Goal: Task Accomplishment & Management: Use online tool/utility

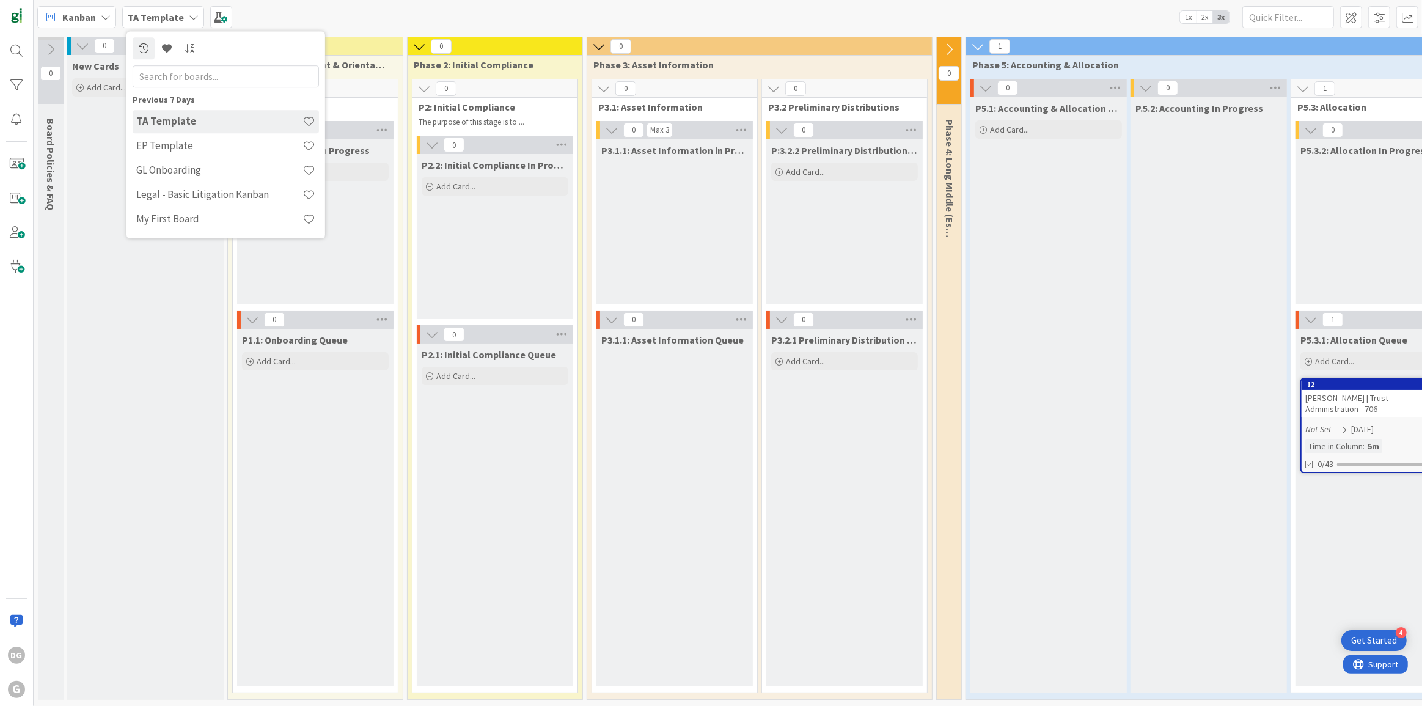
click at [164, 387] on div "New Cards Add Card..." at bounding box center [145, 377] width 156 height 645
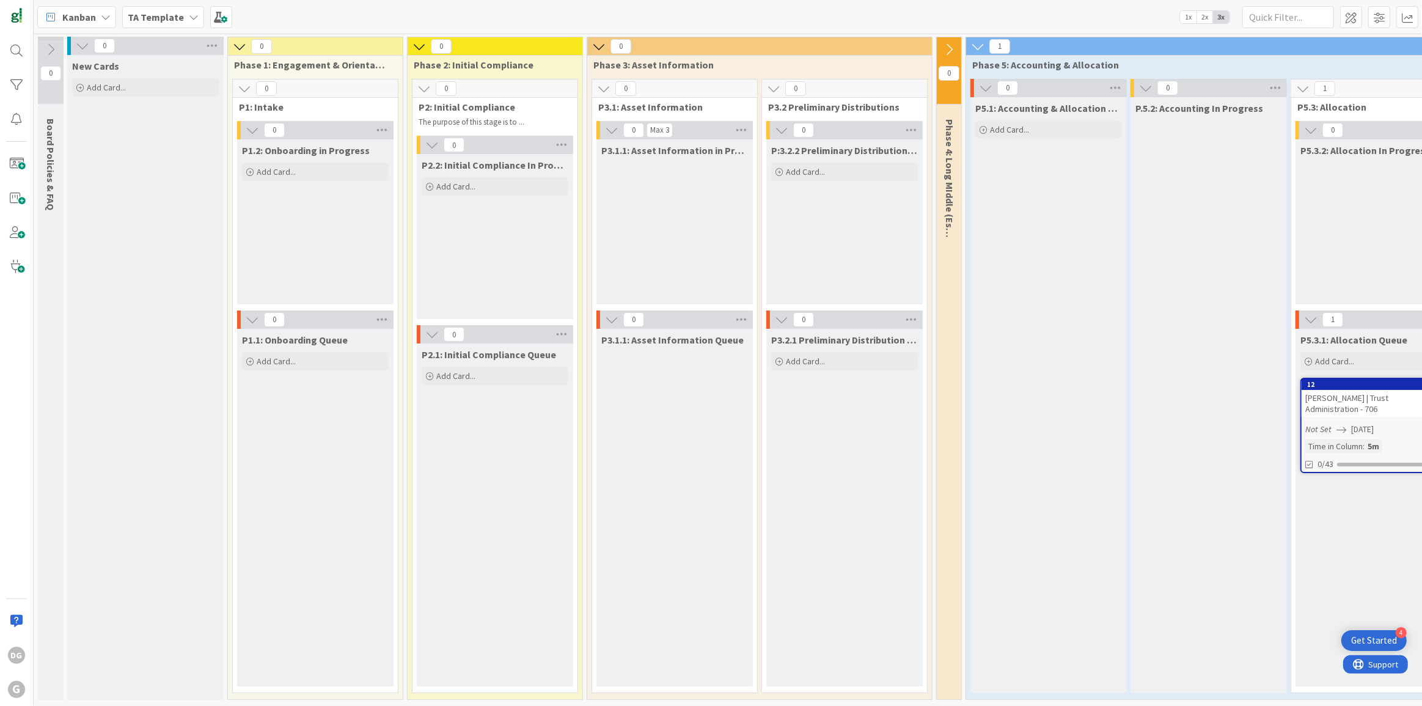
click at [163, 21] on b "TA Template" at bounding box center [156, 17] width 56 height 12
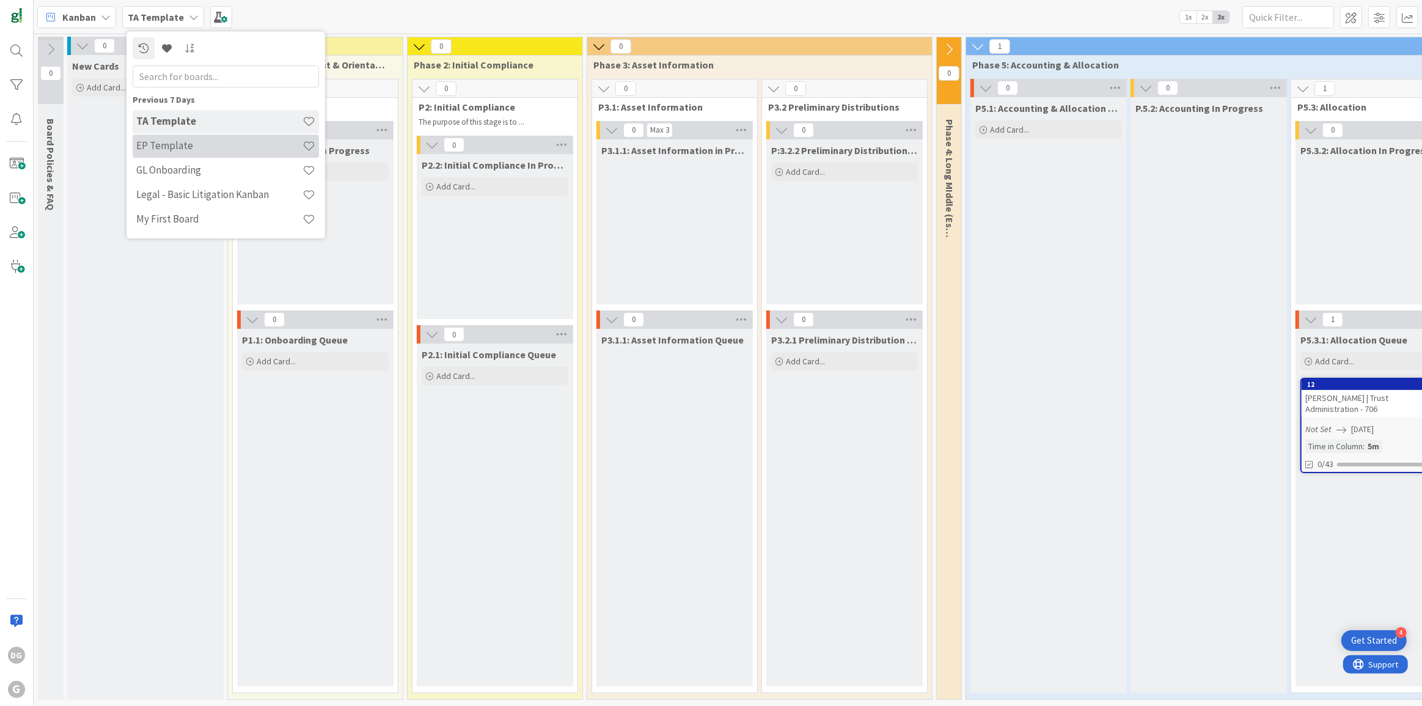
click at [186, 149] on h4 "EP Template" at bounding box center [219, 145] width 166 height 12
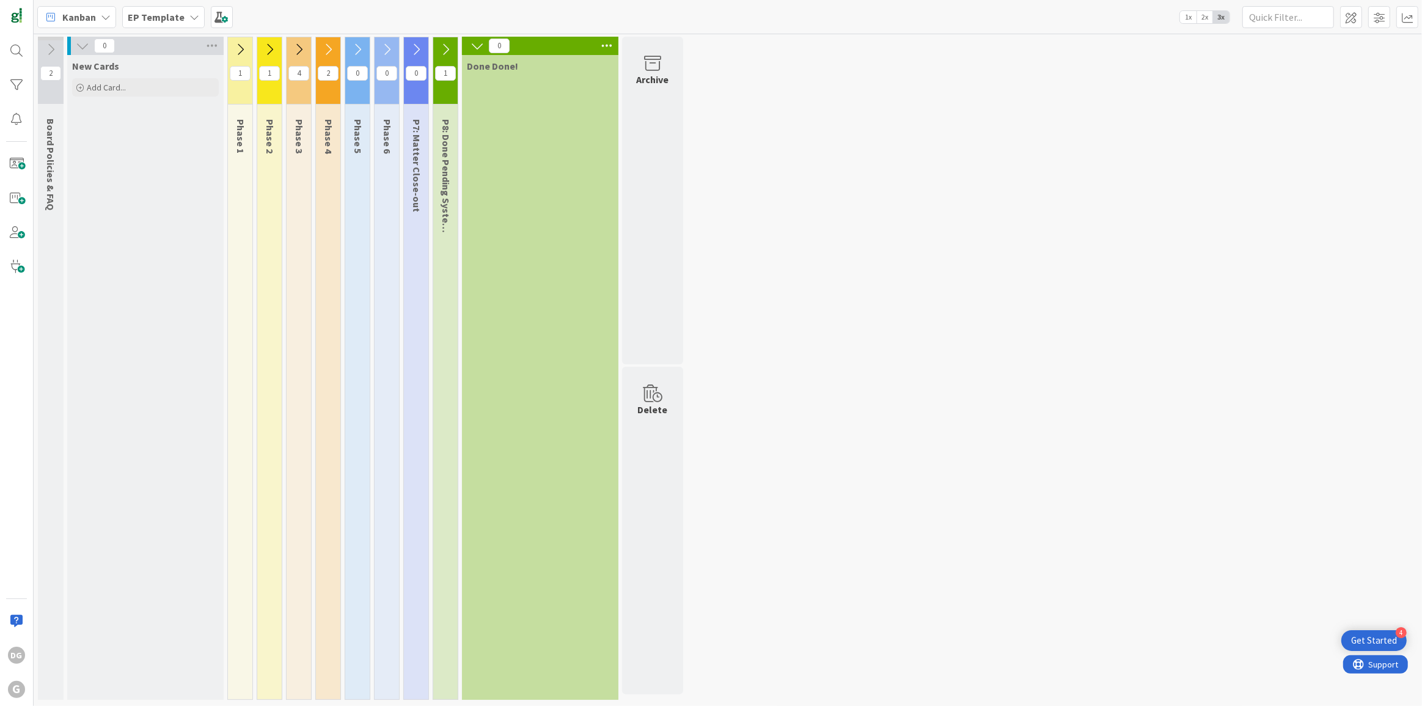
click at [445, 40] on div "1" at bounding box center [445, 70] width 24 height 67
click at [447, 45] on icon at bounding box center [445, 49] width 13 height 13
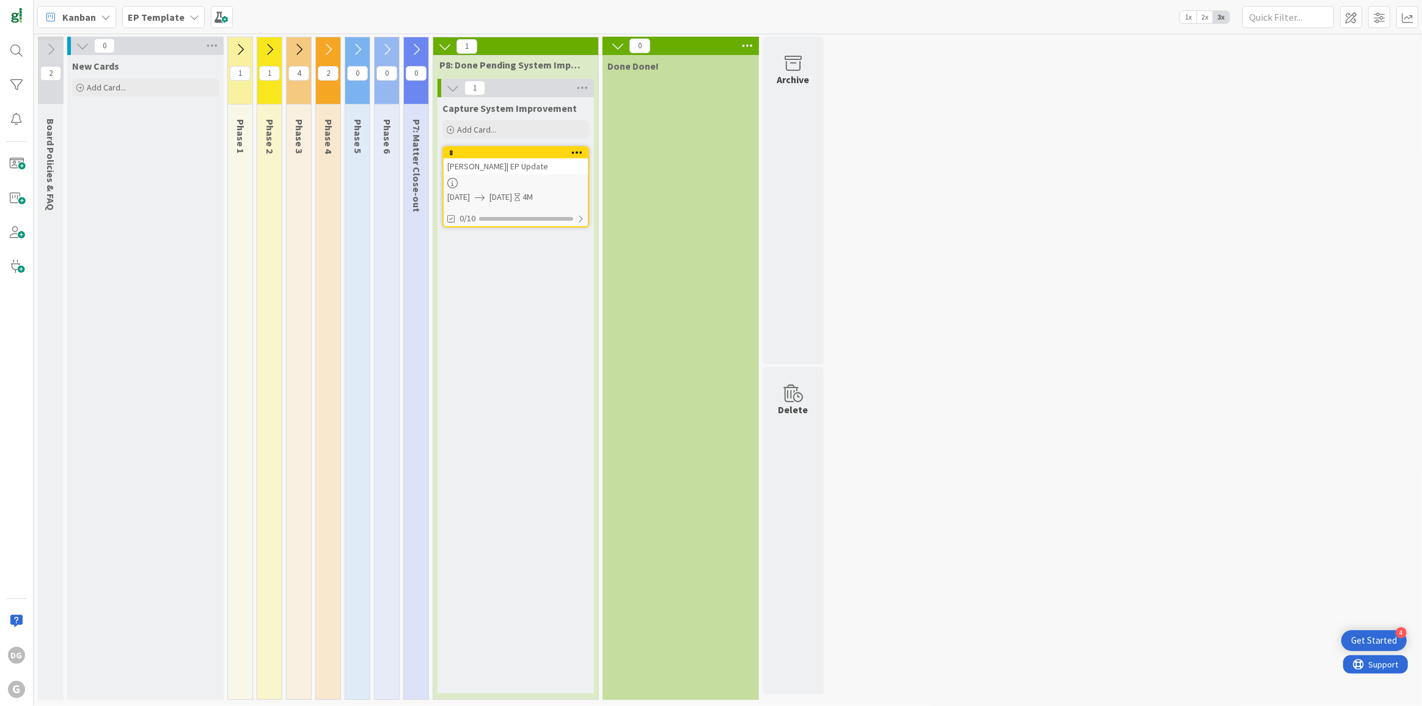
click at [415, 49] on icon at bounding box center [415, 49] width 13 height 13
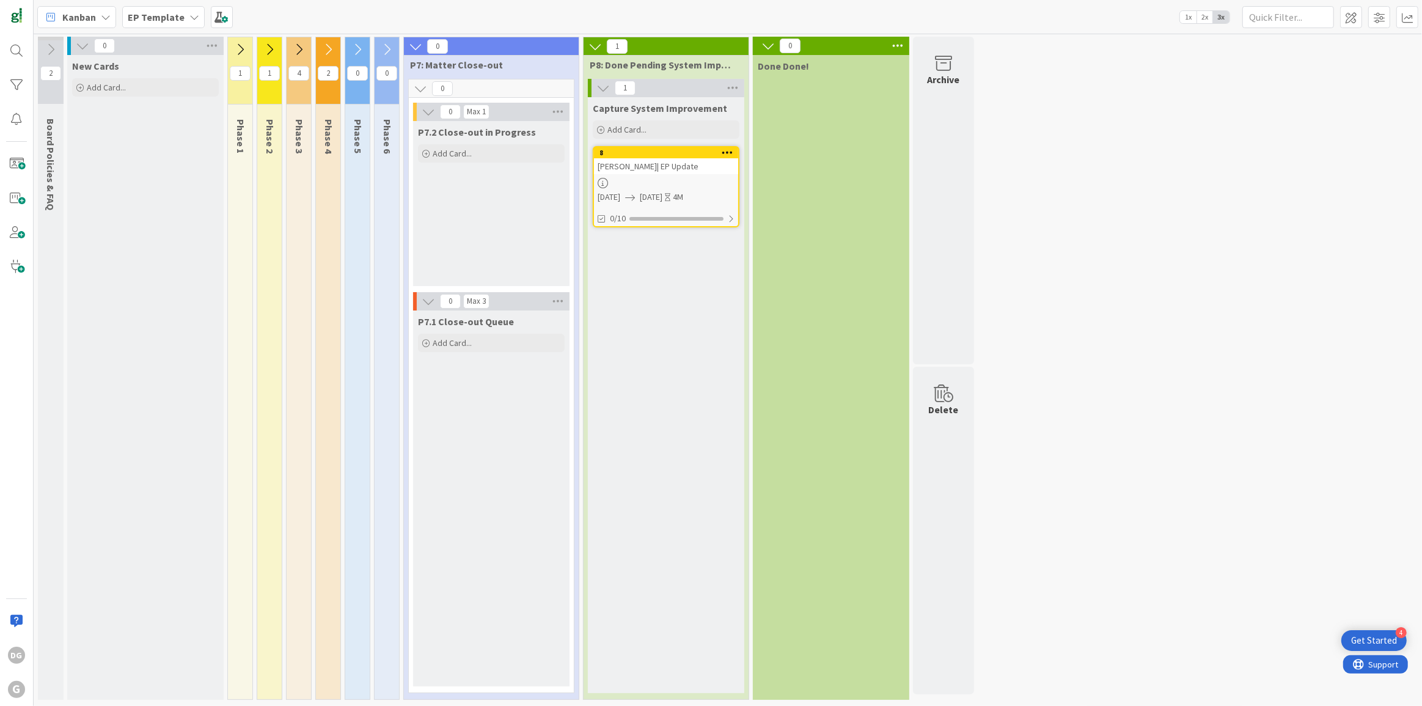
click at [388, 47] on icon at bounding box center [386, 49] width 13 height 13
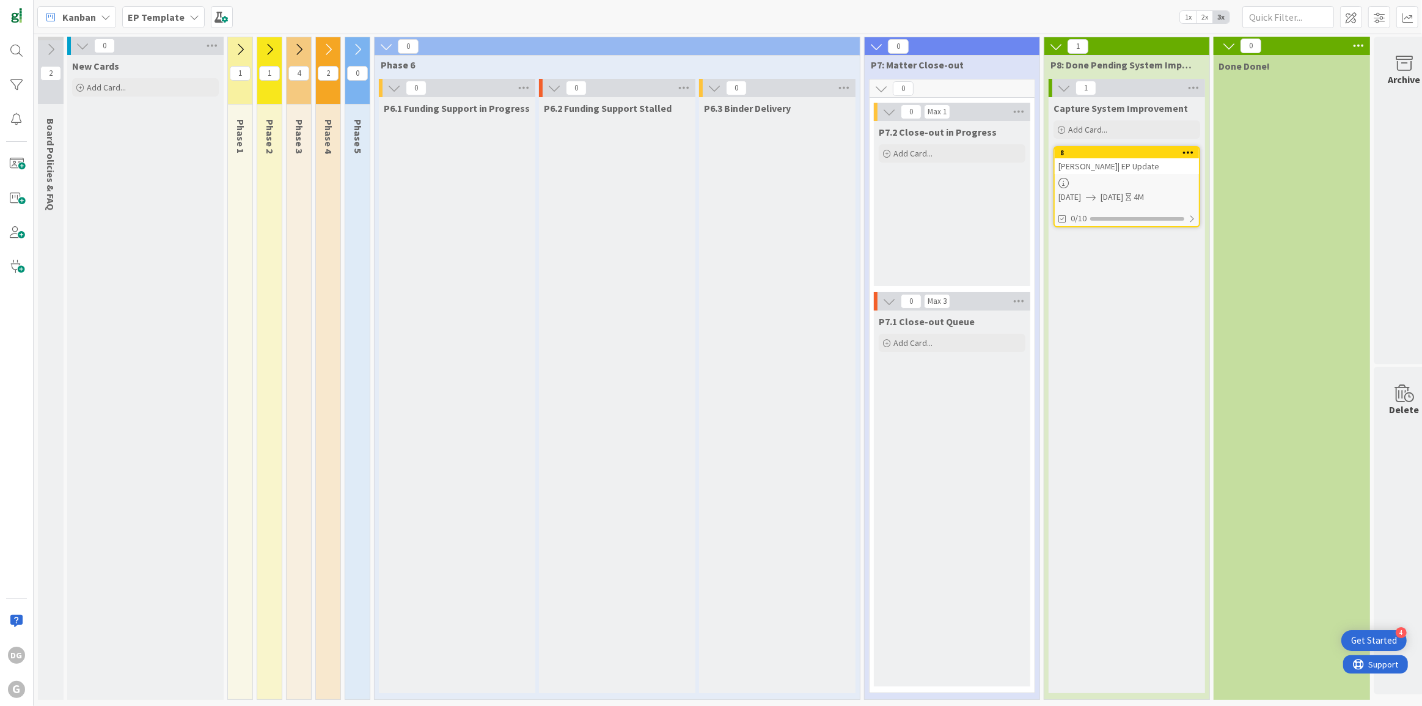
click at [354, 49] on icon at bounding box center [357, 49] width 13 height 13
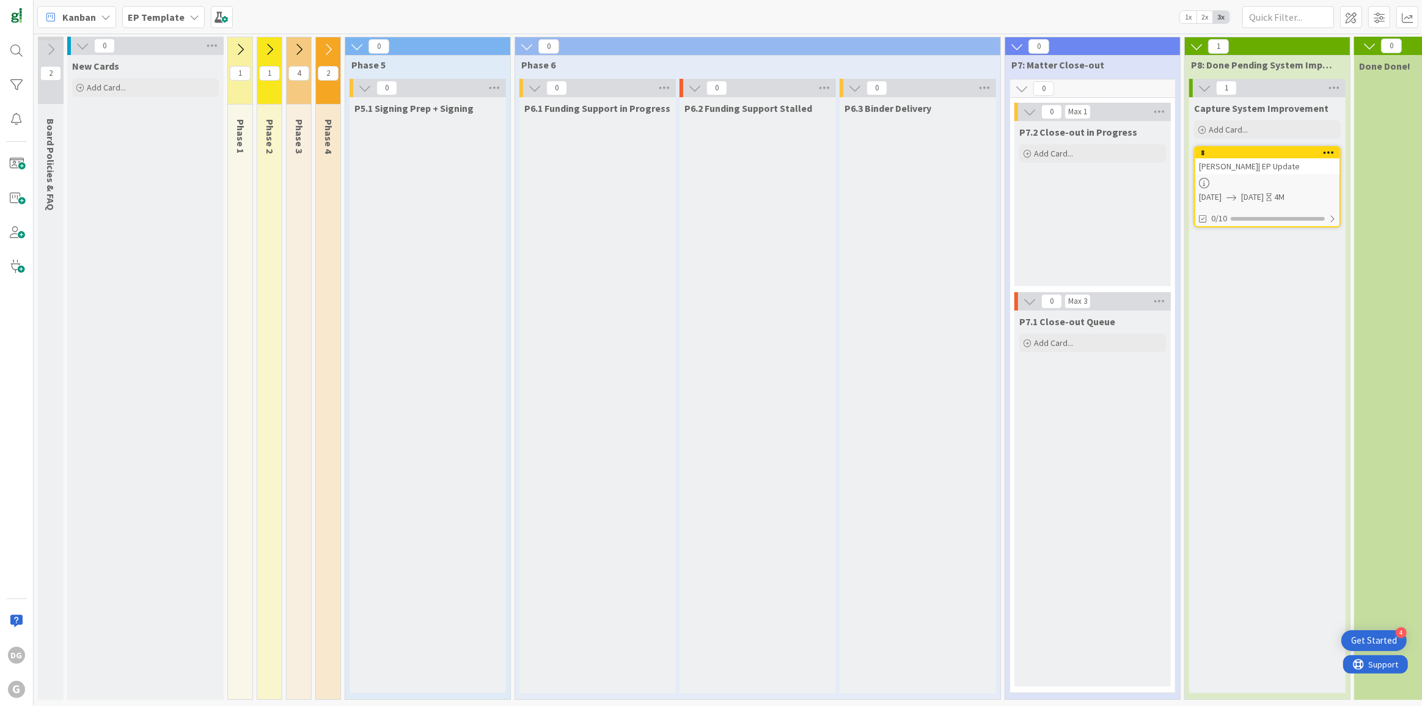
click at [324, 48] on icon at bounding box center [327, 49] width 13 height 13
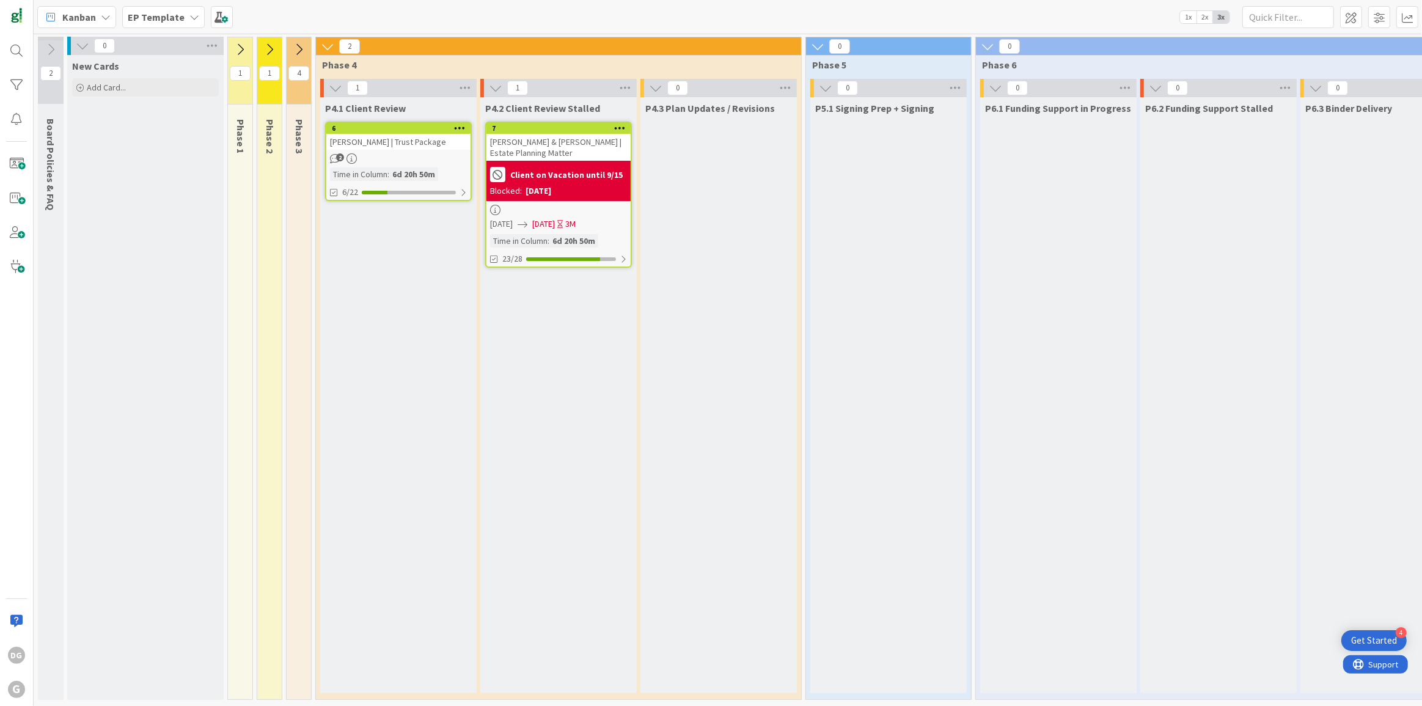
click at [296, 48] on icon at bounding box center [298, 49] width 13 height 13
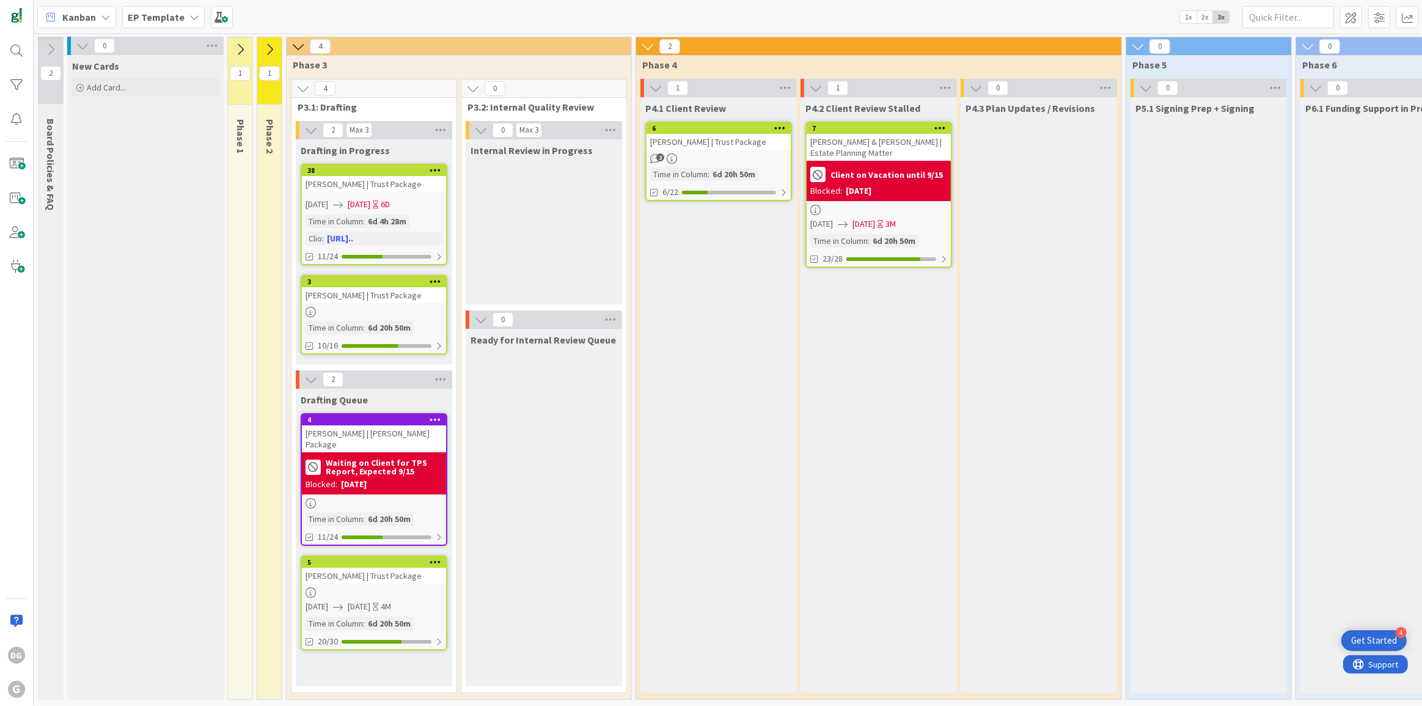
click at [268, 46] on icon at bounding box center [269, 49] width 13 height 13
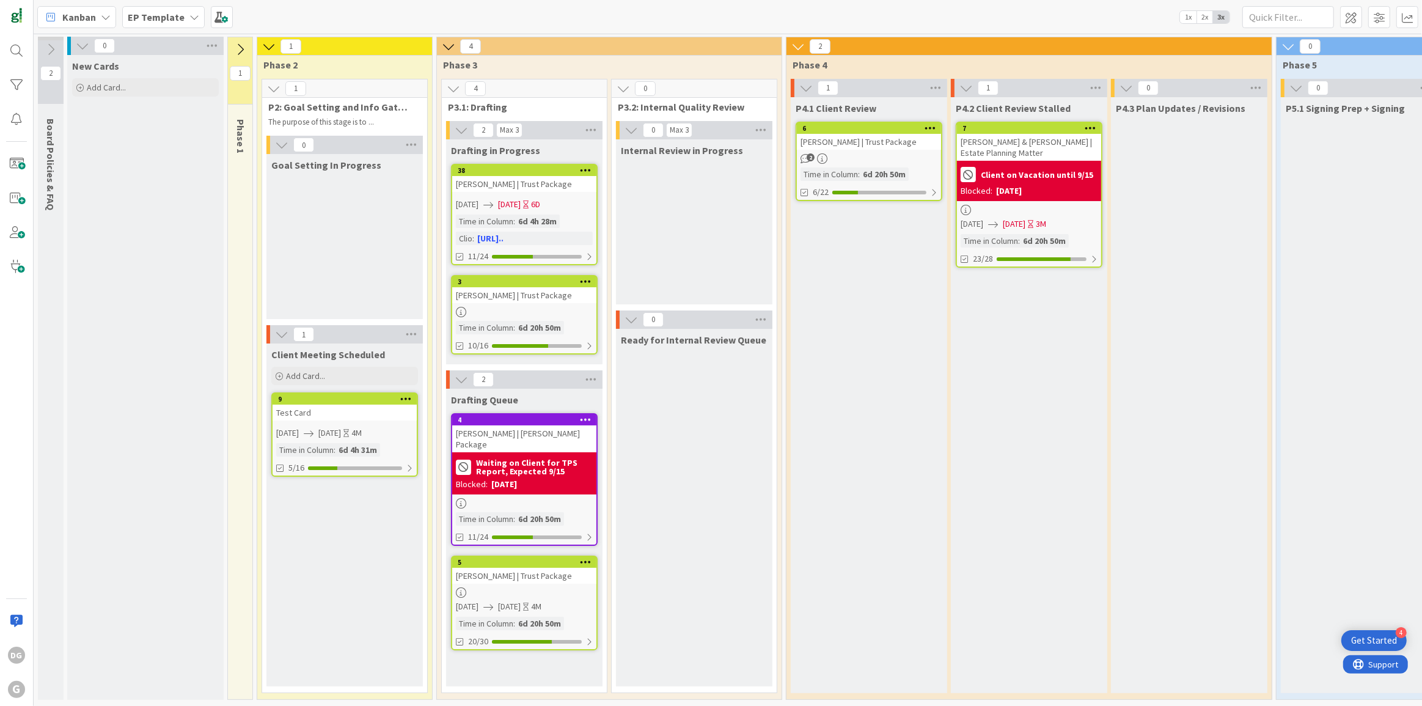
click at [238, 47] on icon at bounding box center [239, 49] width 13 height 13
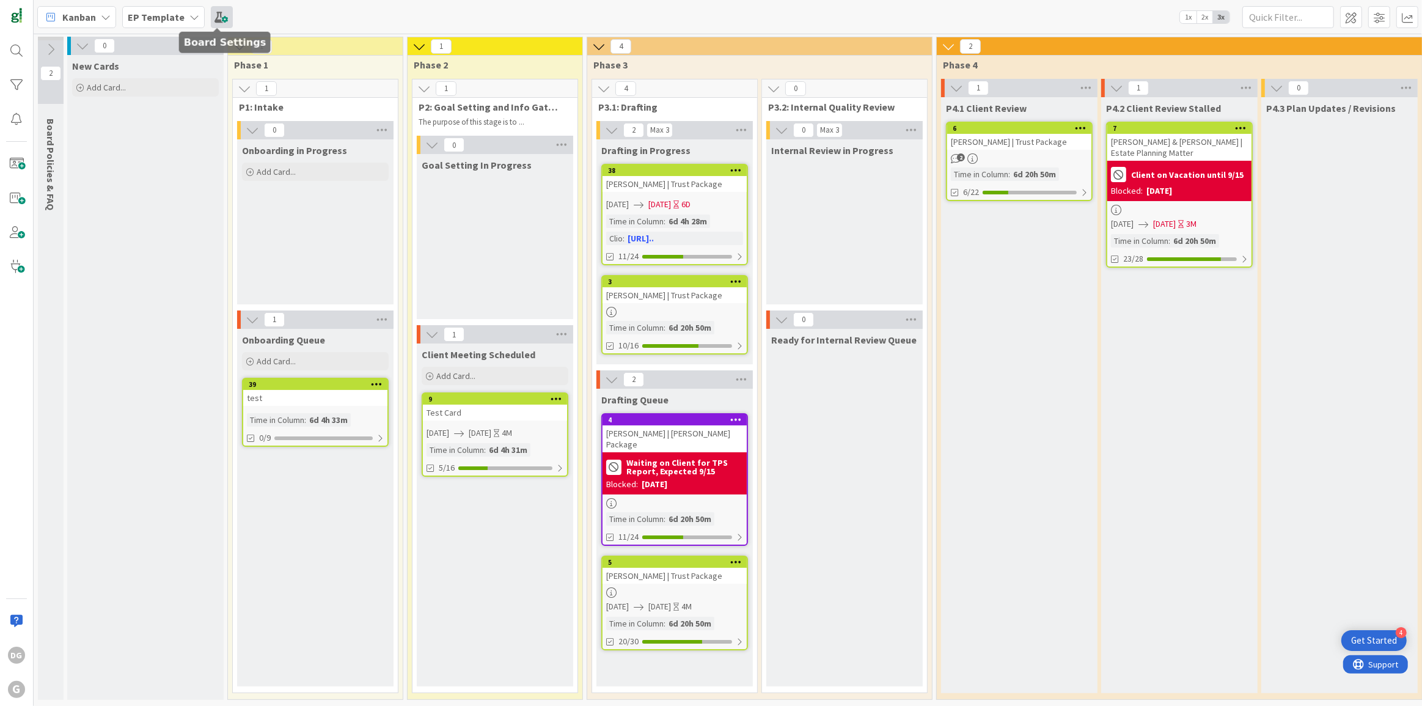
click at [214, 18] on span at bounding box center [222, 17] width 22 height 22
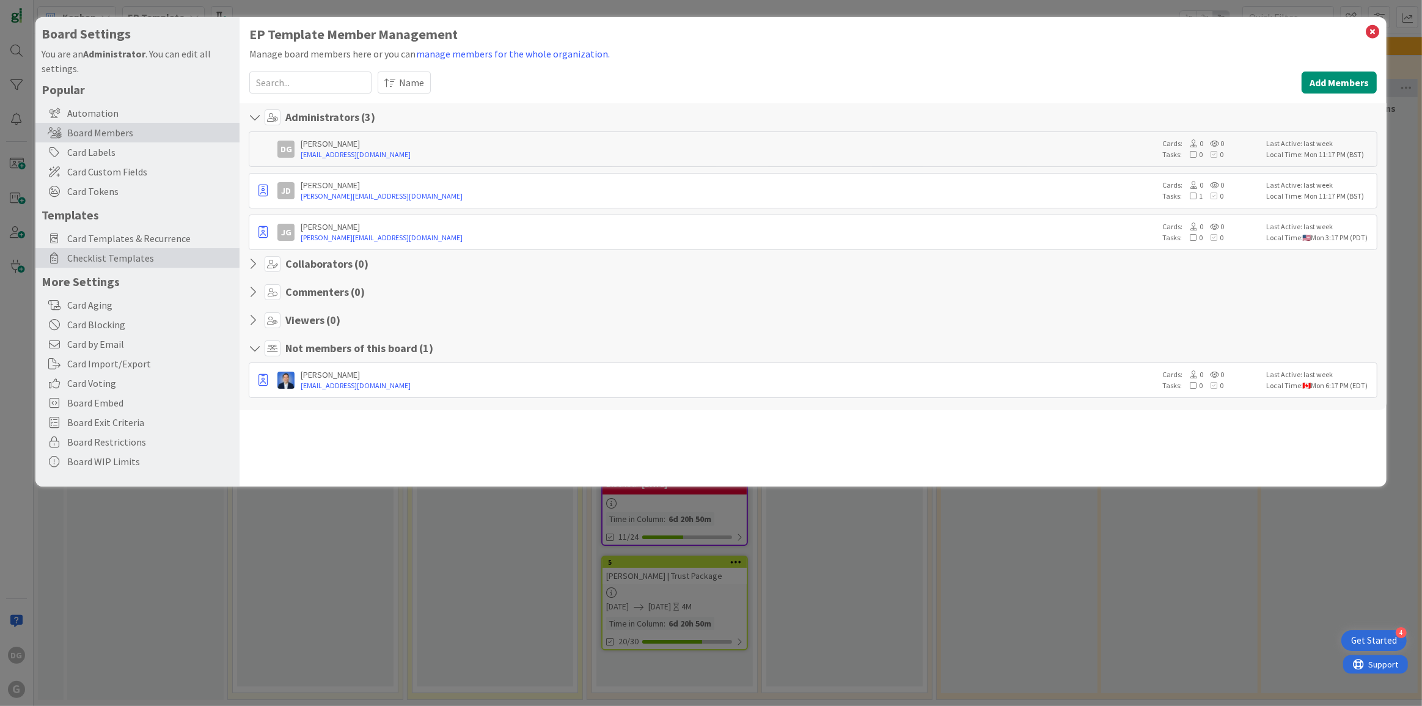
click at [122, 258] on span "Checklist Templates" at bounding box center [150, 257] width 166 height 15
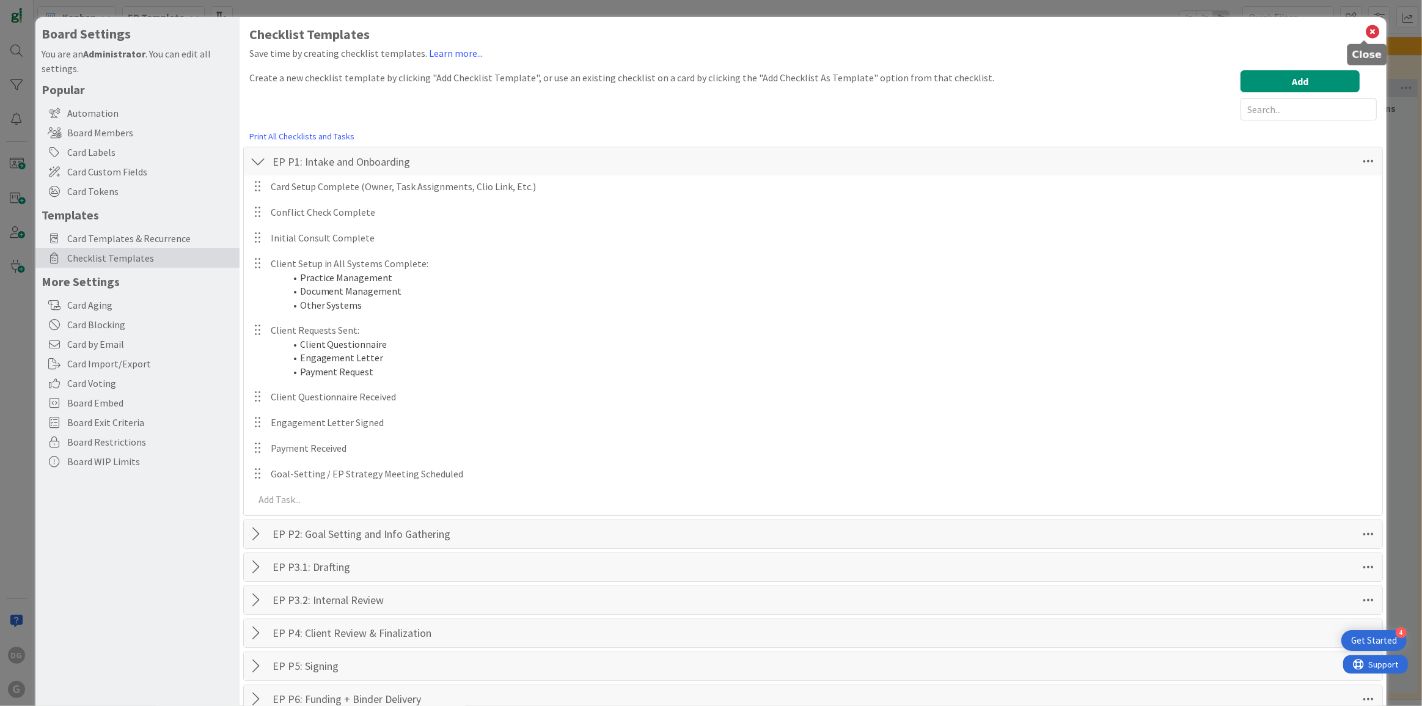
click at [1364, 35] on icon at bounding box center [1372, 31] width 16 height 17
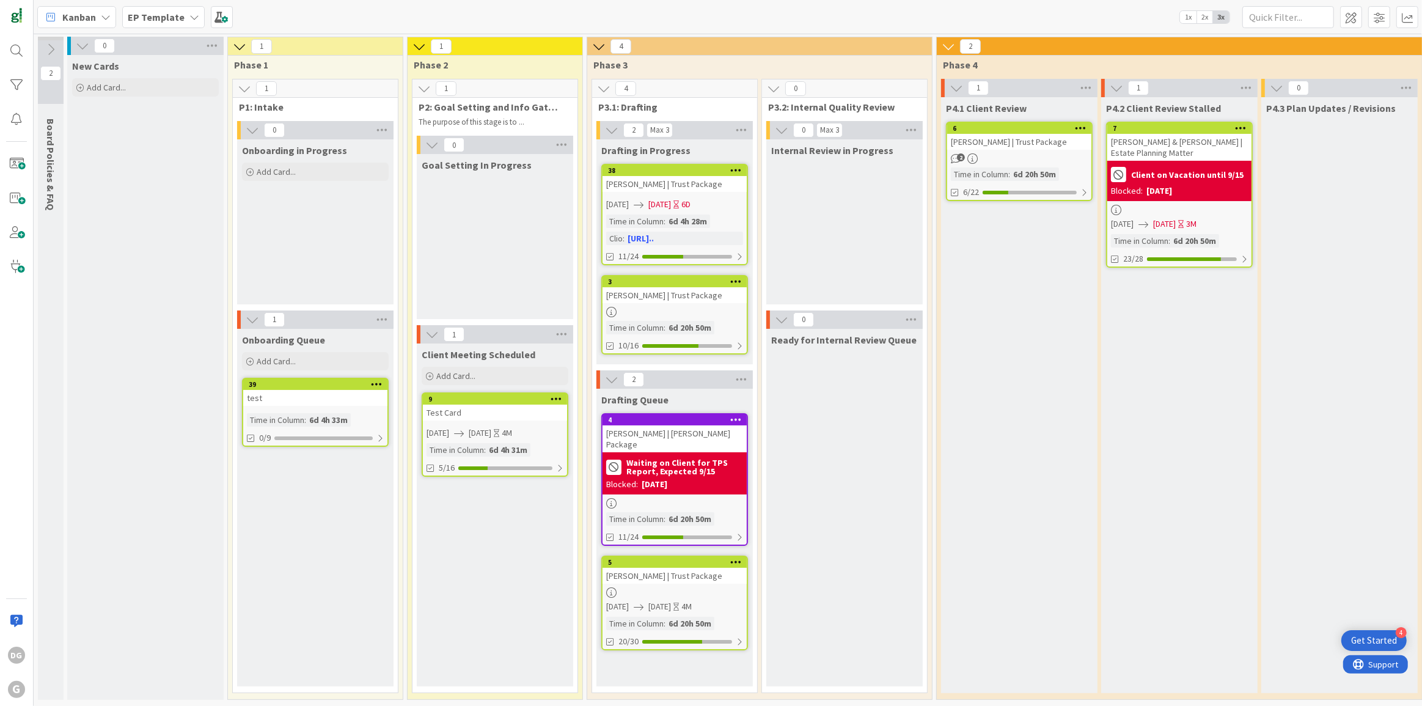
click at [159, 14] on b "EP Template" at bounding box center [156, 17] width 57 height 12
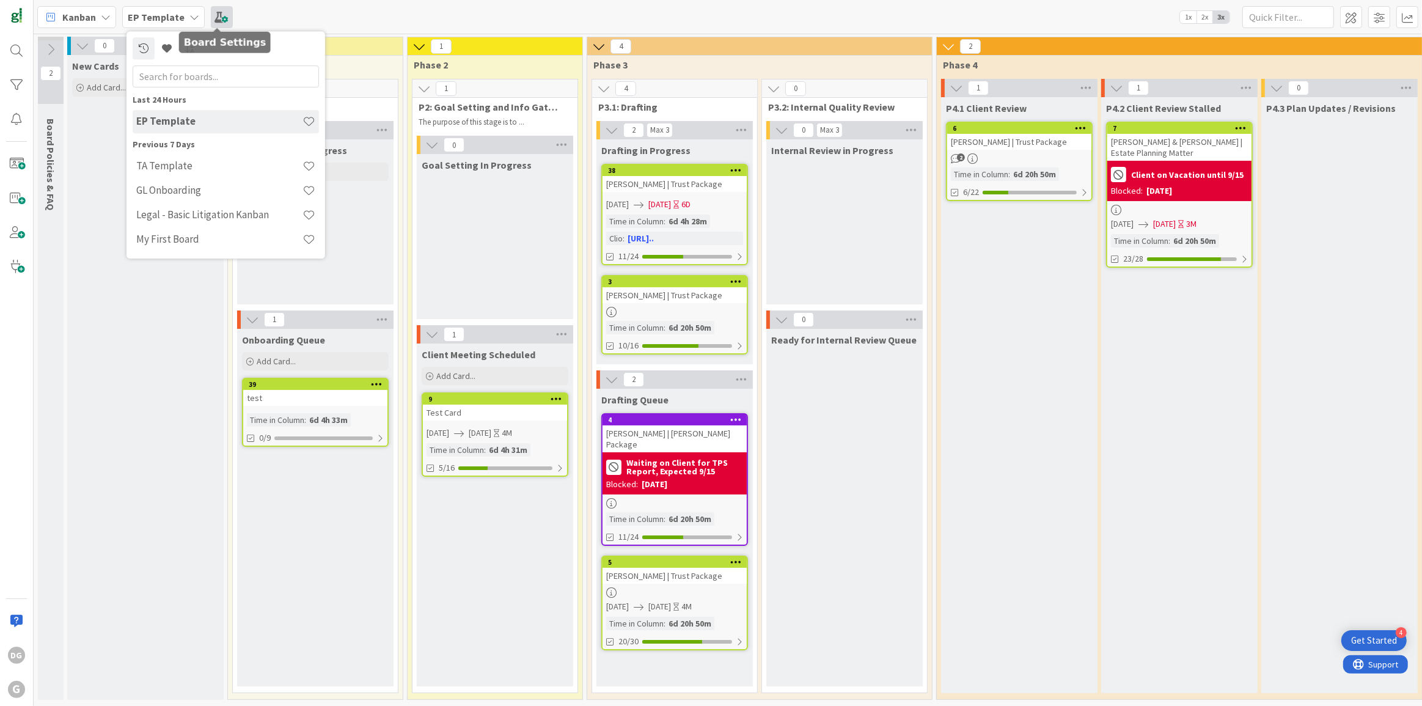
click at [214, 9] on span at bounding box center [222, 17] width 22 height 22
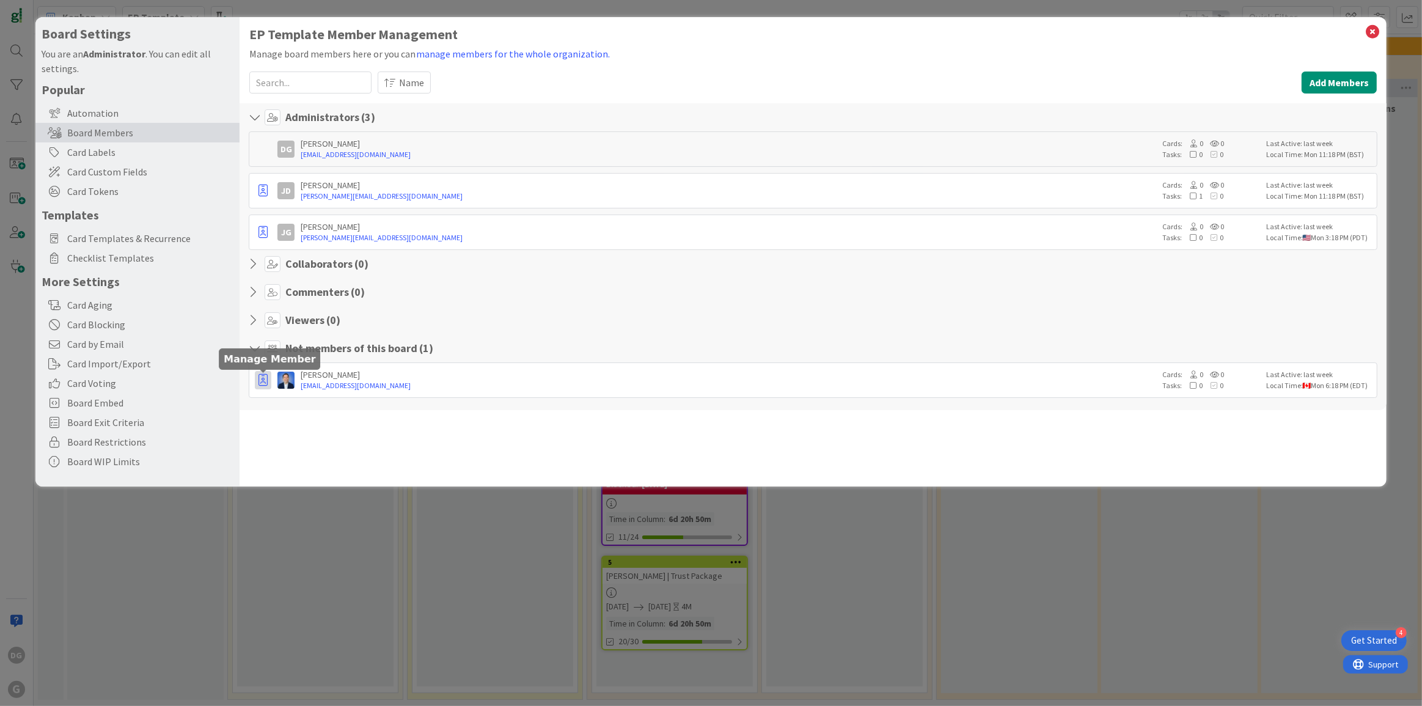
click at [263, 379] on icon "button" at bounding box center [262, 380] width 9 height 12
click at [291, 404] on p "Promote to Admin" at bounding box center [323, 406] width 85 height 9
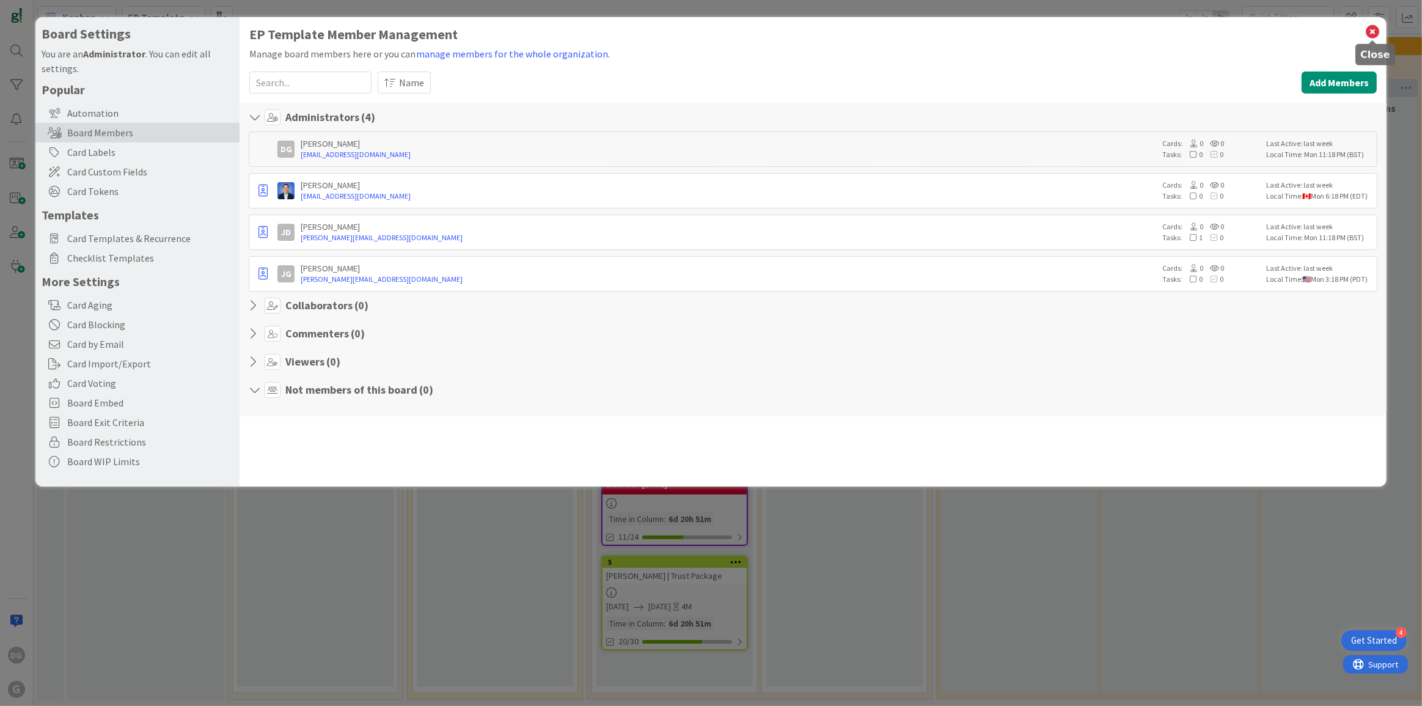
click at [1375, 32] on icon at bounding box center [1372, 31] width 16 height 17
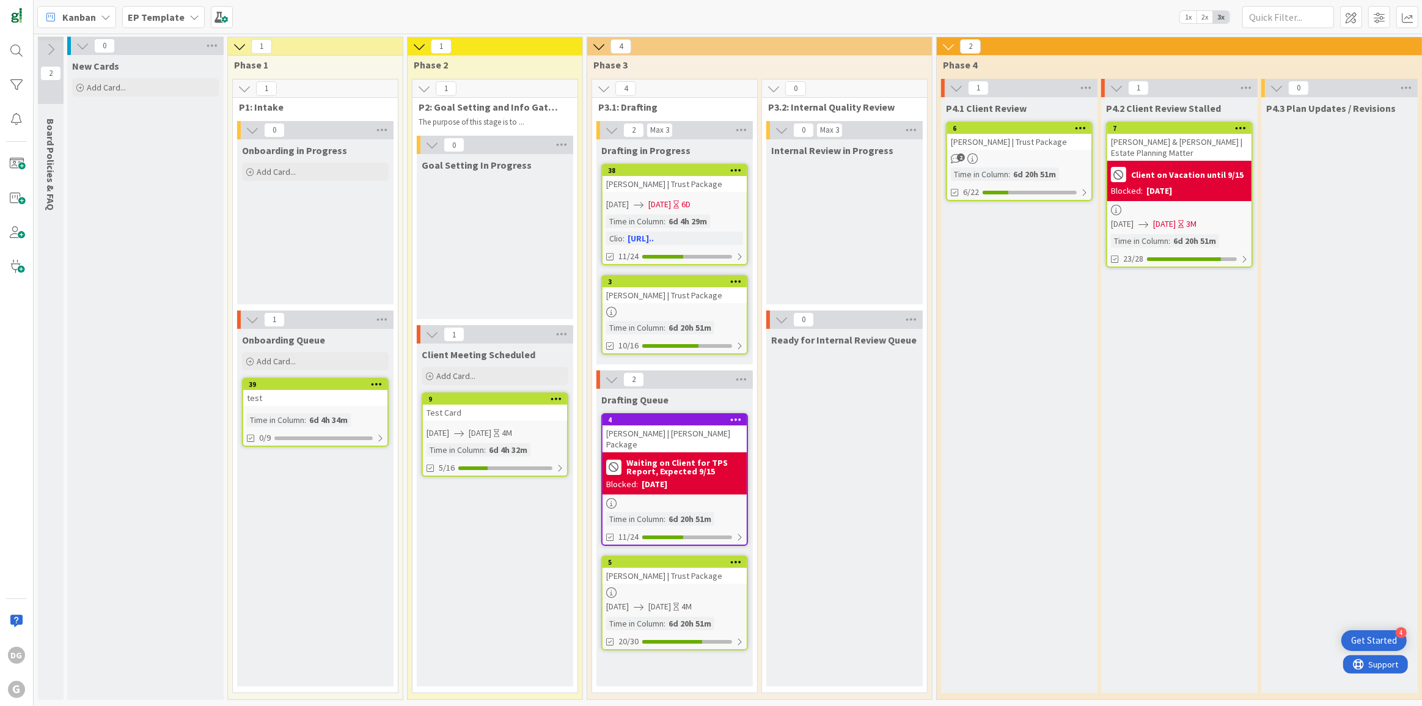
click at [175, 7] on div "EP Template" at bounding box center [163, 17] width 82 height 22
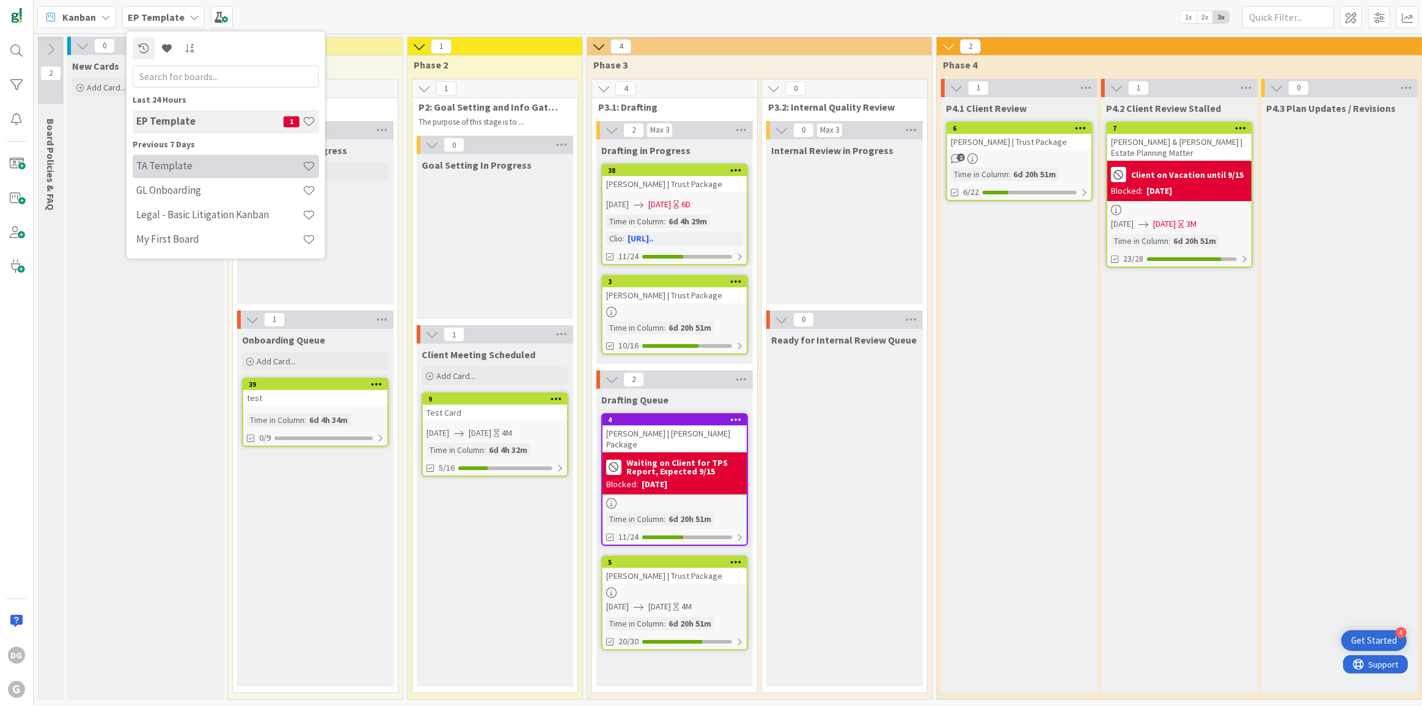
click at [181, 170] on h4 "TA Template" at bounding box center [219, 165] width 166 height 12
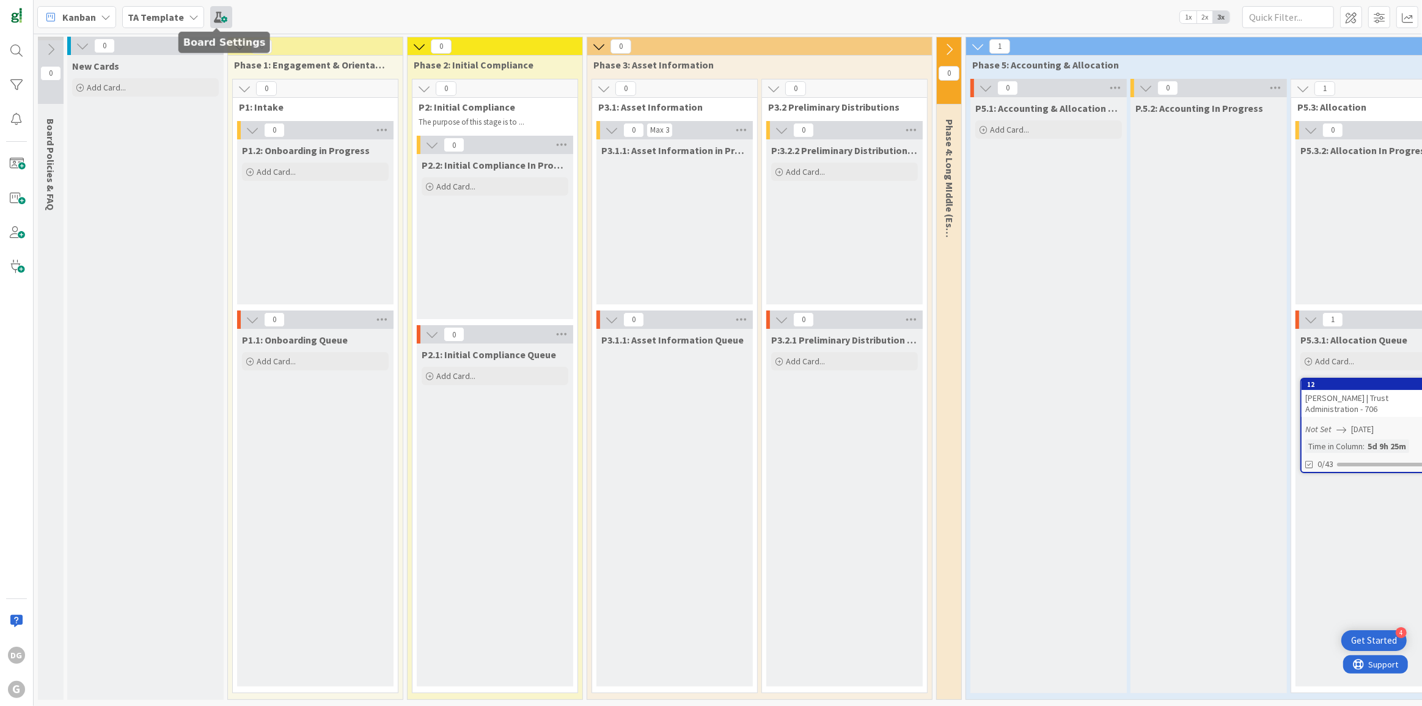
click at [213, 16] on span at bounding box center [221, 17] width 22 height 22
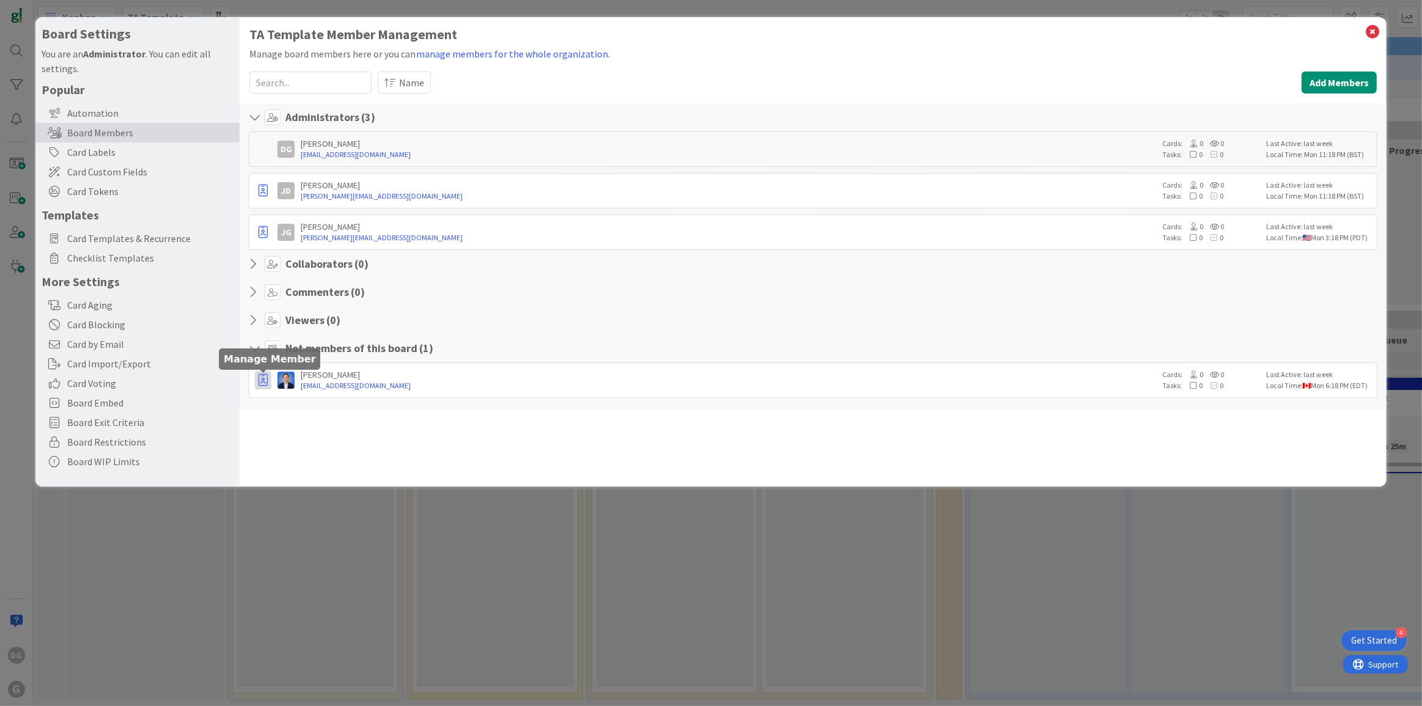
click at [265, 376] on icon "button" at bounding box center [262, 380] width 9 height 12
click at [342, 403] on p "Promote to Admin" at bounding box center [323, 406] width 85 height 9
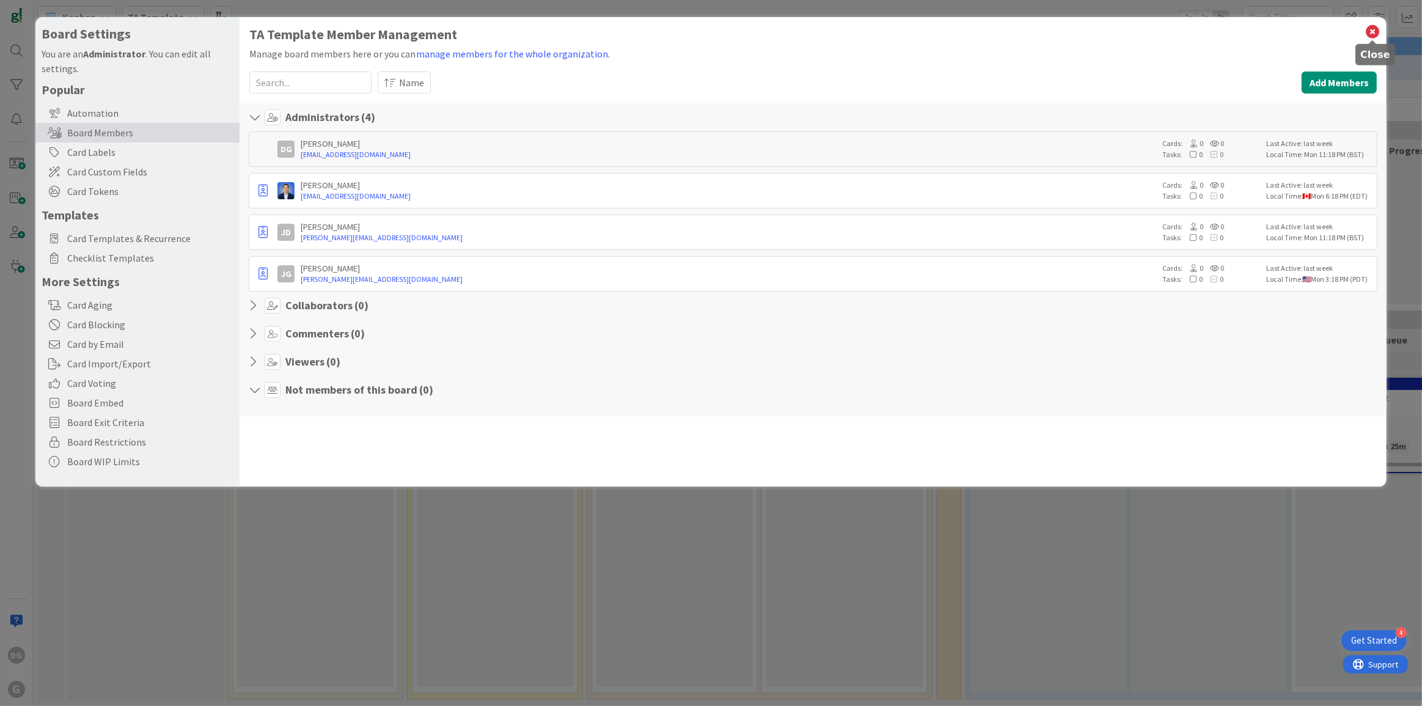
click at [1368, 31] on icon at bounding box center [1372, 31] width 16 height 17
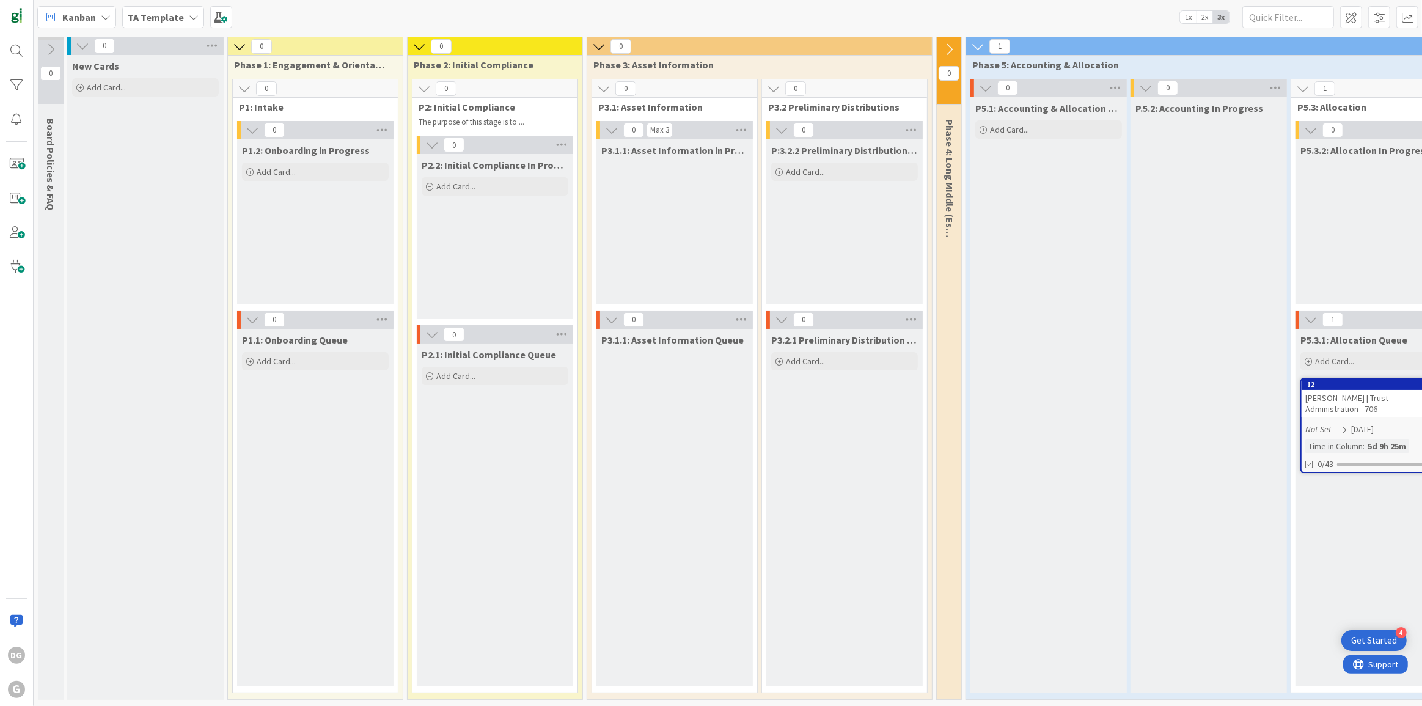
click at [167, 21] on b "TA Template" at bounding box center [156, 17] width 56 height 12
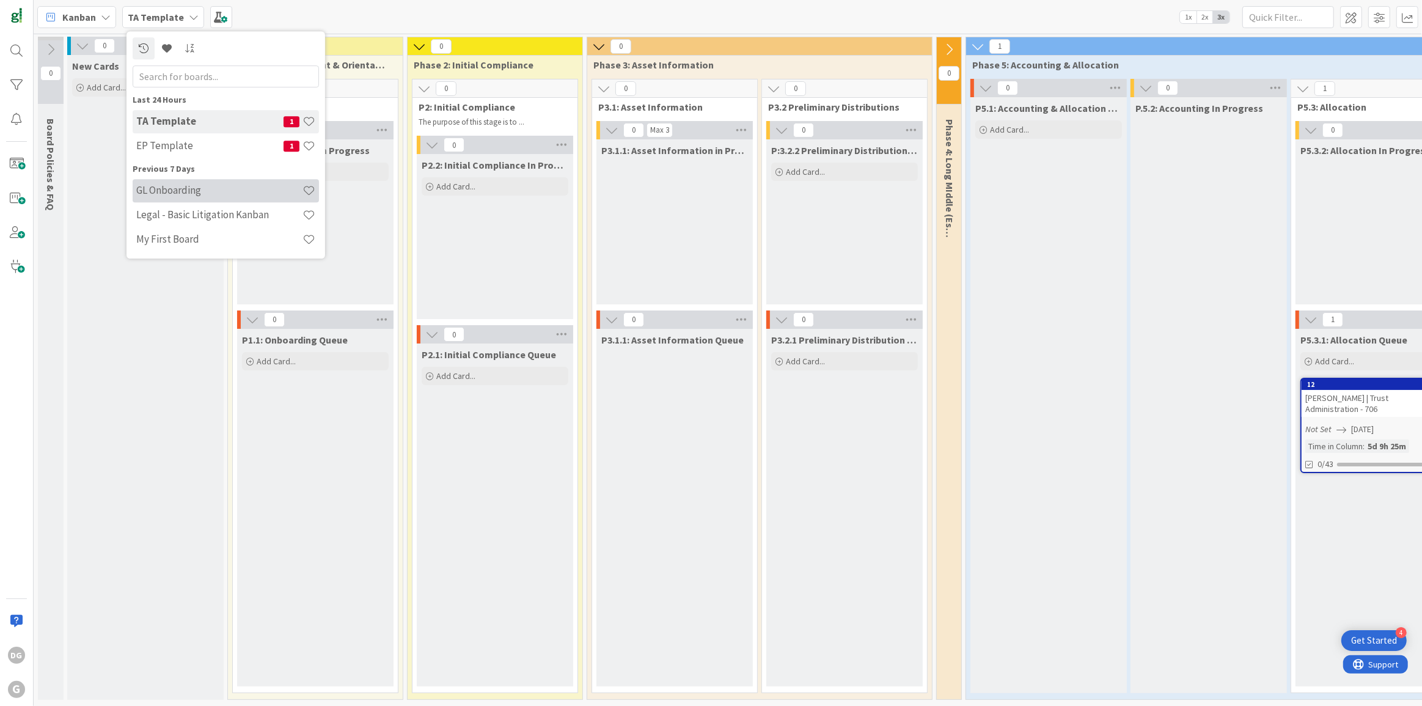
click at [192, 190] on h4 "GL Onboarding" at bounding box center [219, 190] width 166 height 12
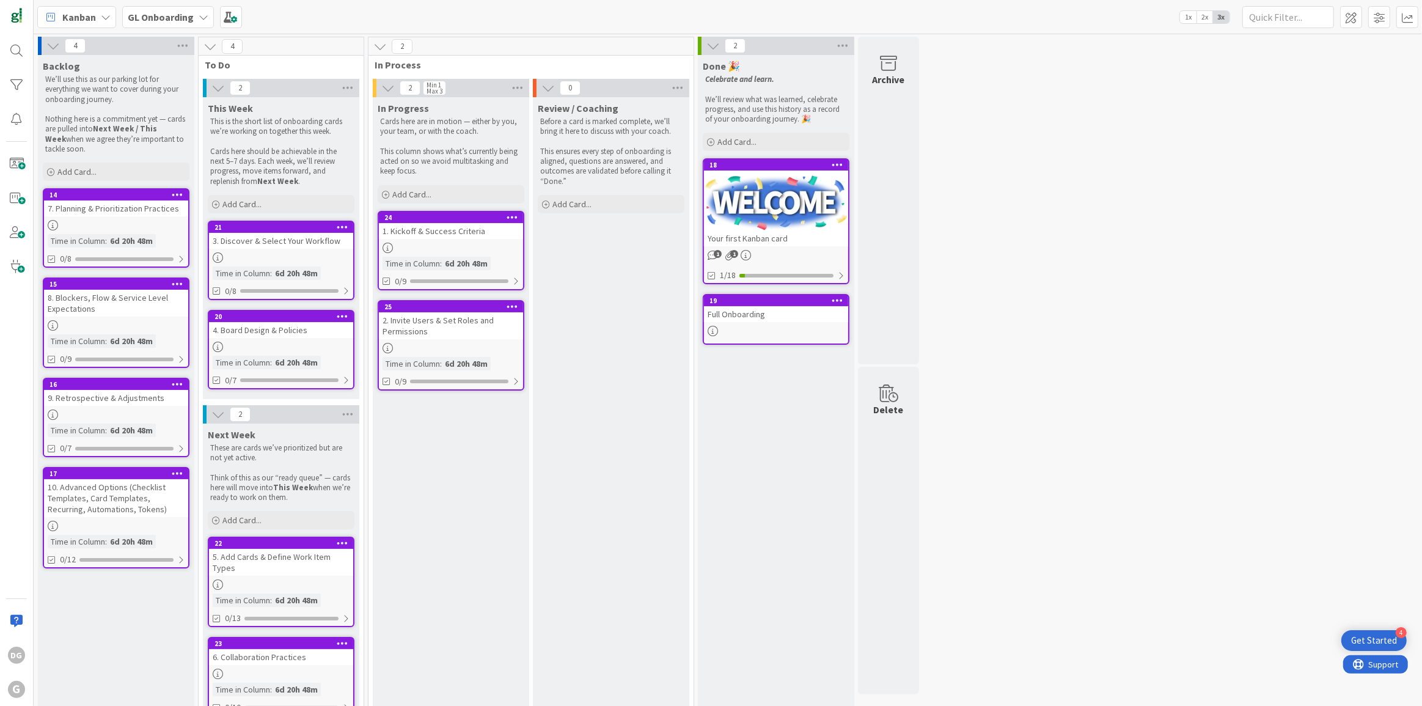
click at [163, 18] on b "GL Onboarding" at bounding box center [161, 17] width 66 height 12
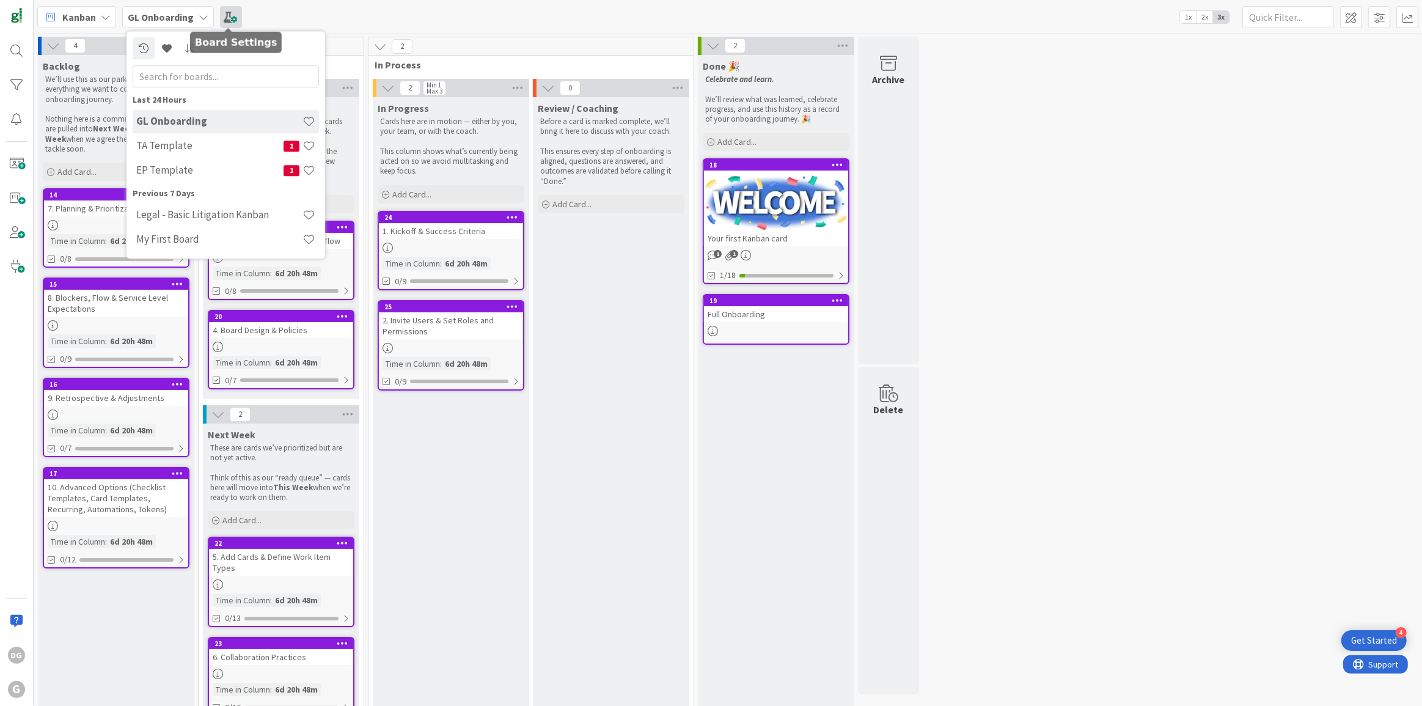
click at [228, 17] on span at bounding box center [231, 17] width 22 height 22
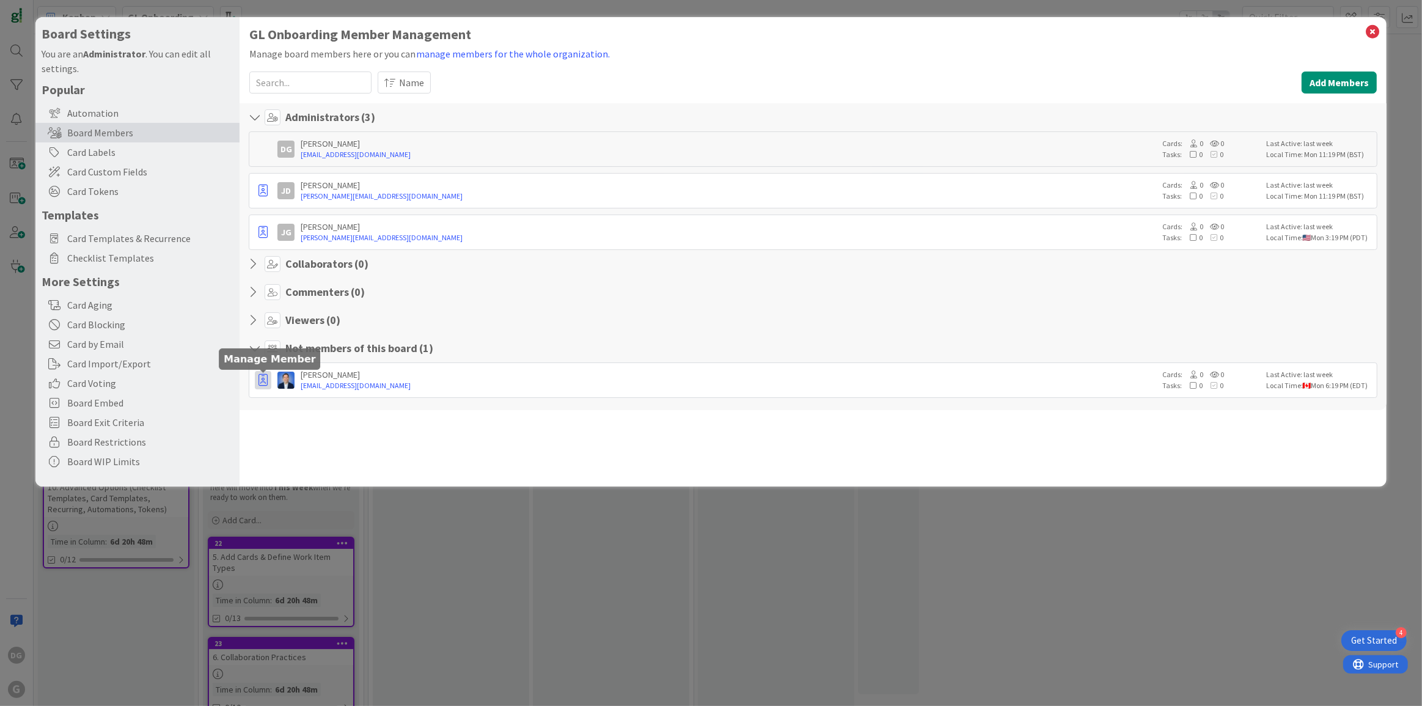
click at [260, 377] on icon "button" at bounding box center [262, 380] width 9 height 12
click at [285, 403] on p "Promote to Admin" at bounding box center [323, 406] width 85 height 9
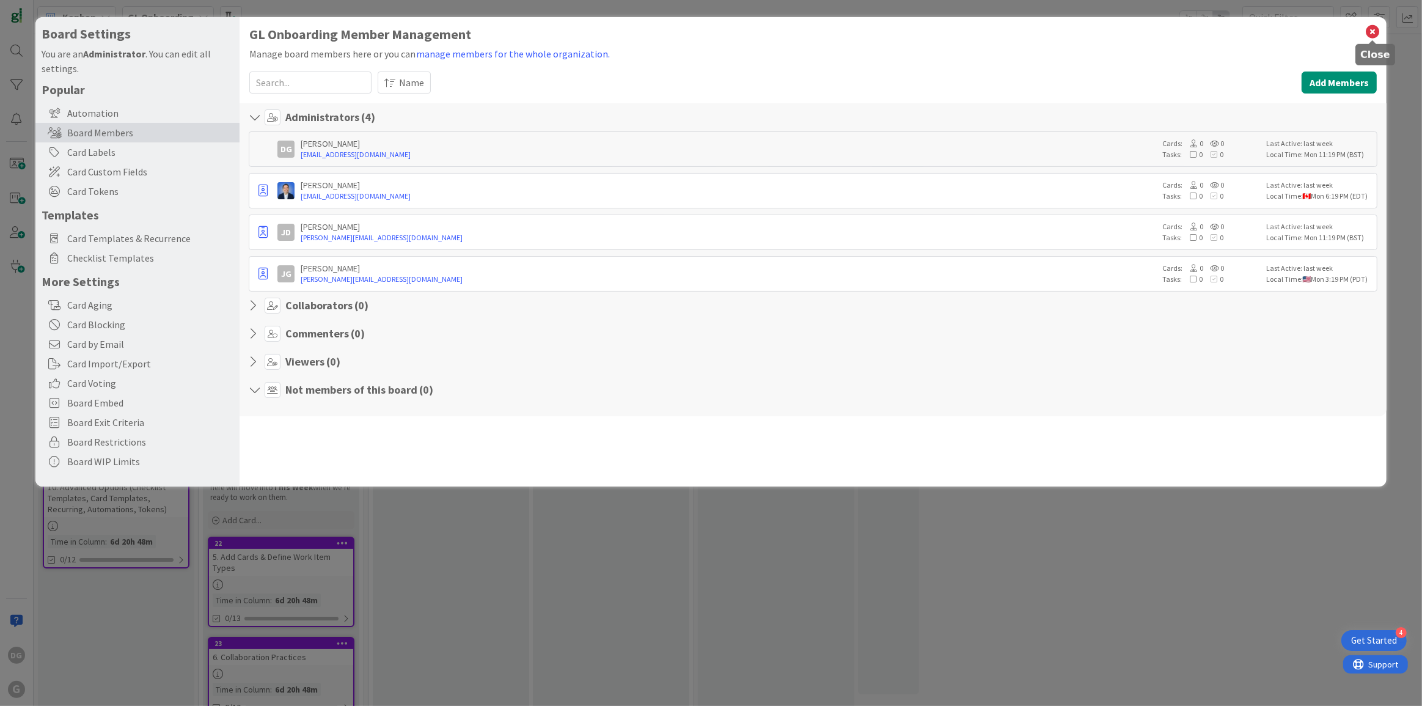
click at [1371, 31] on icon at bounding box center [1372, 31] width 16 height 17
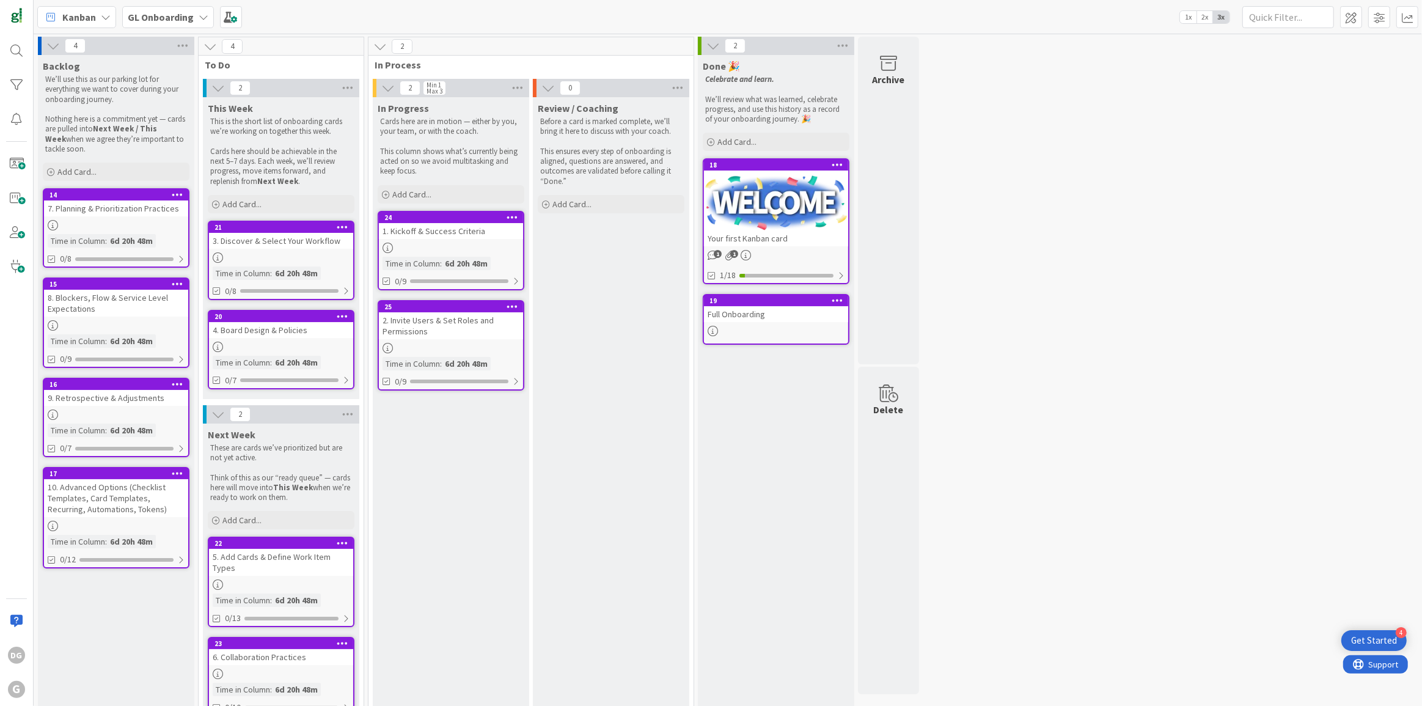
click at [188, 21] on b "GL Onboarding" at bounding box center [161, 17] width 66 height 12
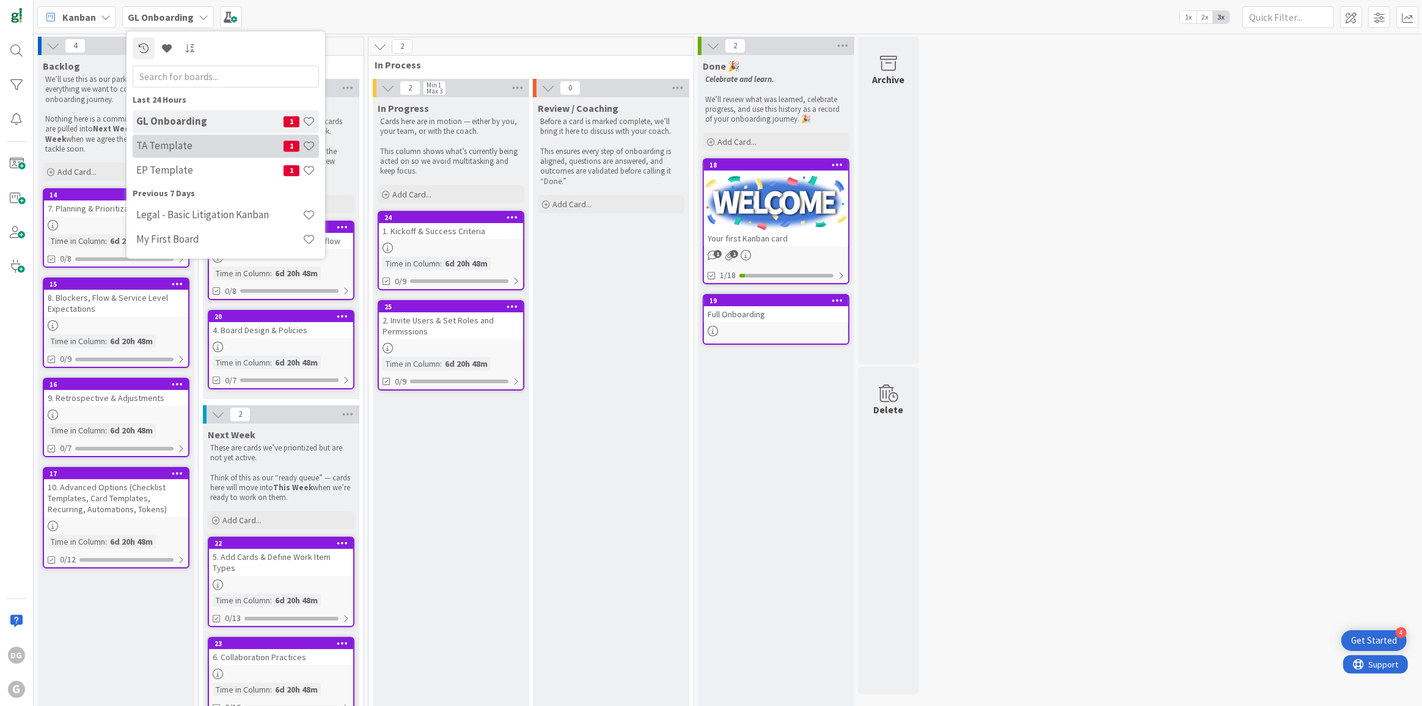
click at [196, 151] on h4 "TA Template" at bounding box center [209, 145] width 147 height 12
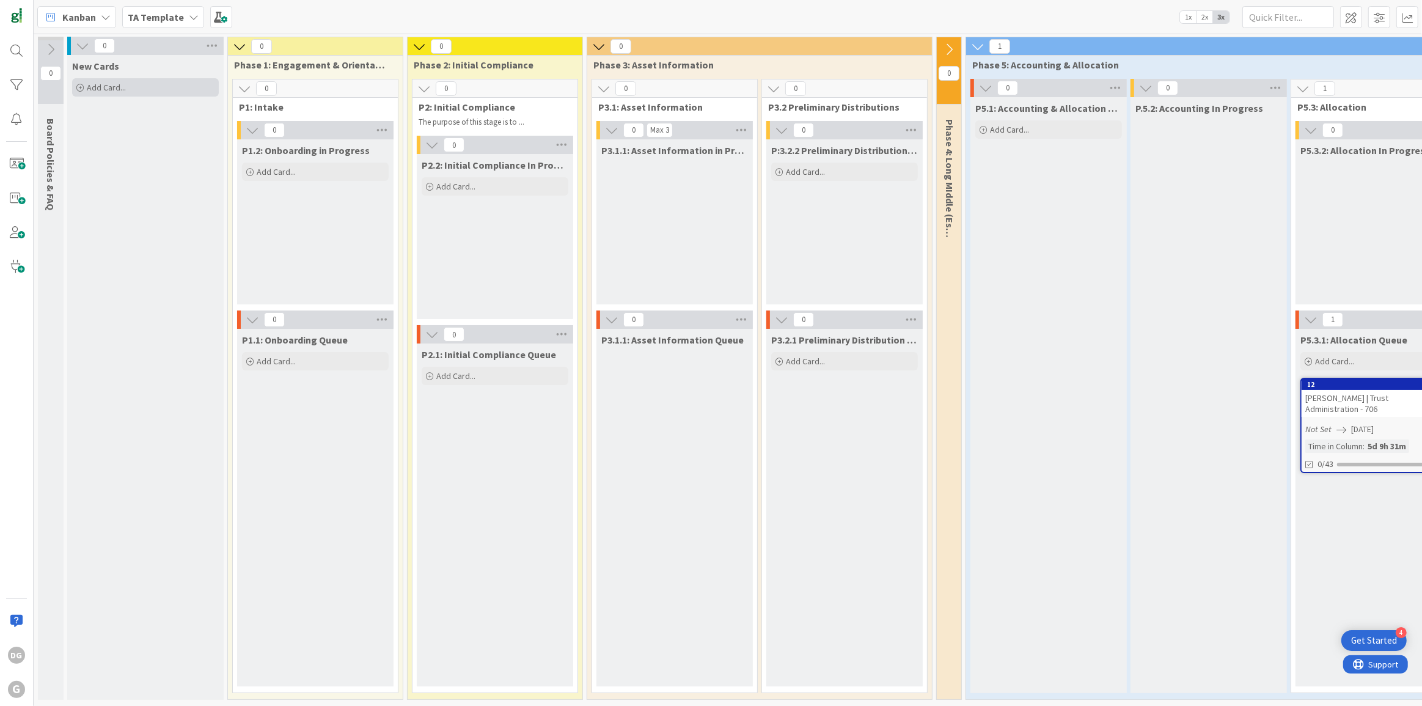
click at [147, 91] on div "Add Card..." at bounding box center [145, 87] width 147 height 18
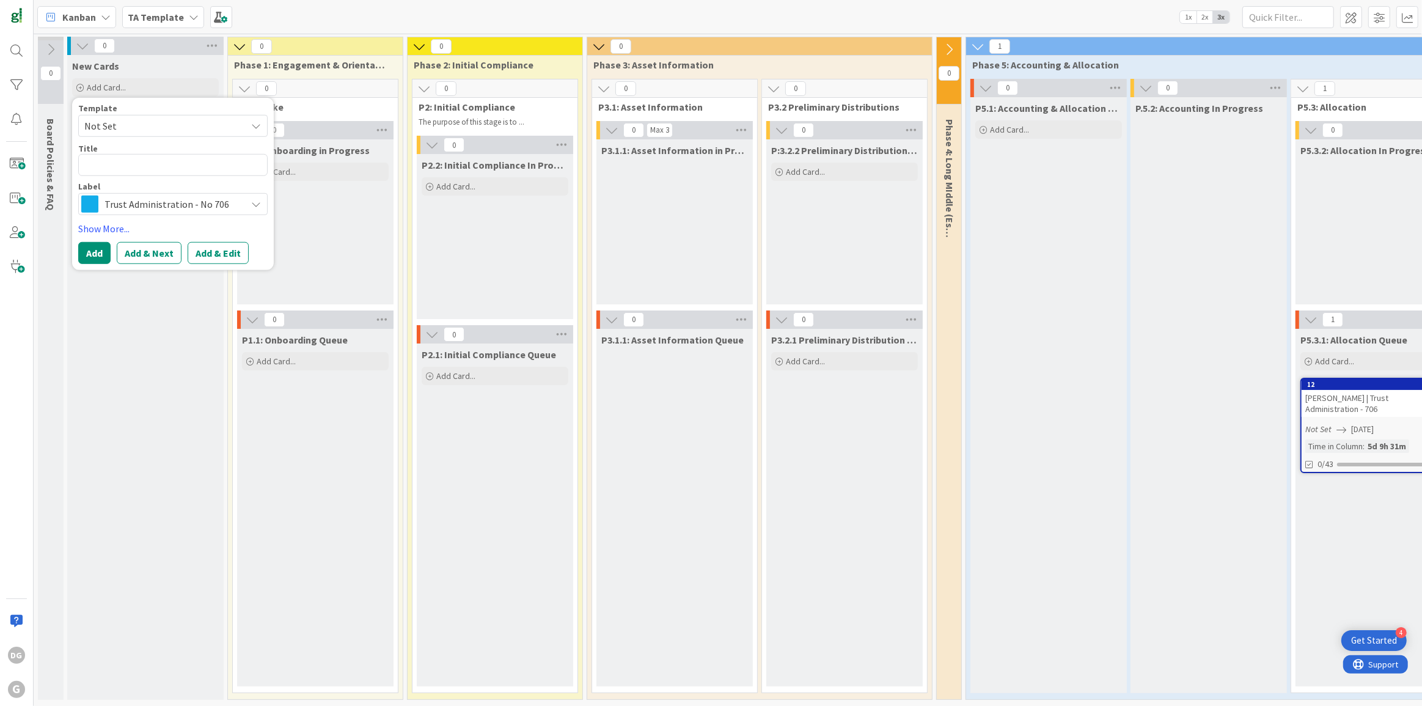
type textarea "x"
type textarea "T"
type textarea "x"
type textarea "TA"
type textarea "x"
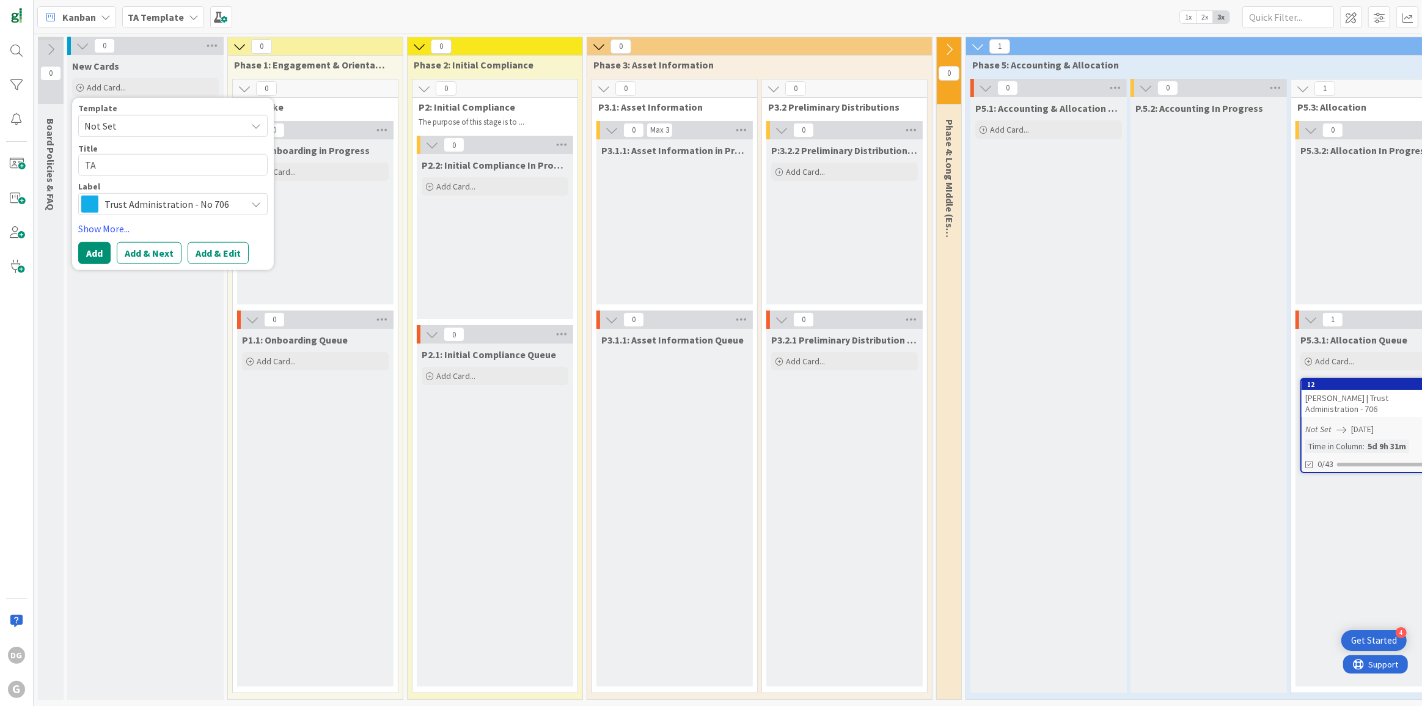
type textarea "TA"
type textarea "x"
type textarea "TA C"
type textarea "x"
type textarea "TA Ch"
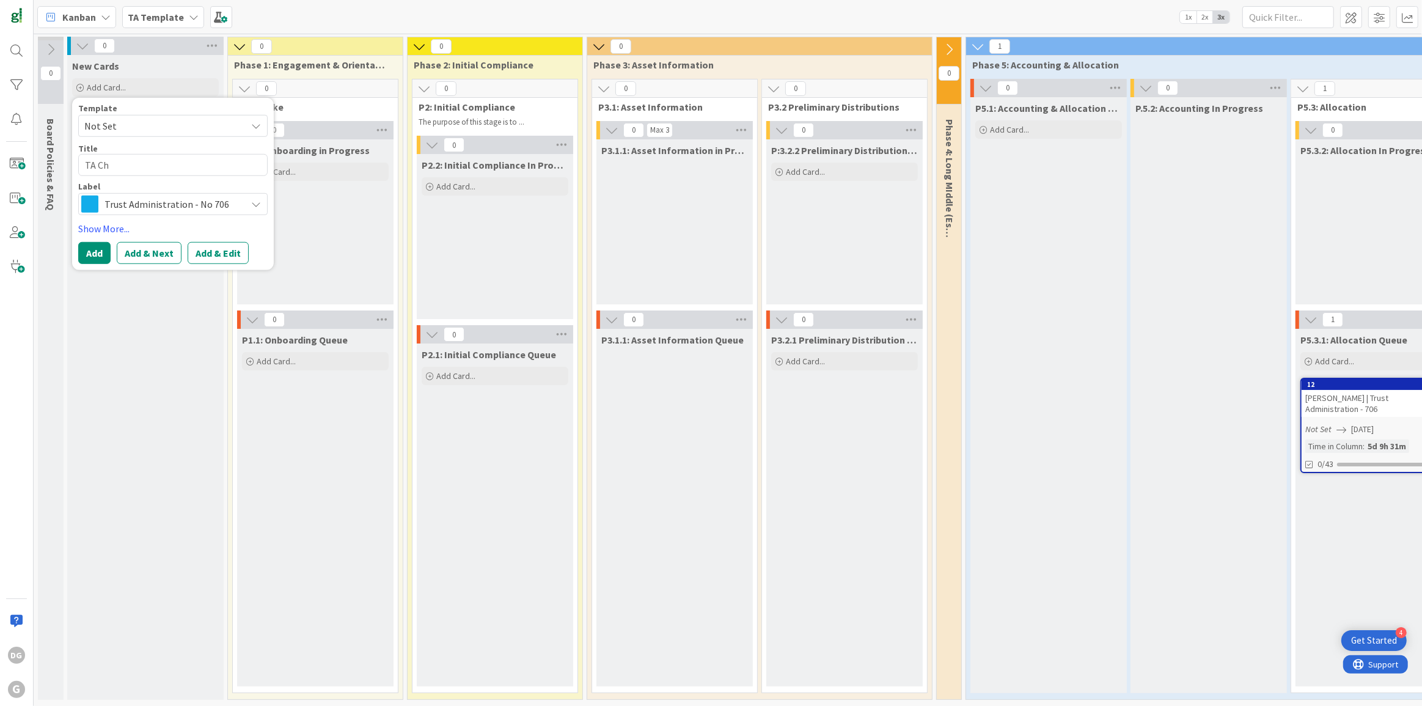
type textarea "x"
type textarea "TA Che"
type textarea "x"
type textarea "TA Chec"
type textarea "x"
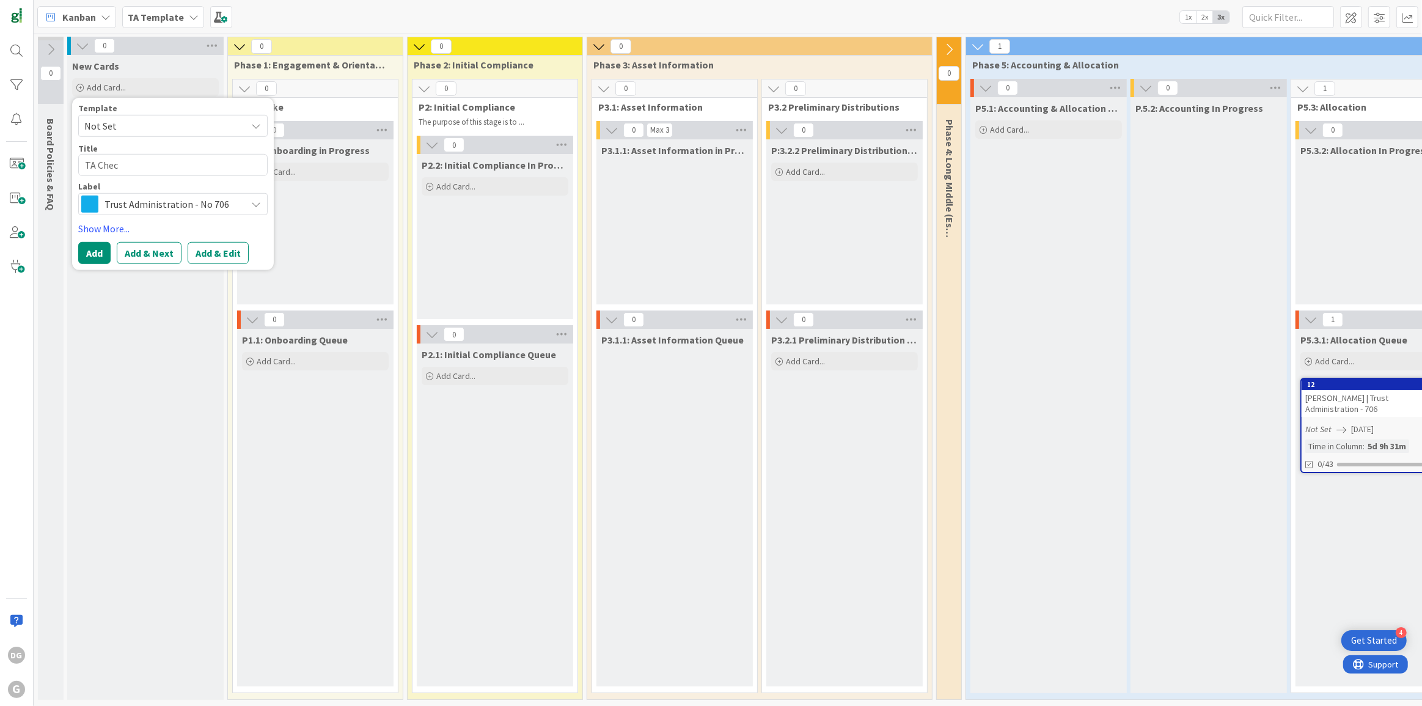
type textarea "TA Check"
type textarea "x"
type textarea "TA Checkl"
type textarea "x"
type textarea "TA Checkli"
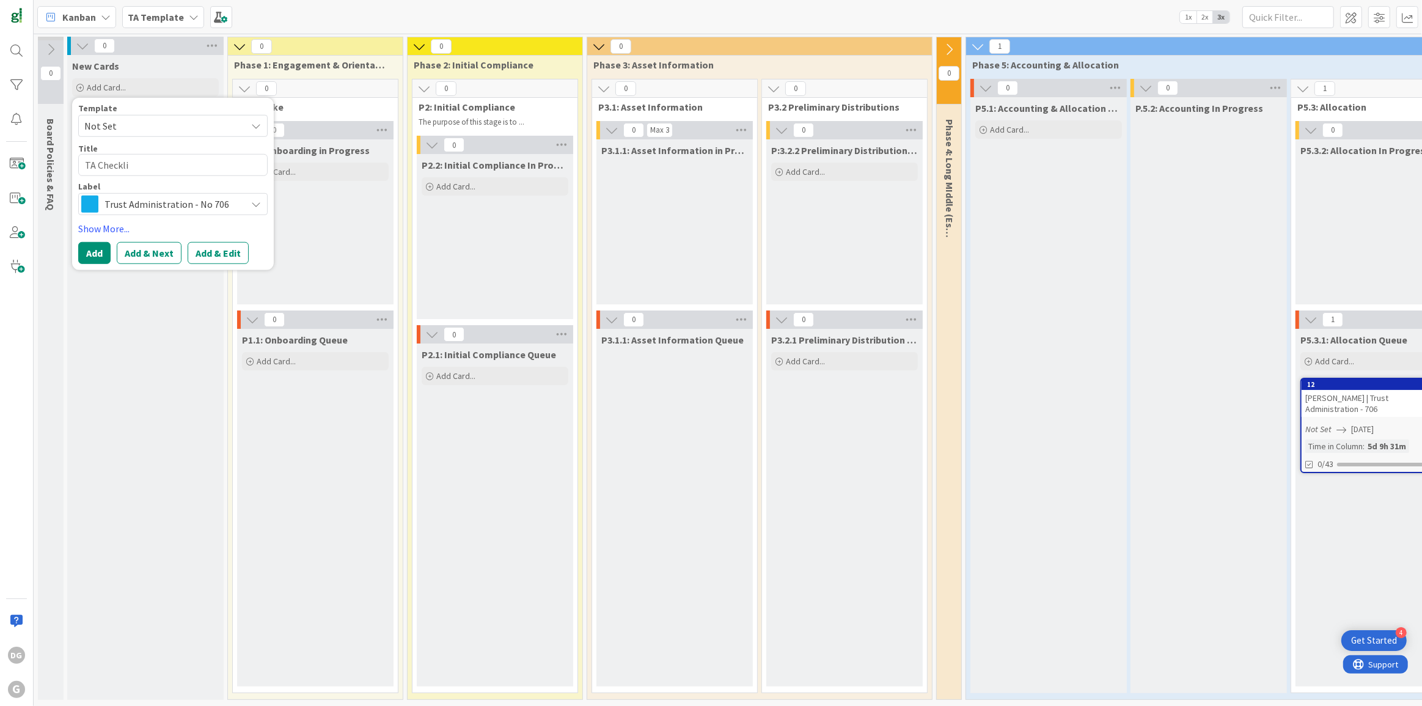
type textarea "x"
type textarea "TA Checklis"
type textarea "x"
type textarea "TA Checklist"
type textarea "x"
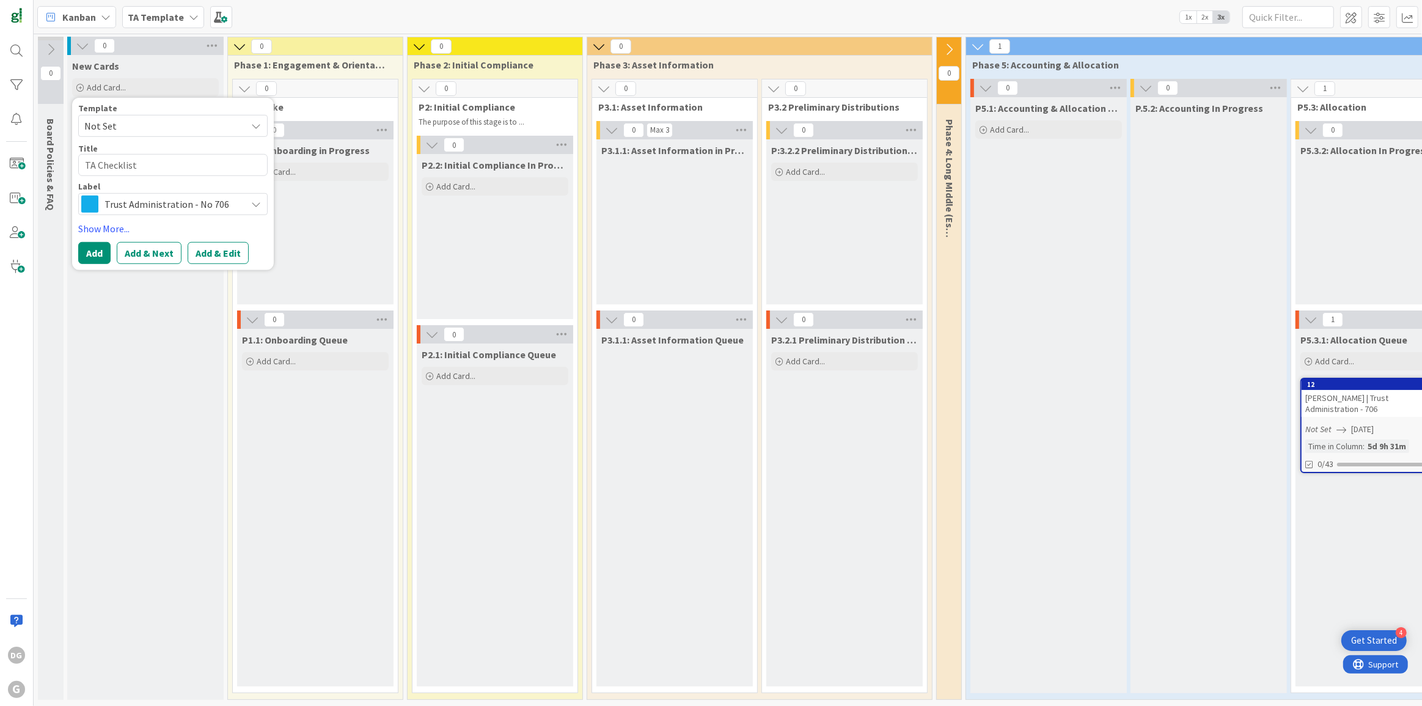
type textarea "TA Checklists"
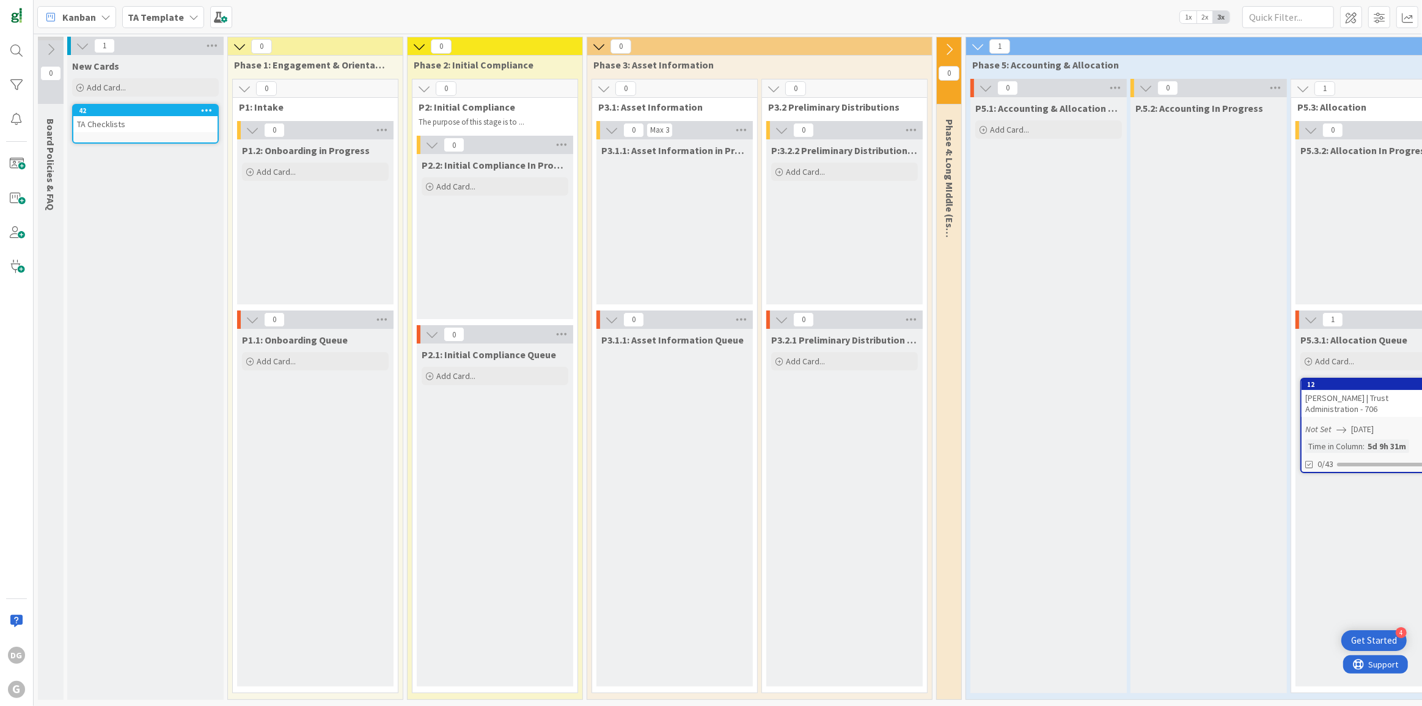
click at [180, 119] on div "TA Checklists" at bounding box center [145, 124] width 144 height 16
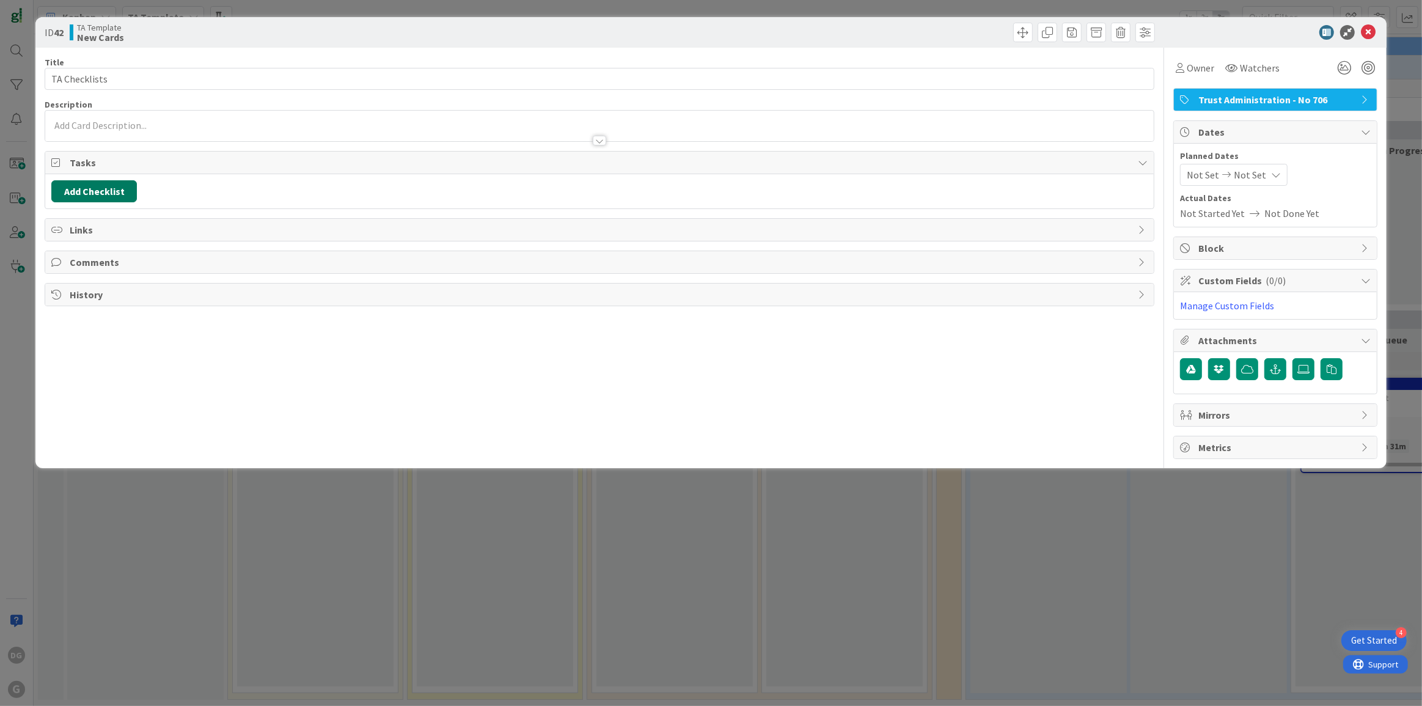
click at [109, 189] on button "Add Checklist" at bounding box center [94, 191] width 86 height 22
click at [77, 296] on link "Load template" at bounding box center [88, 301] width 62 height 12
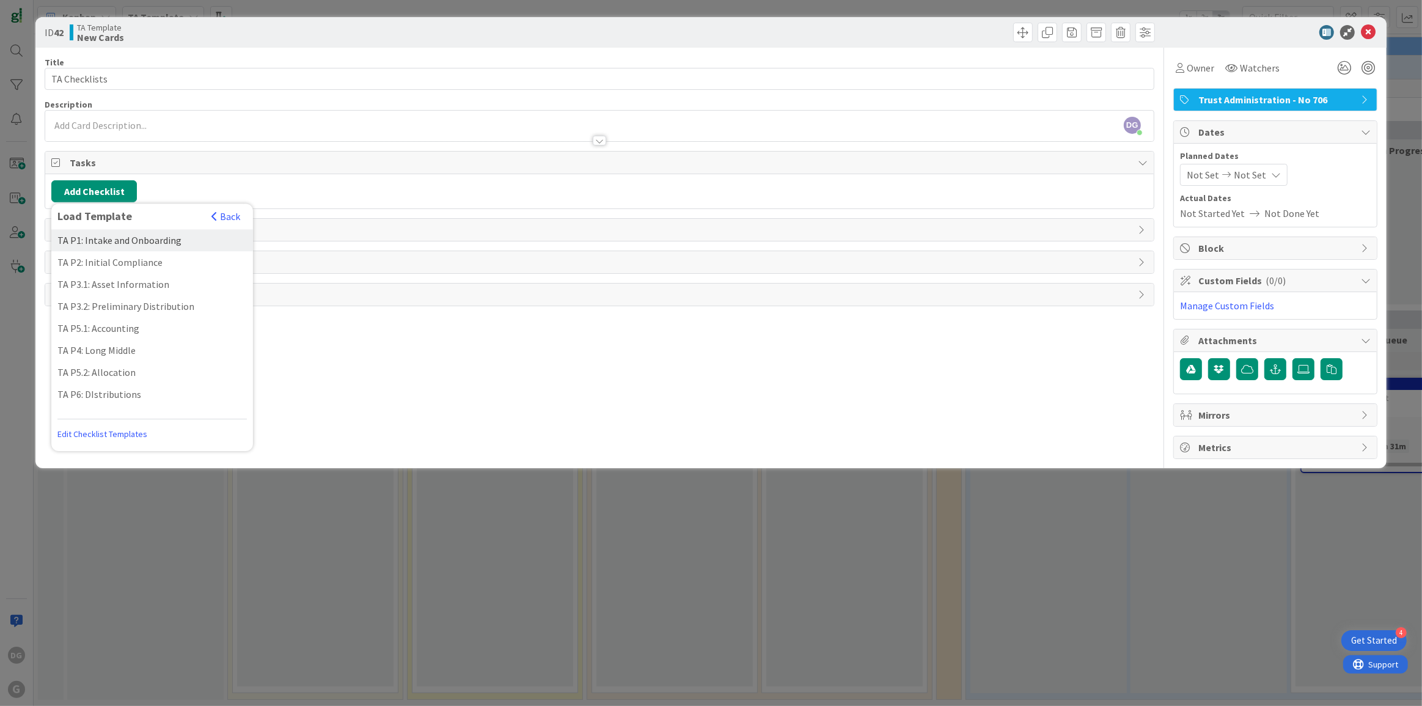
click at [125, 240] on div "TA P1: Intake and Onboarding" at bounding box center [152, 240] width 202 height 22
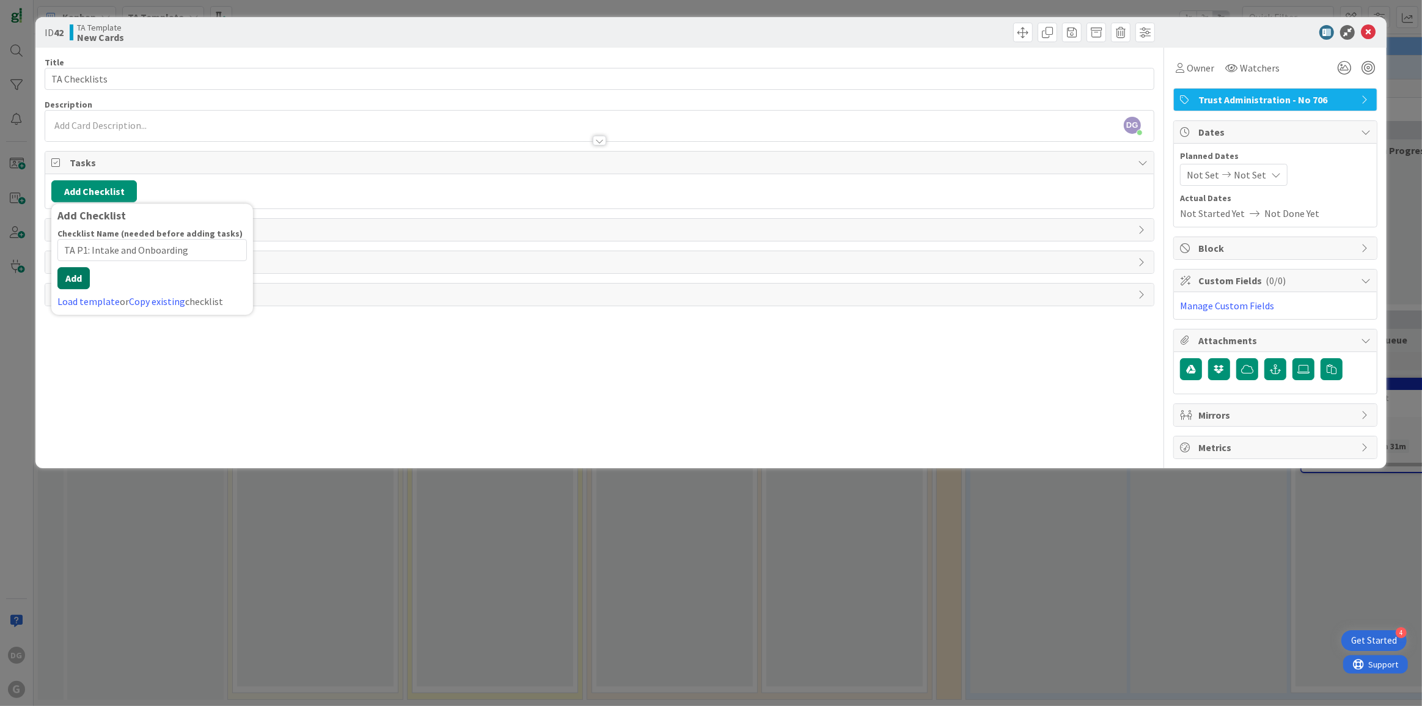
click at [78, 285] on button "Add" at bounding box center [73, 278] width 32 height 22
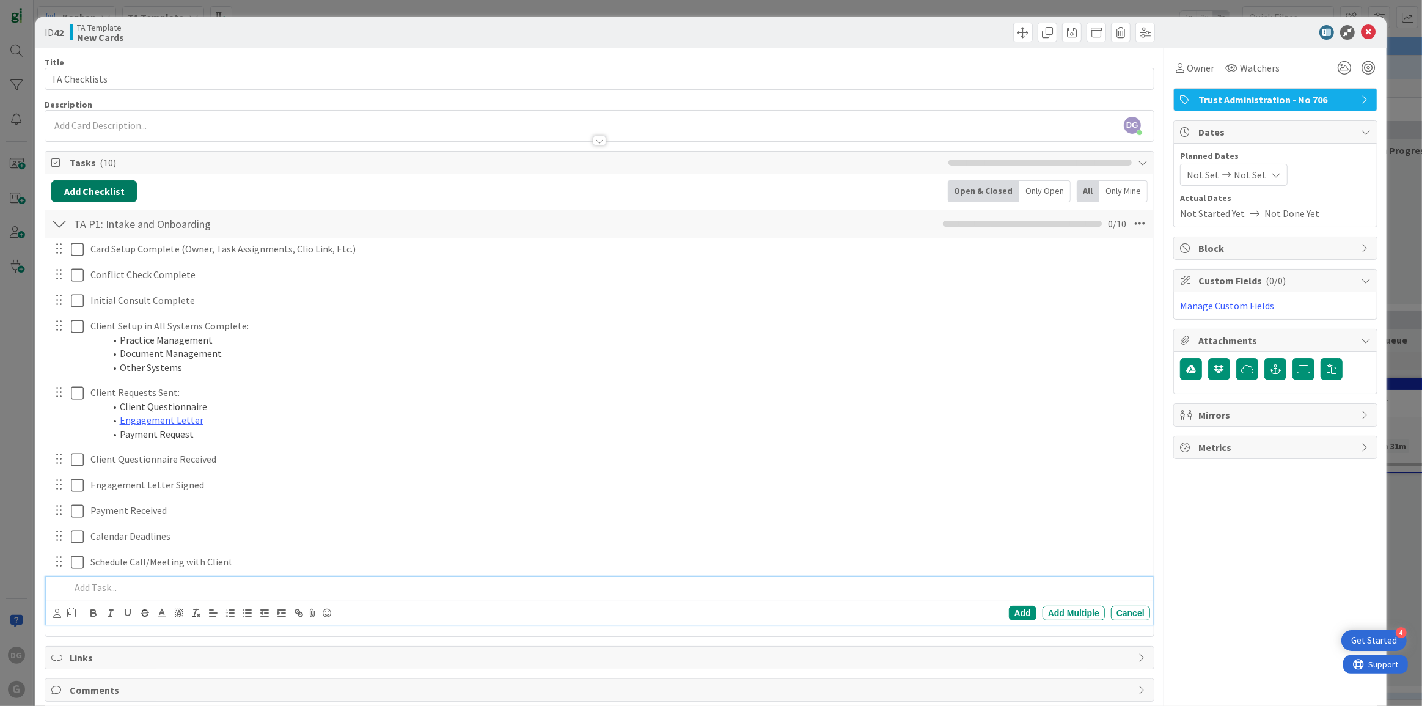
click at [108, 191] on button "Add Checklist" at bounding box center [94, 191] width 86 height 22
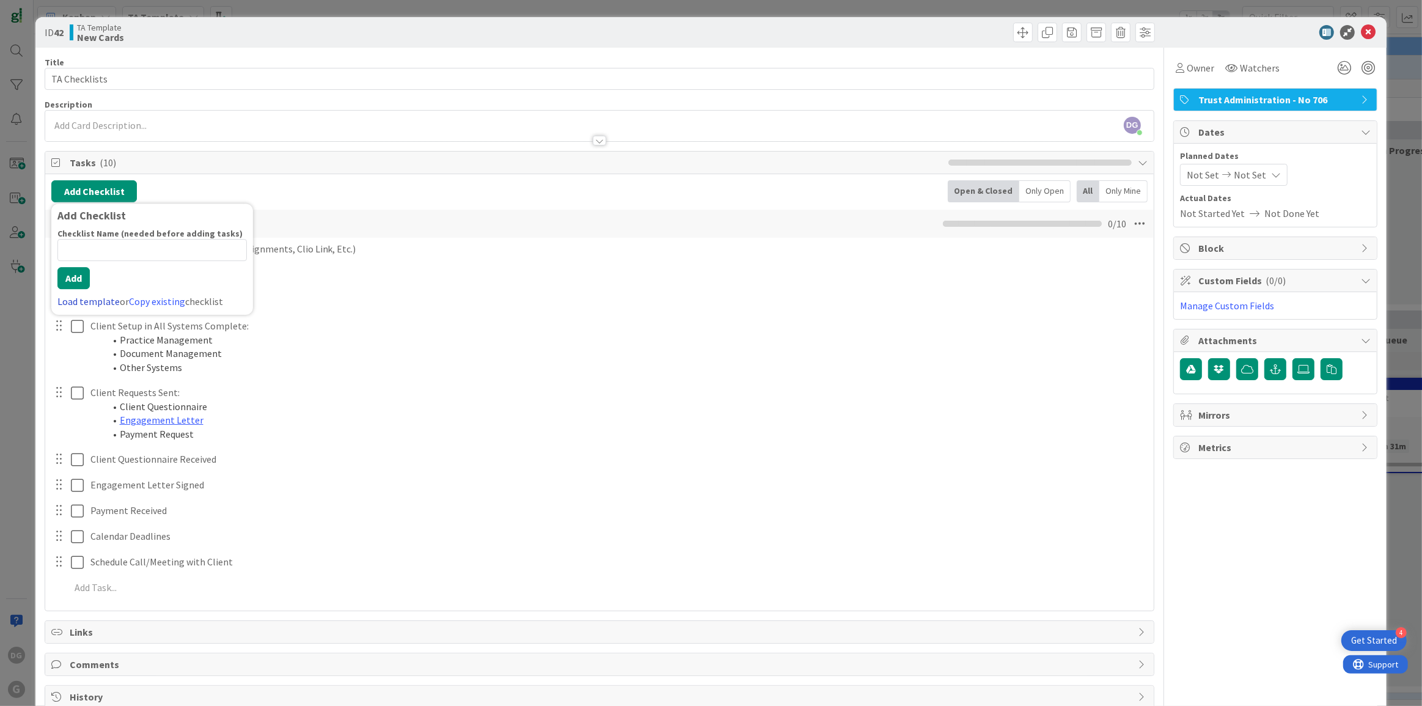
click at [98, 302] on link "Load template" at bounding box center [88, 301] width 62 height 12
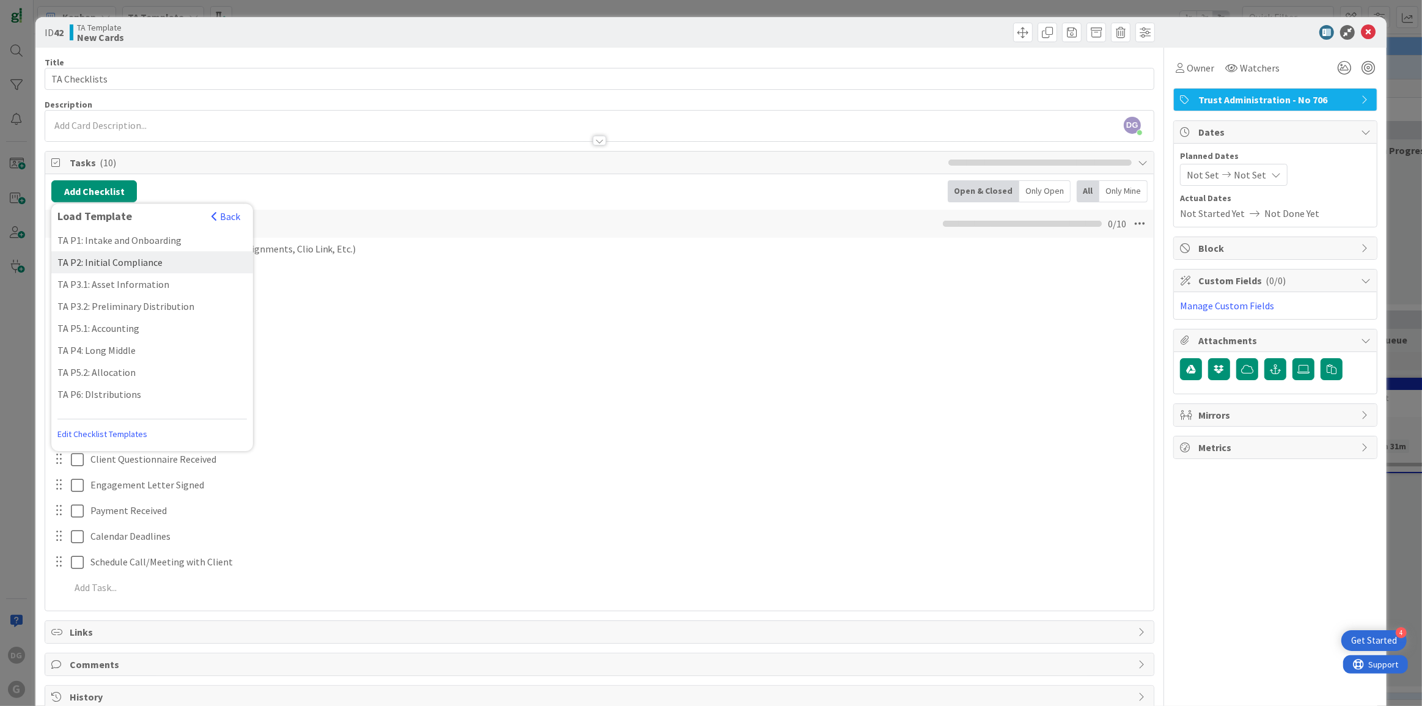
click at [117, 263] on div "TA P2: Initial Compliance" at bounding box center [152, 262] width 202 height 22
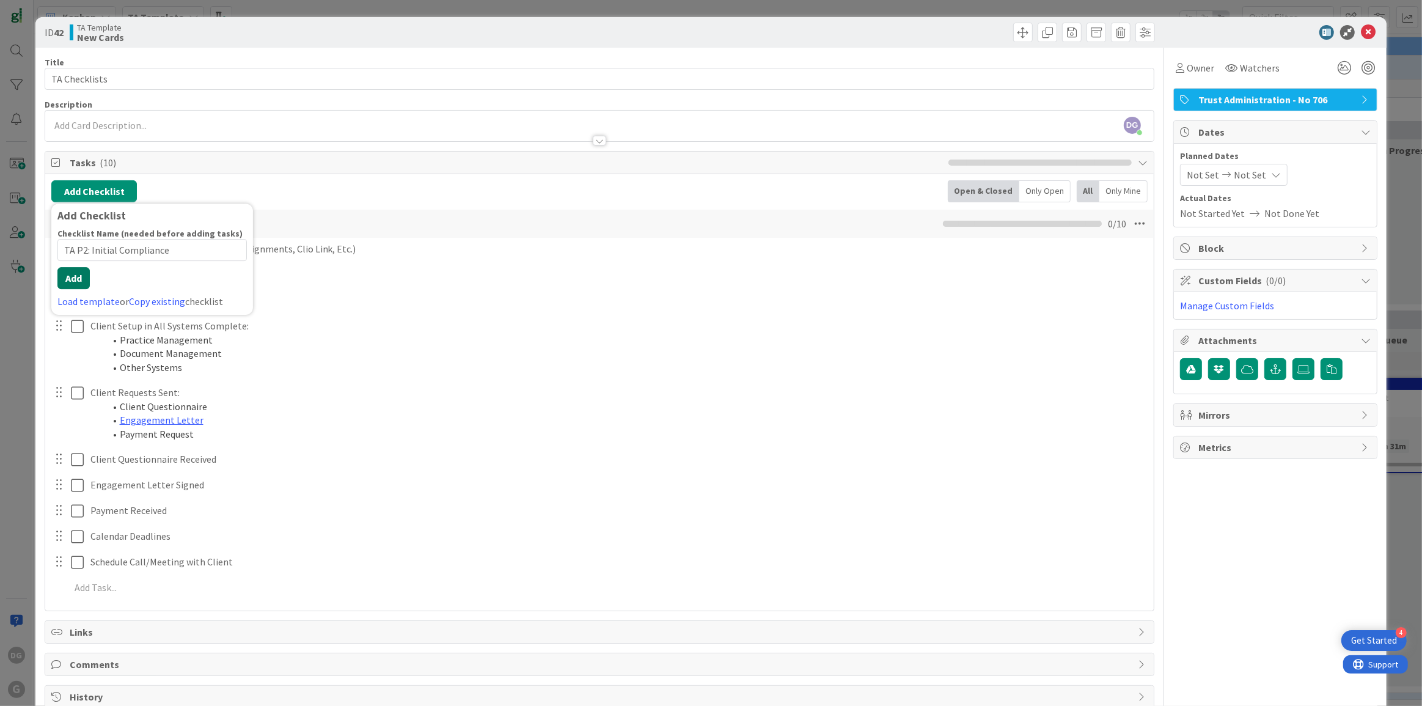
click at [76, 282] on button "Add" at bounding box center [73, 278] width 32 height 22
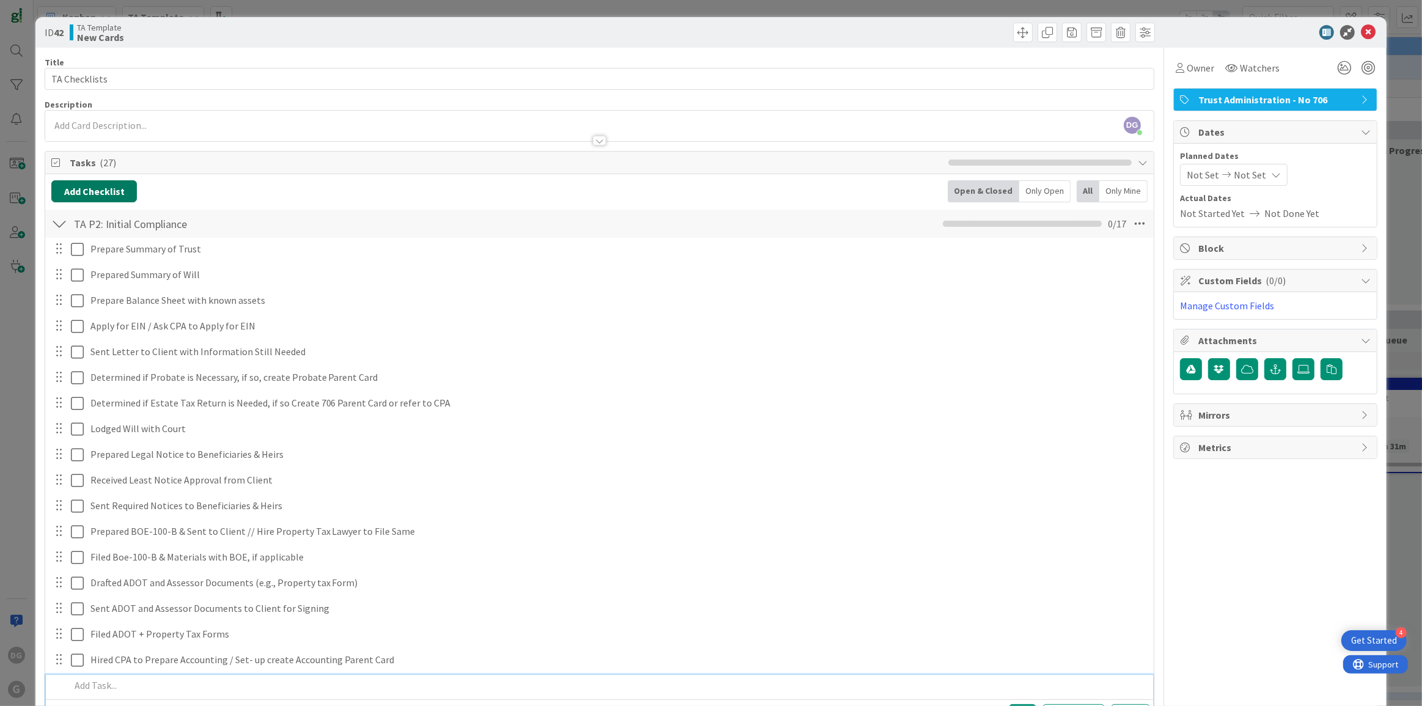
click at [105, 191] on button "Add Checklist" at bounding box center [94, 191] width 86 height 22
click at [75, 296] on link "Load template" at bounding box center [88, 301] width 62 height 12
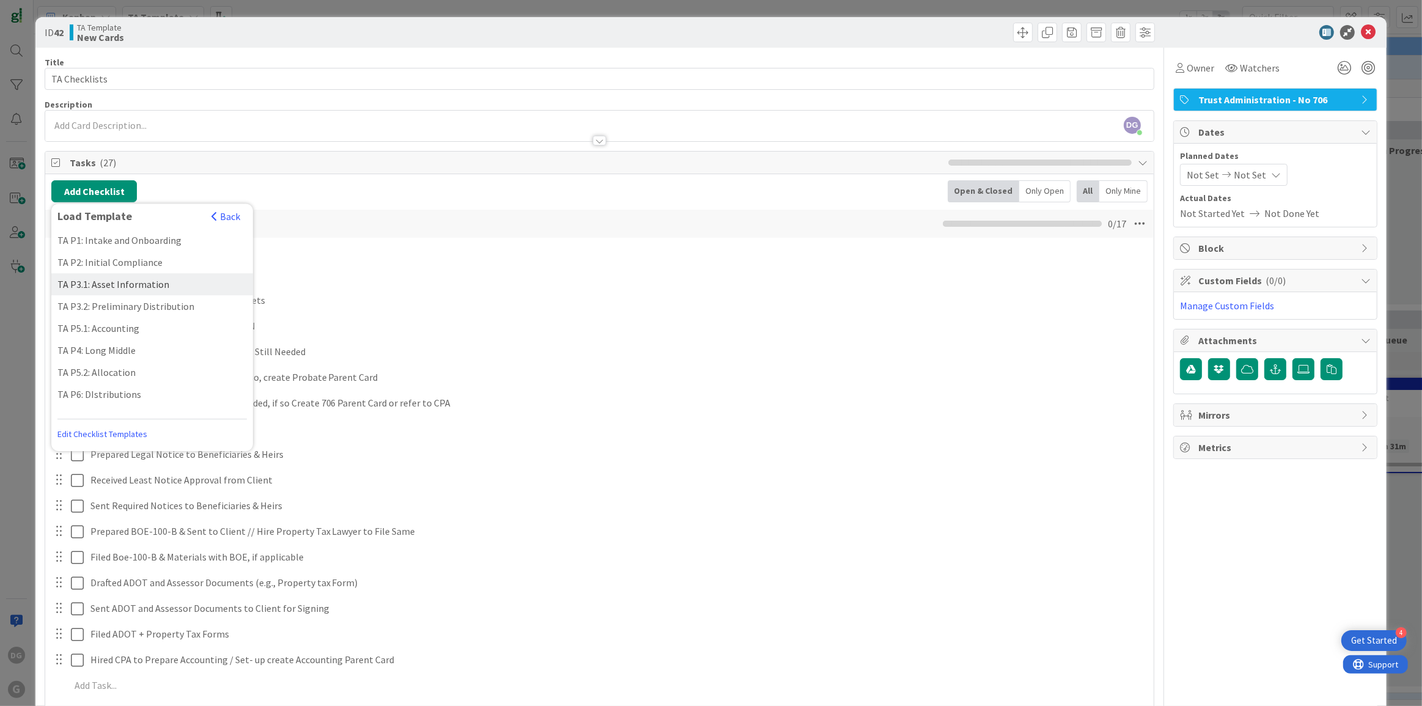
click at [90, 283] on div "TA P3.1: Asset Information" at bounding box center [152, 284] width 202 height 22
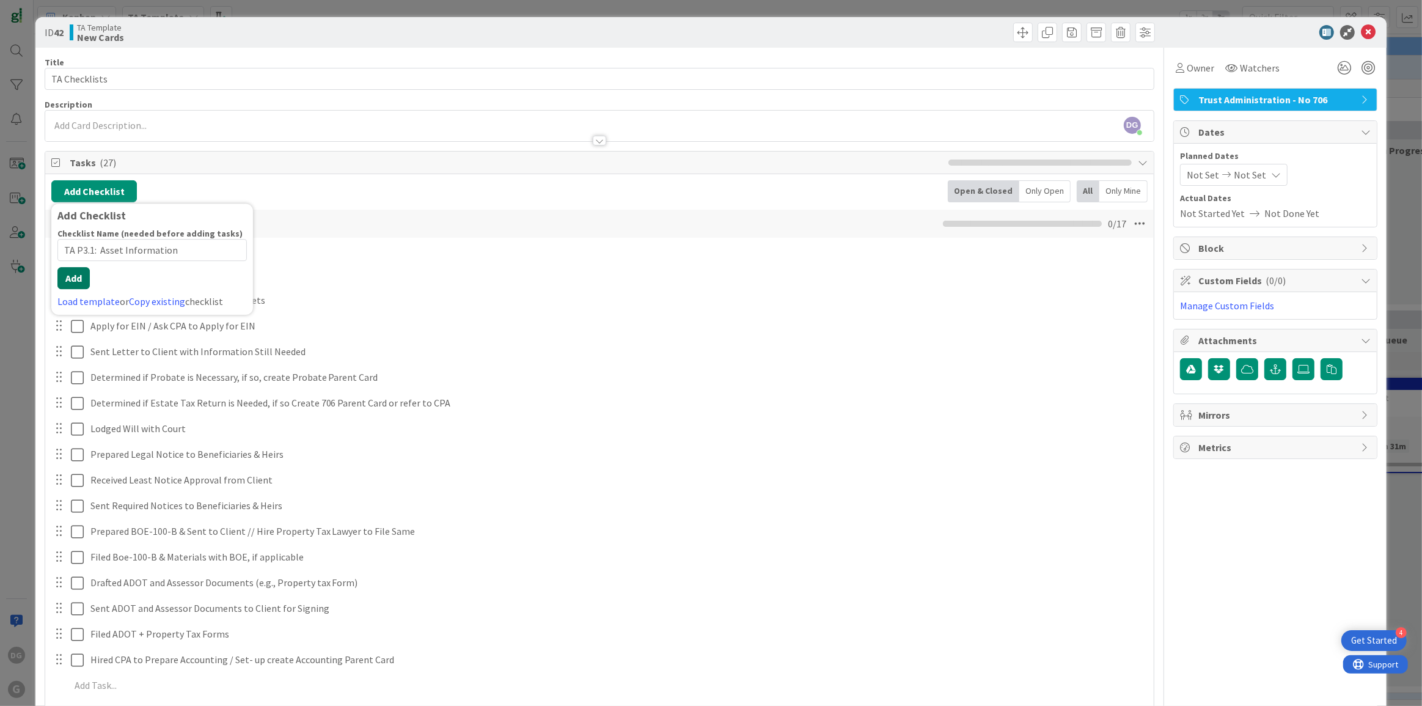
click at [76, 289] on div "Checklist Name (needed before adding tasks) 27 / 64 TA P3.1: Asset Information …" at bounding box center [151, 268] width 189 height 81
click at [78, 271] on button "Add" at bounding box center [73, 278] width 32 height 22
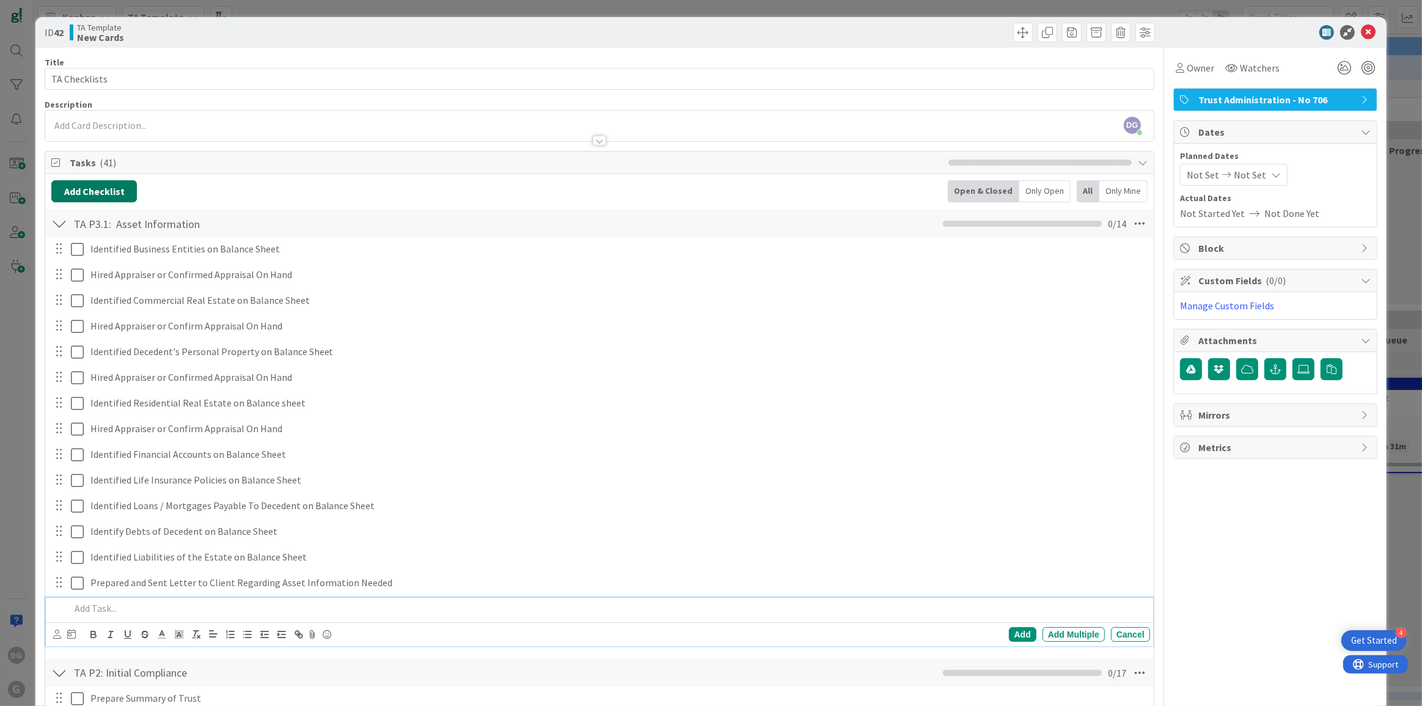
click at [102, 187] on button "Add Checklist" at bounding box center [94, 191] width 86 height 22
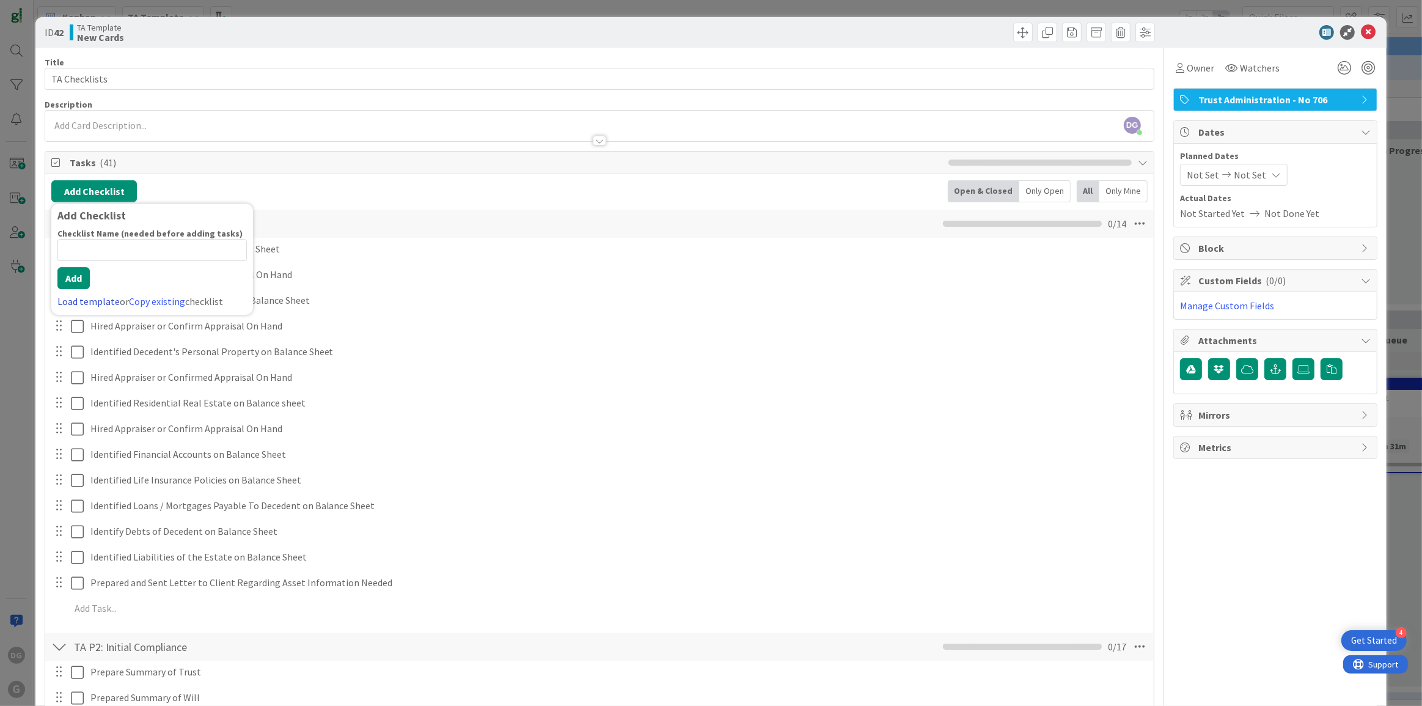
click at [86, 295] on link "Load template" at bounding box center [88, 301] width 62 height 12
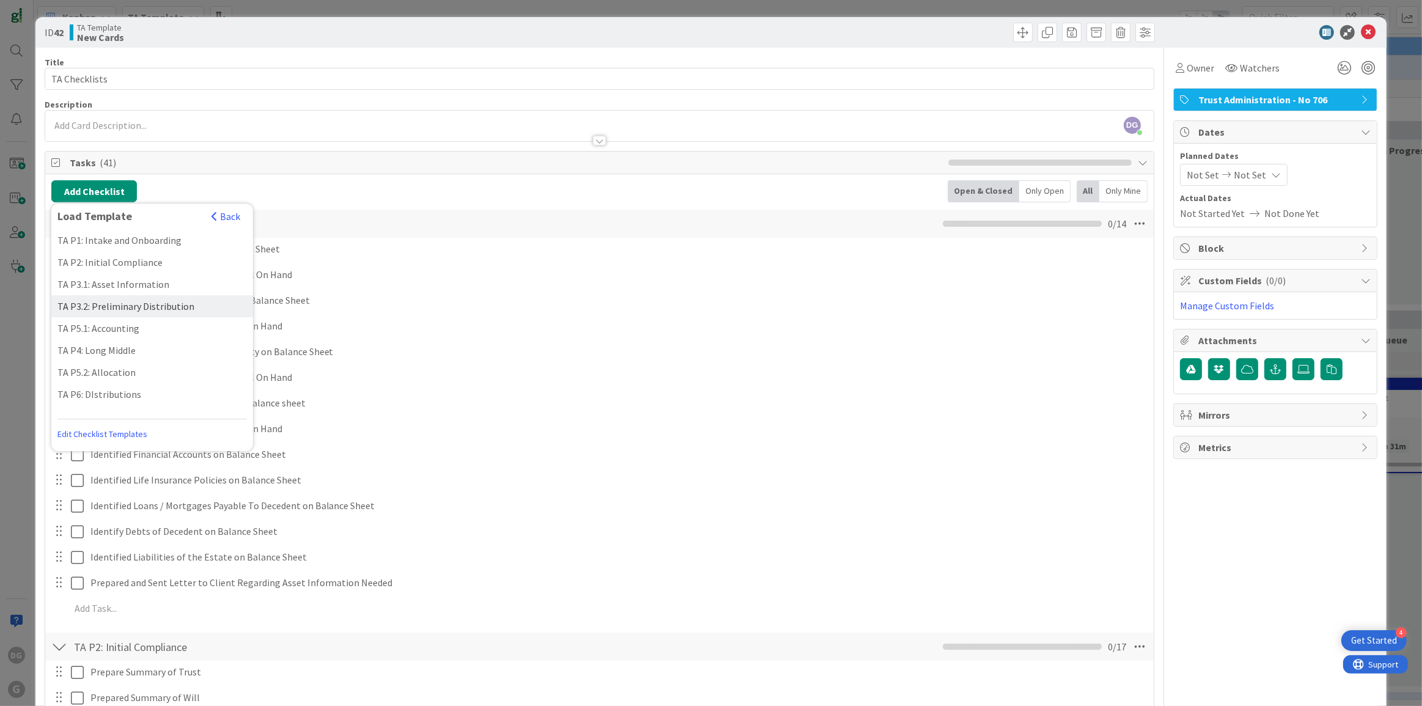
click at [109, 298] on div "TA P3.2: Preliminary Distribution" at bounding box center [152, 306] width 202 height 22
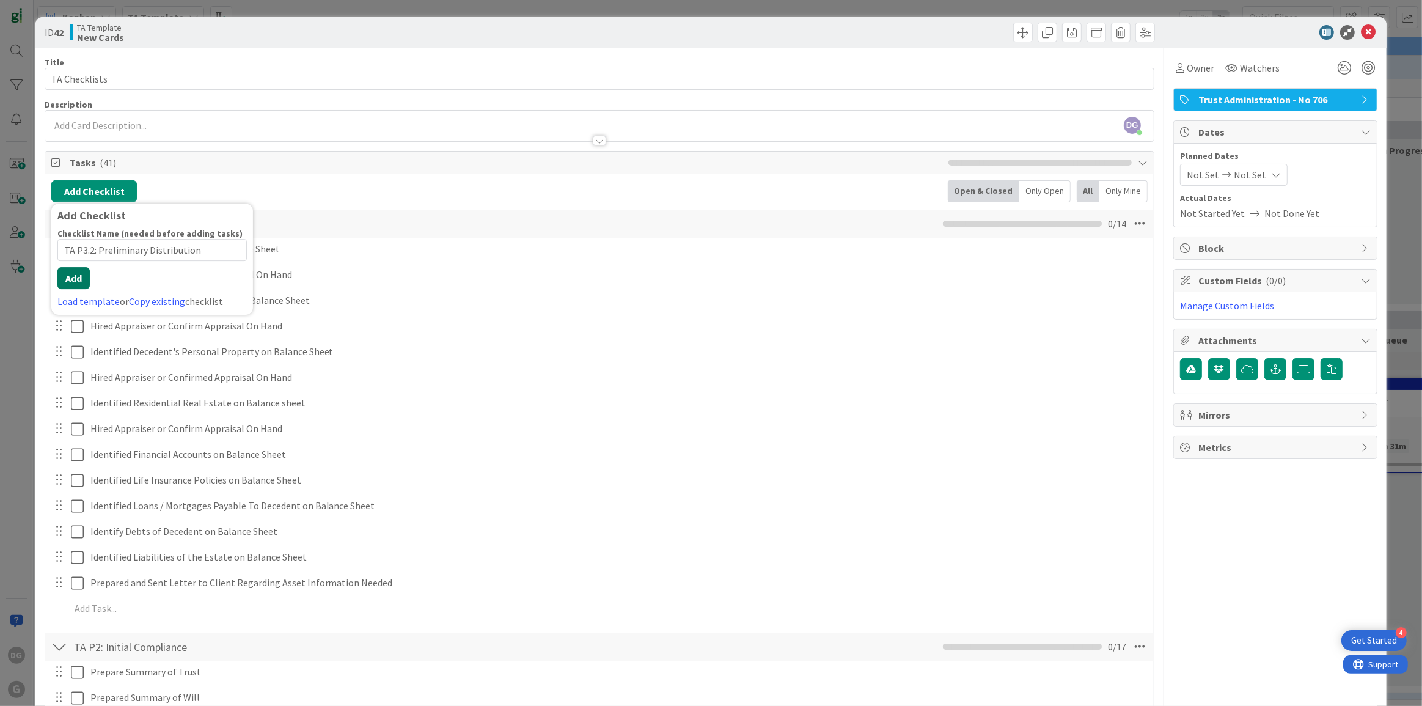
click at [81, 287] on button "Add" at bounding box center [73, 278] width 32 height 22
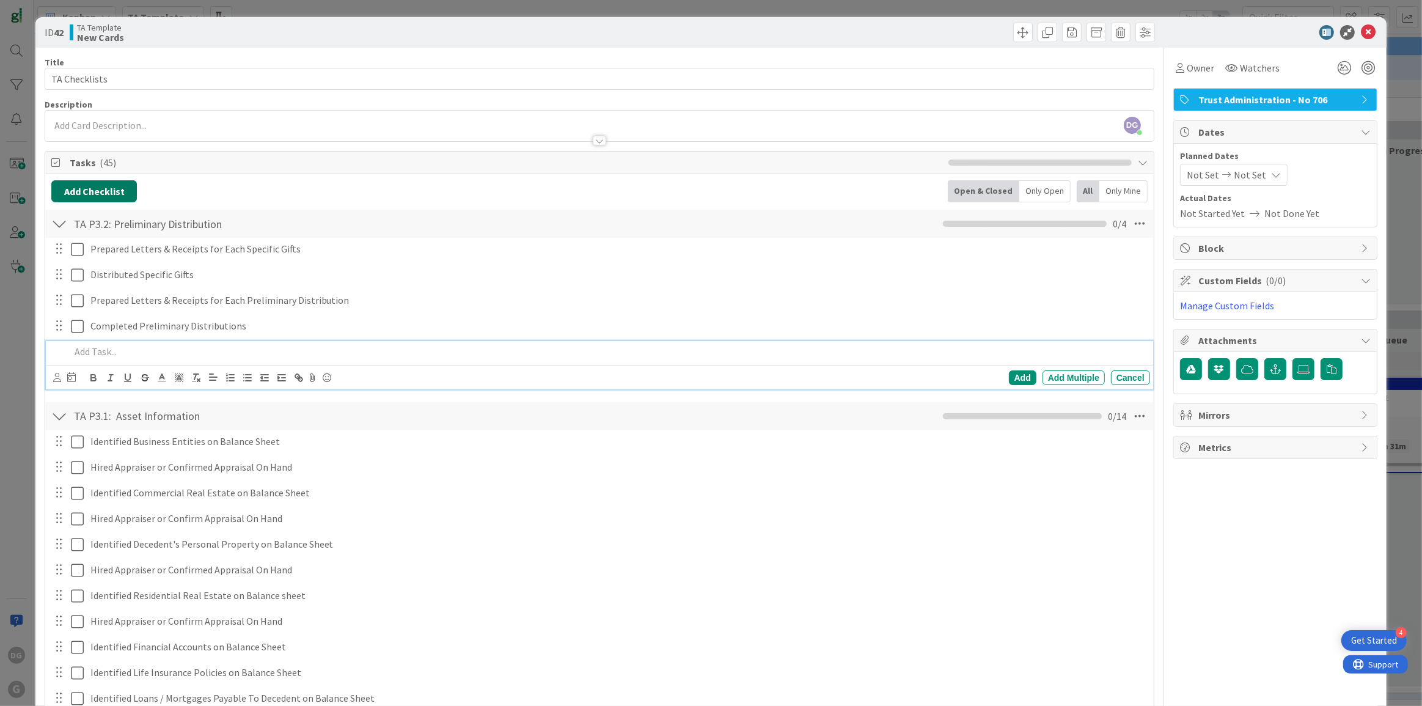
click at [108, 188] on button "Add Checklist" at bounding box center [94, 191] width 86 height 22
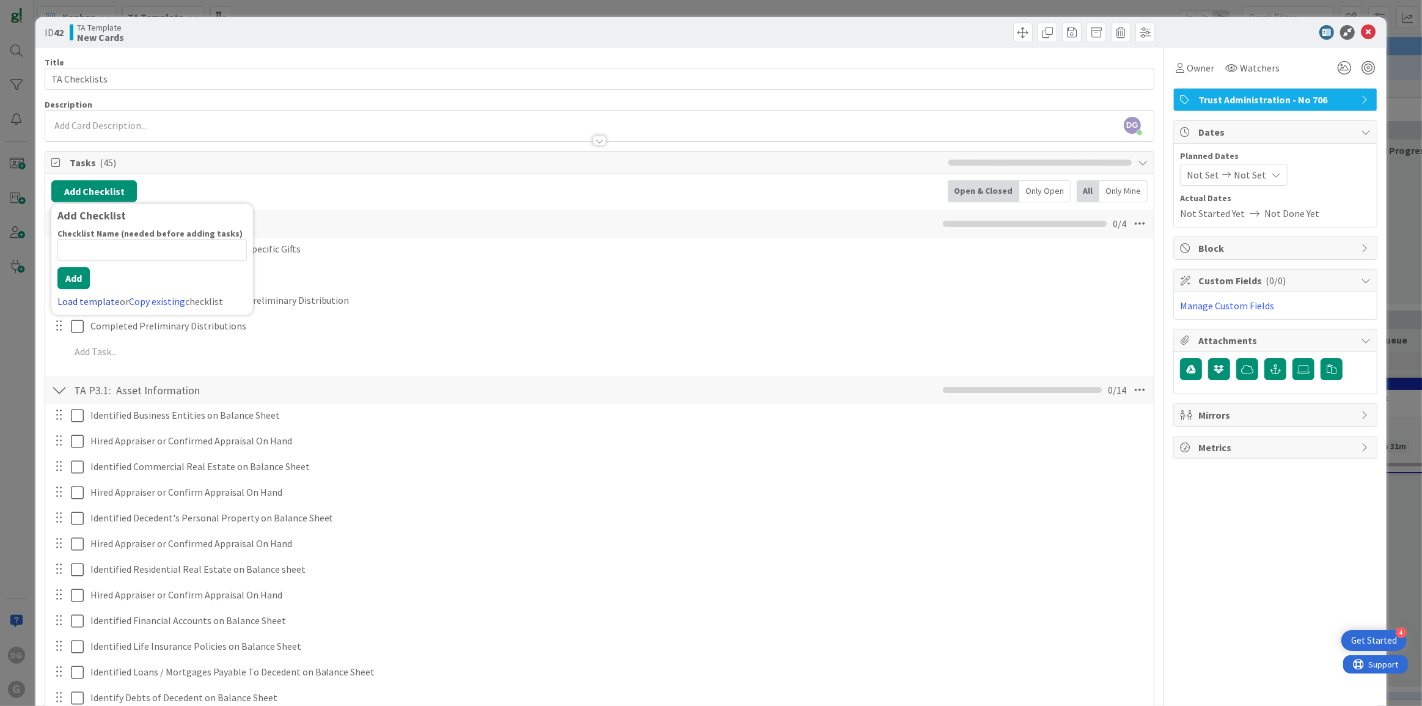
click at [82, 296] on link "Load template" at bounding box center [88, 301] width 62 height 12
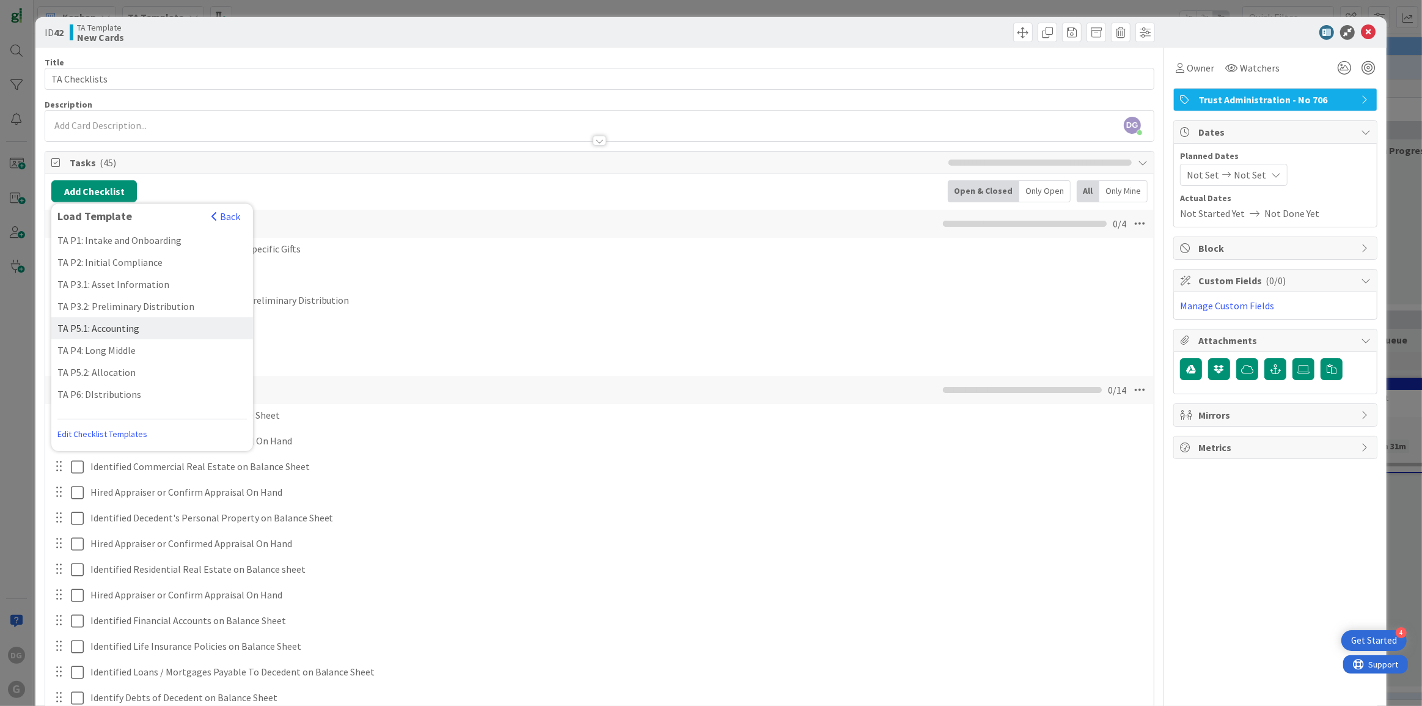
click at [107, 321] on div "TA P5.1: Accounting" at bounding box center [152, 328] width 202 height 22
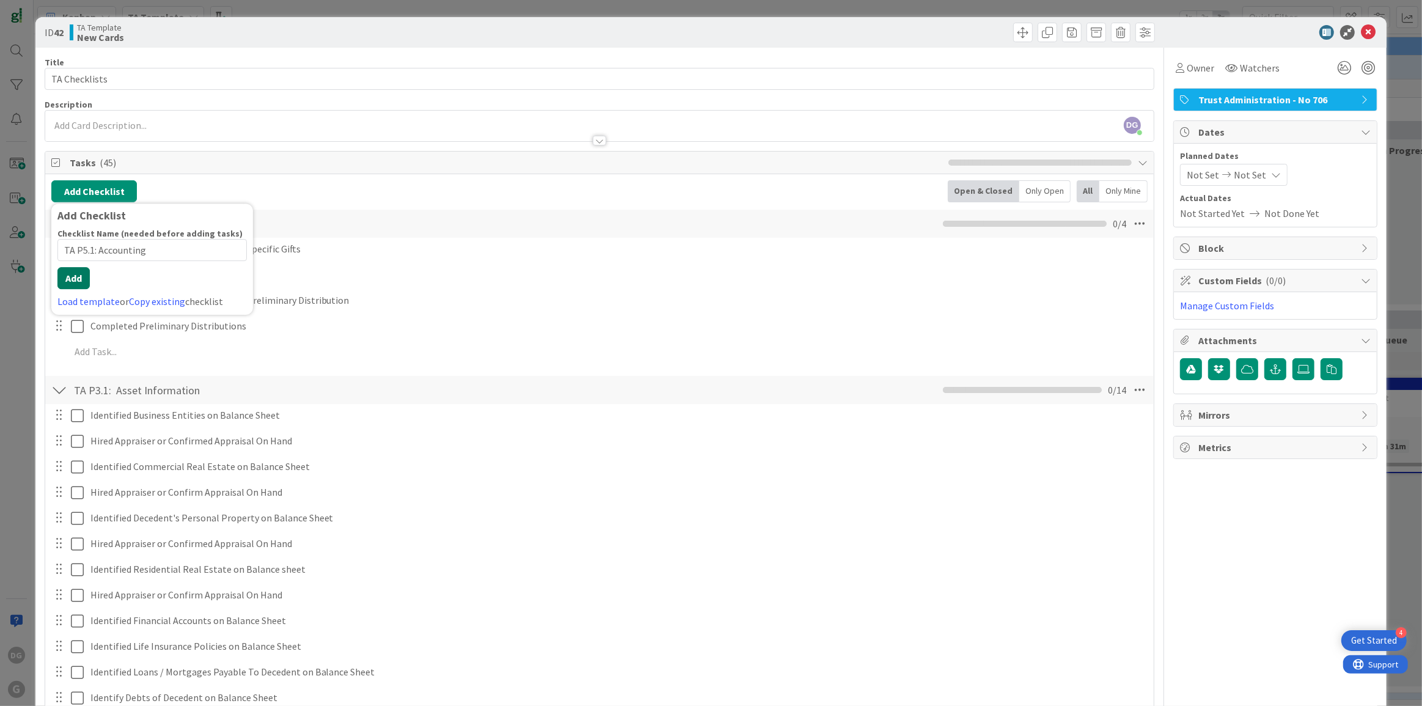
click at [72, 288] on button "Add" at bounding box center [73, 278] width 32 height 22
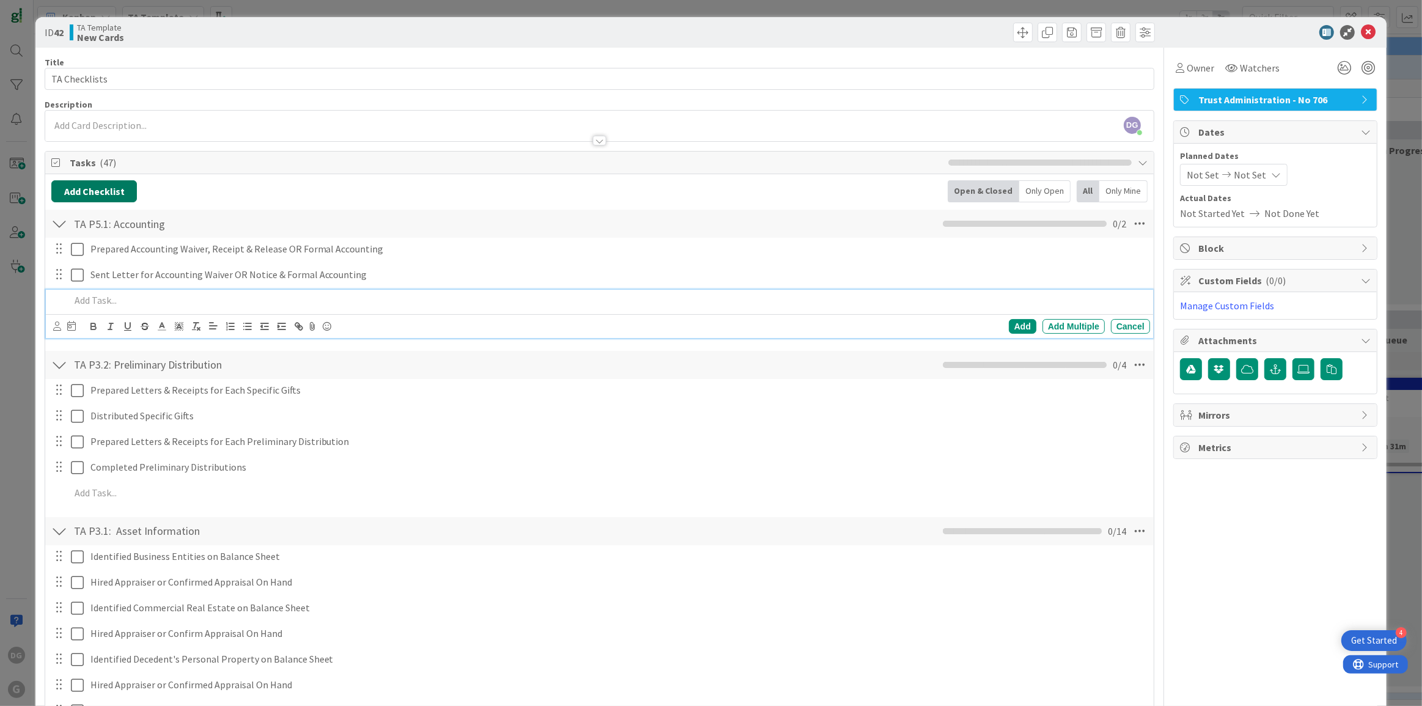
click at [100, 191] on button "Add Checklist" at bounding box center [94, 191] width 86 height 22
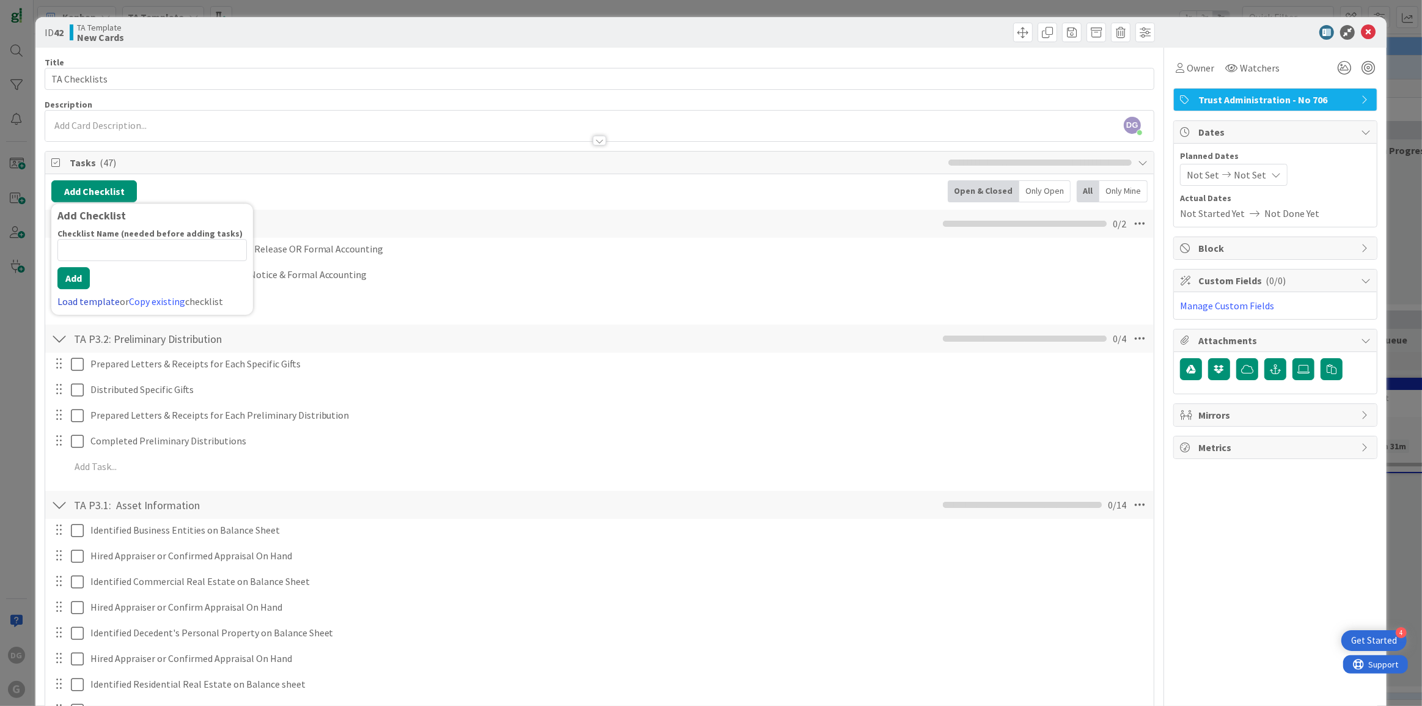
click at [82, 297] on link "Load template" at bounding box center [88, 301] width 62 height 12
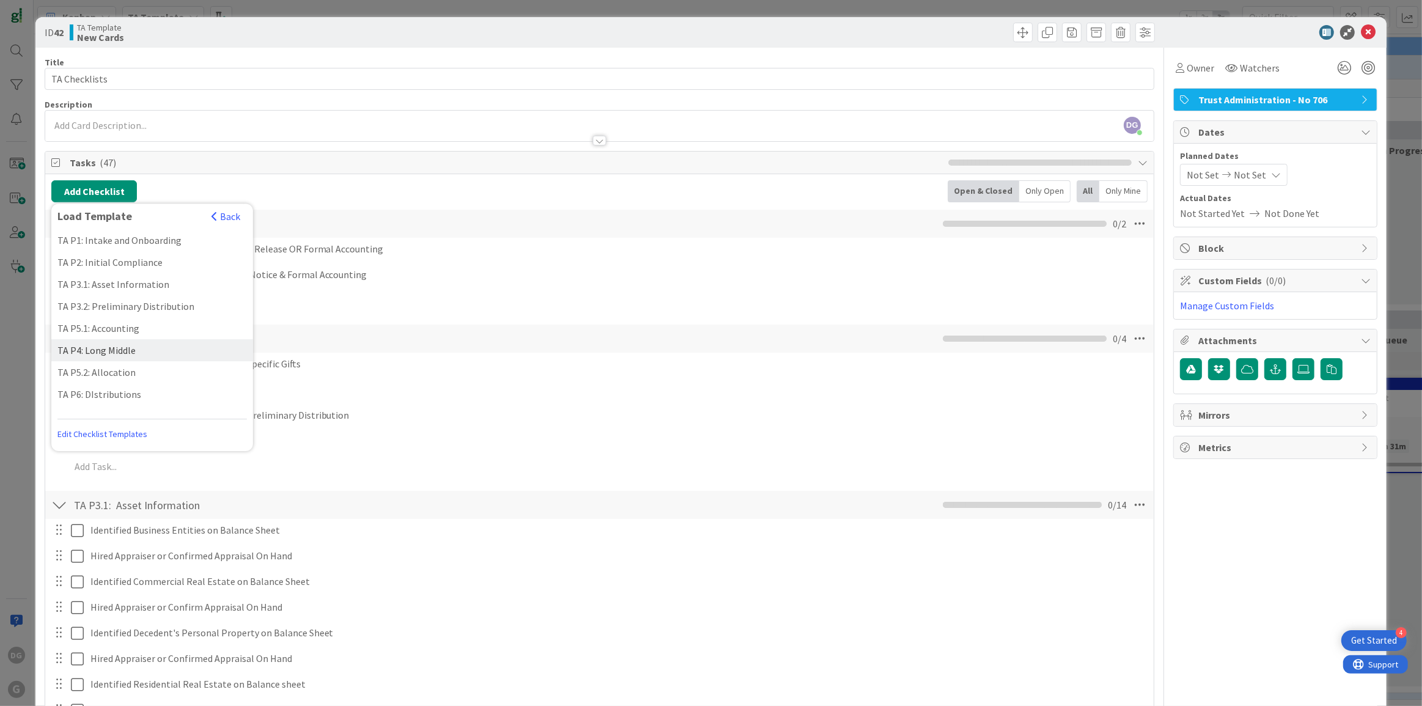
click at [101, 351] on div "TA P4: Long Middle" at bounding box center [152, 350] width 202 height 22
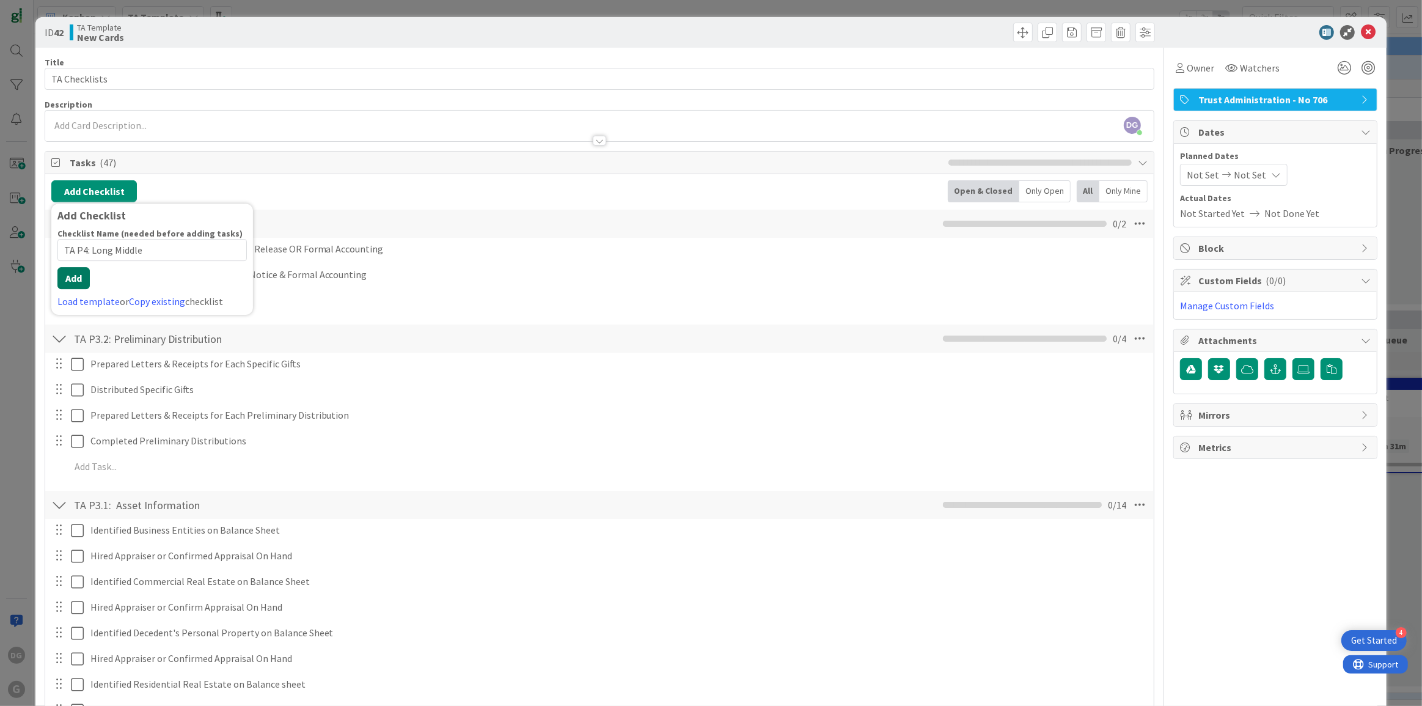
click at [76, 291] on div "Checklist Name (needed before adding tasks) 18 / 64 TA P4: Long Middle Add Load…" at bounding box center [151, 268] width 189 height 81
click at [80, 275] on button "Add" at bounding box center [73, 278] width 32 height 22
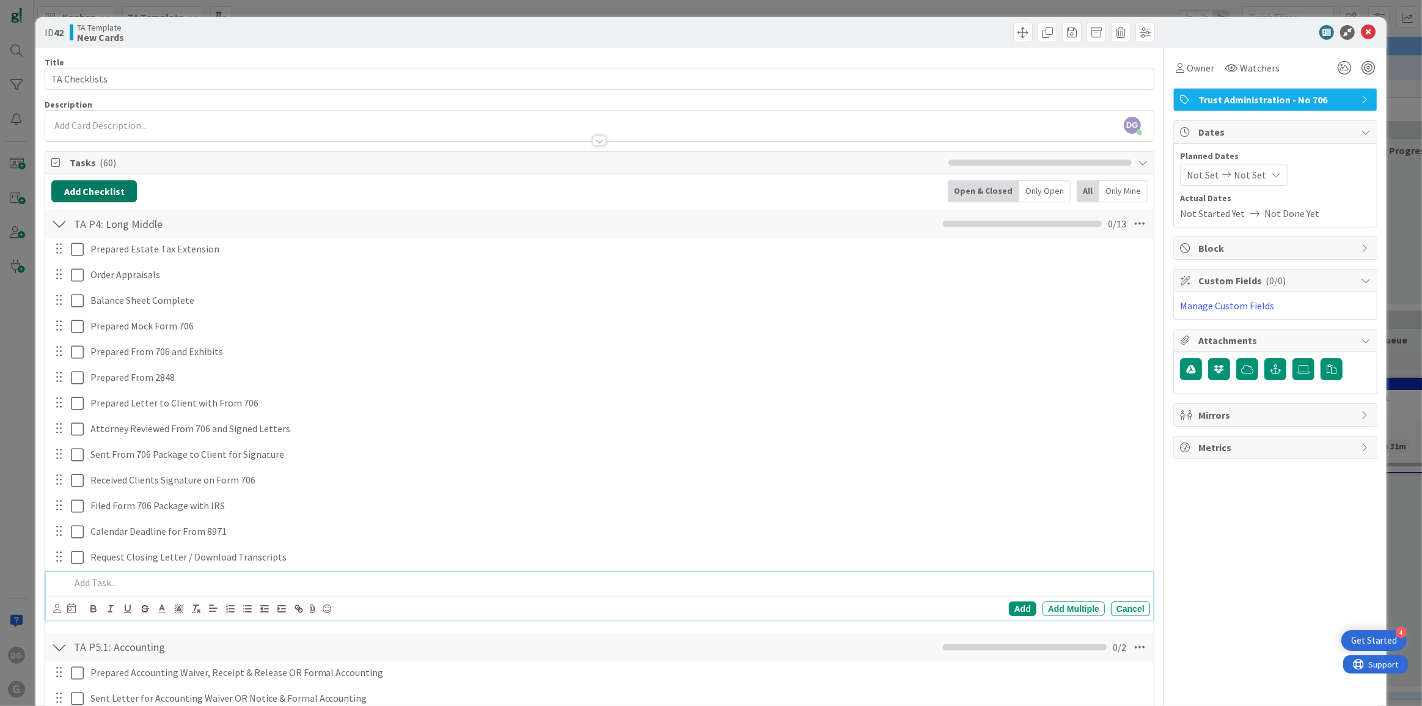
click at [110, 186] on button "Add Checklist" at bounding box center [94, 191] width 86 height 22
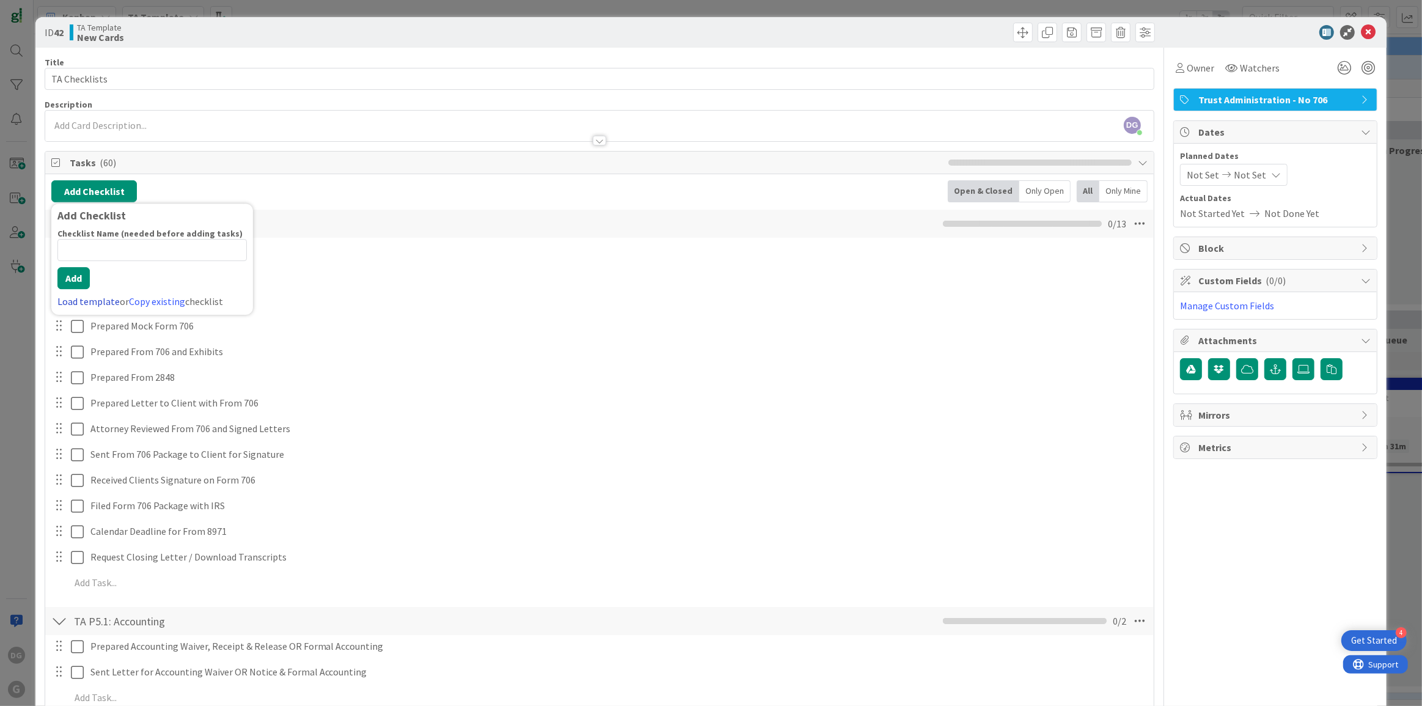
click at [83, 295] on link "Load template" at bounding box center [88, 301] width 62 height 12
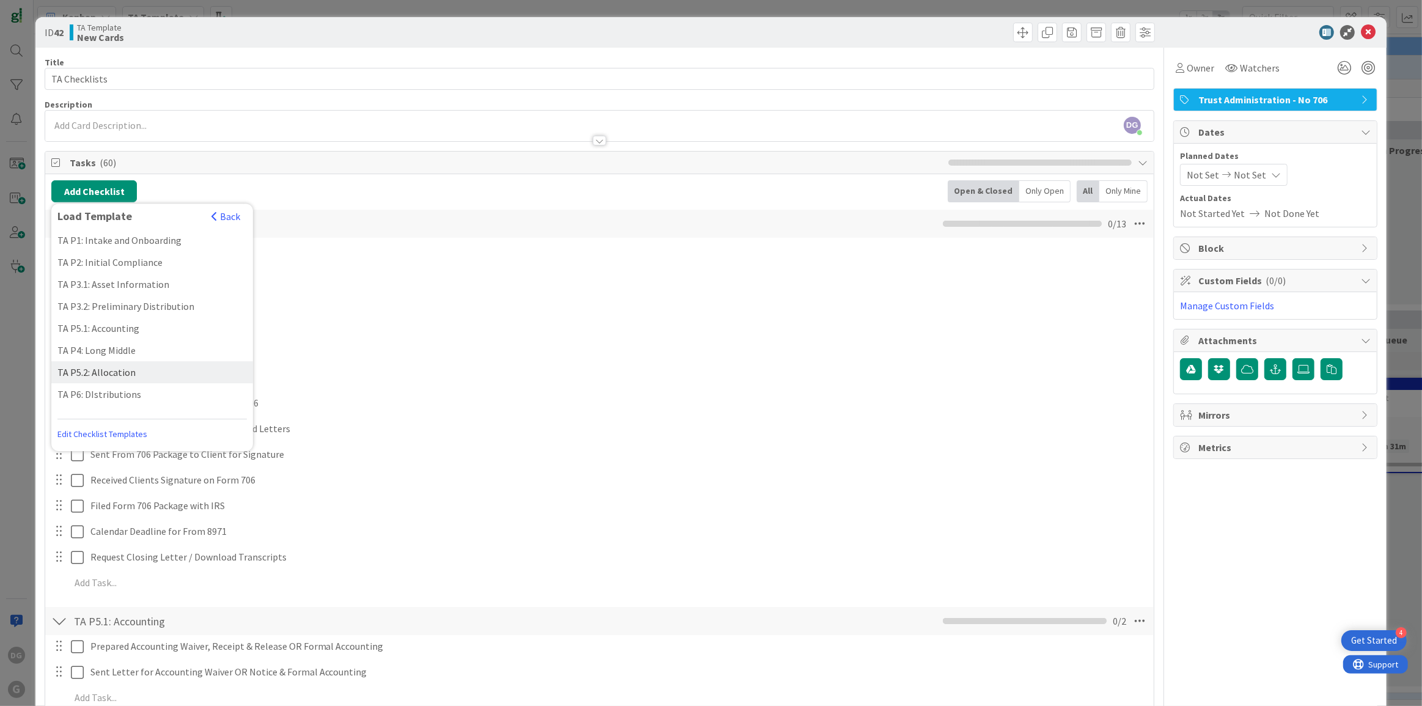
click at [97, 371] on div "TA P5.2: Allocation" at bounding box center [152, 372] width 202 height 22
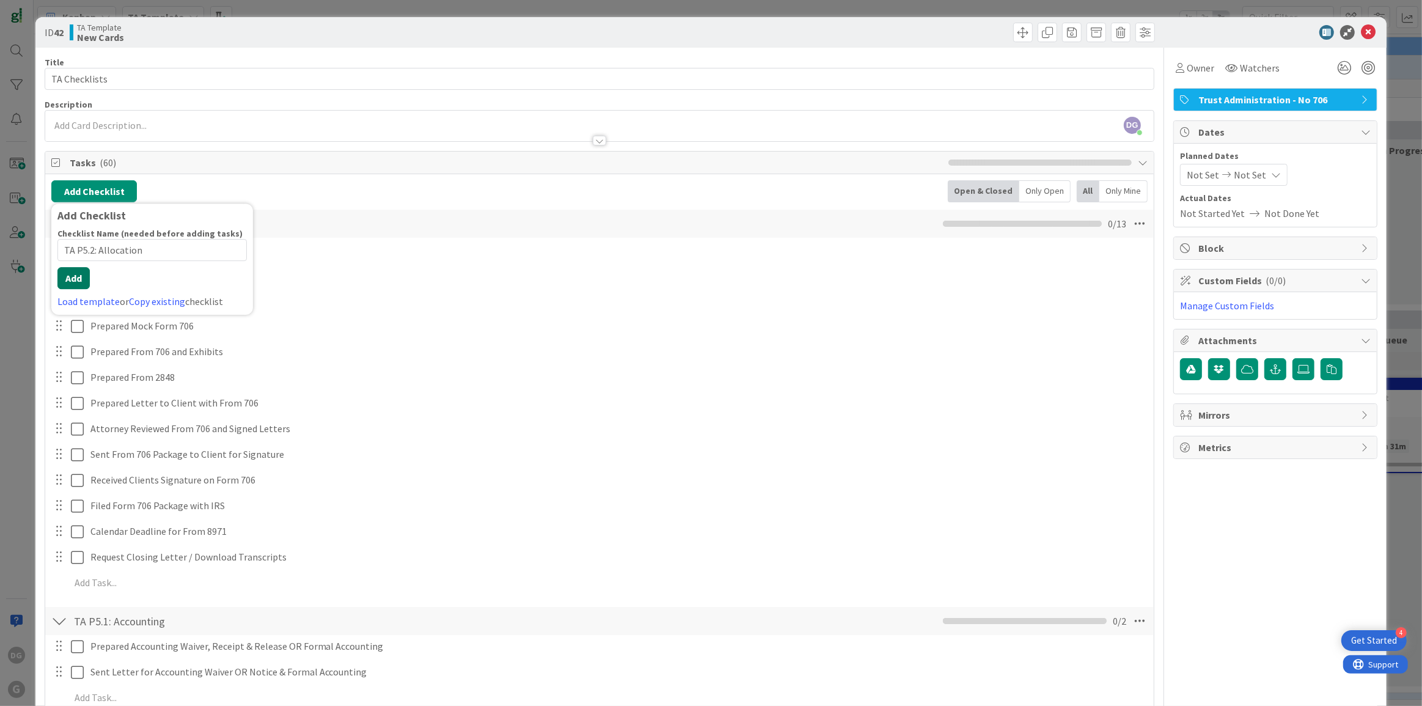
click at [76, 282] on button "Add" at bounding box center [73, 278] width 32 height 22
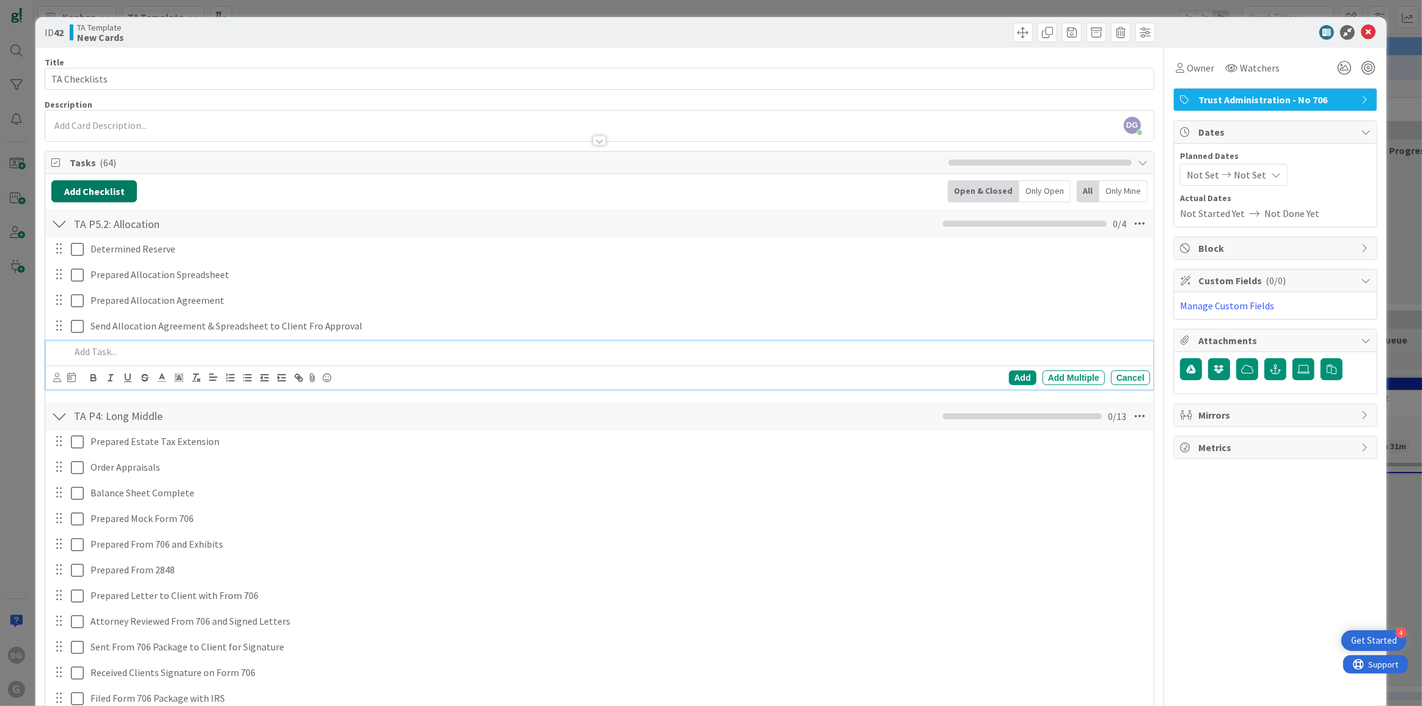
click at [112, 189] on button "Add Checklist" at bounding box center [94, 191] width 86 height 22
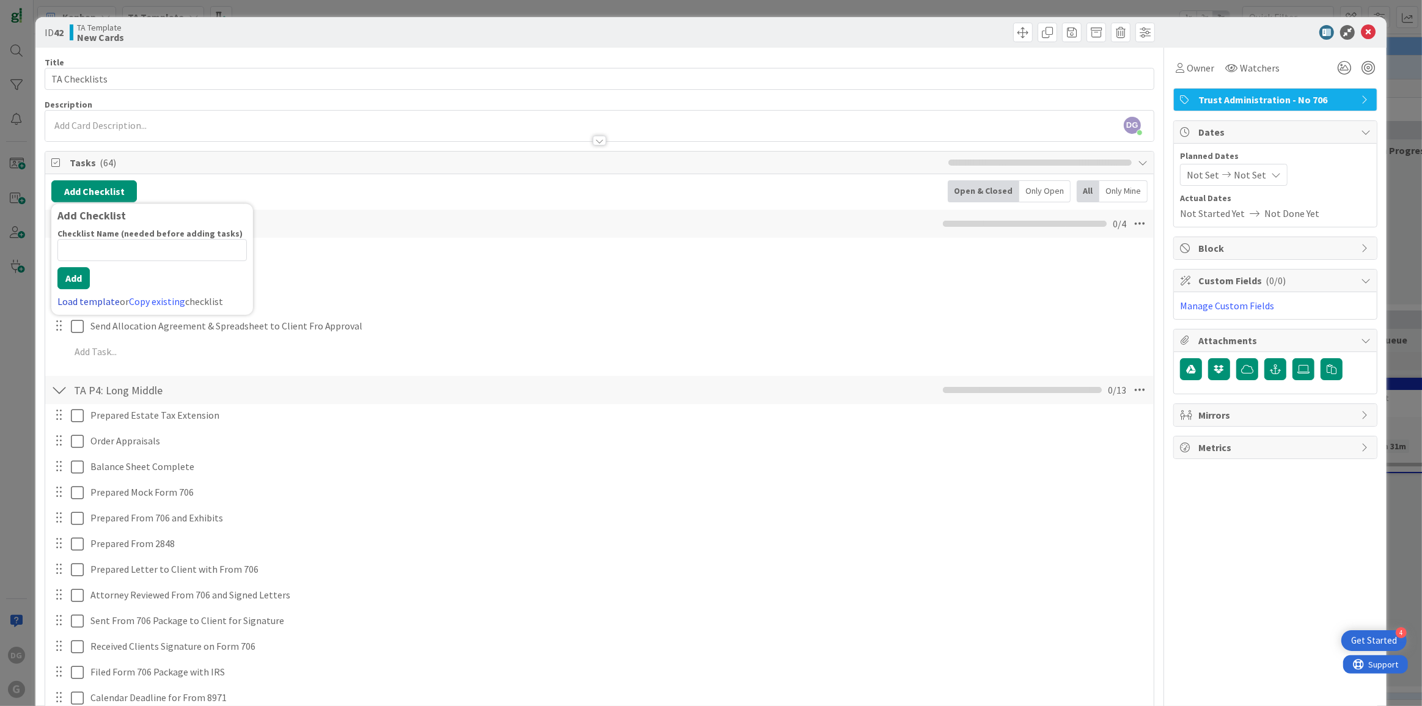
click at [88, 299] on link "Load template" at bounding box center [88, 301] width 62 height 12
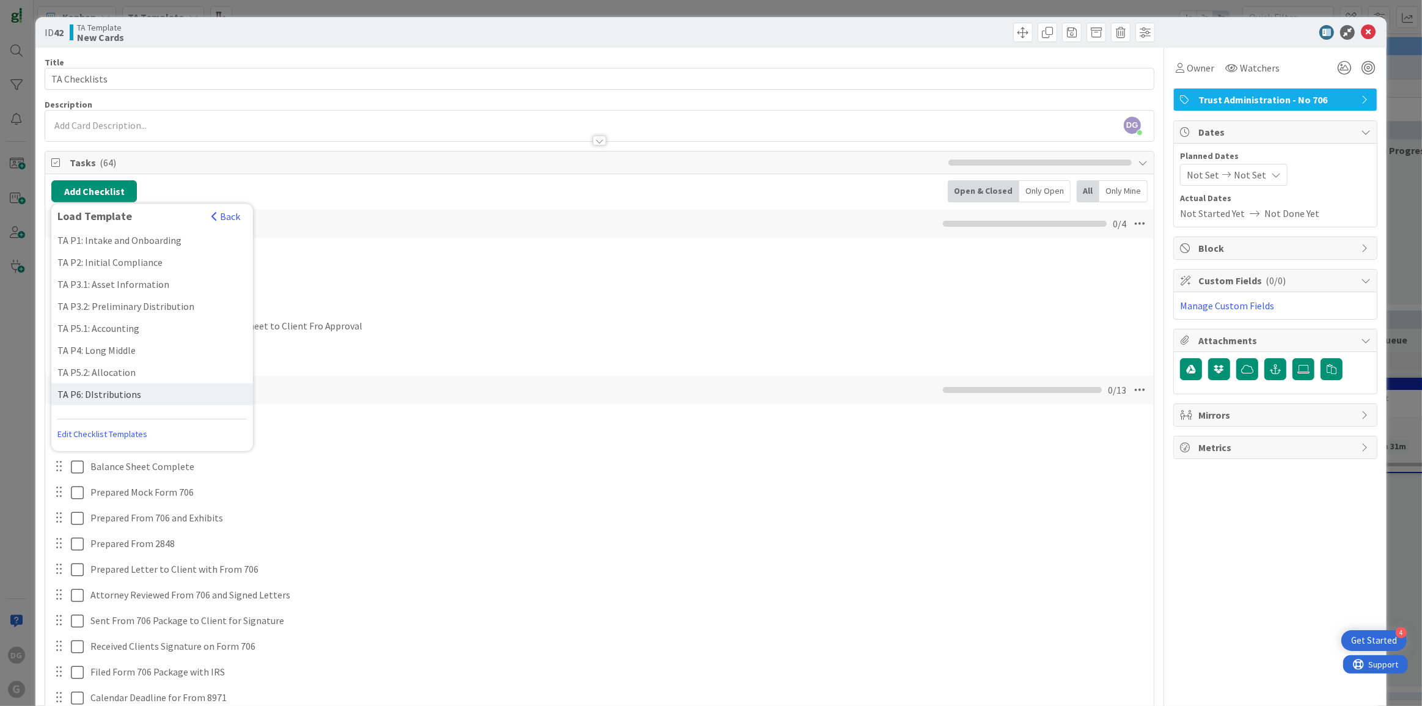
click at [103, 392] on div "TA P6: DIstributions" at bounding box center [152, 394] width 202 height 22
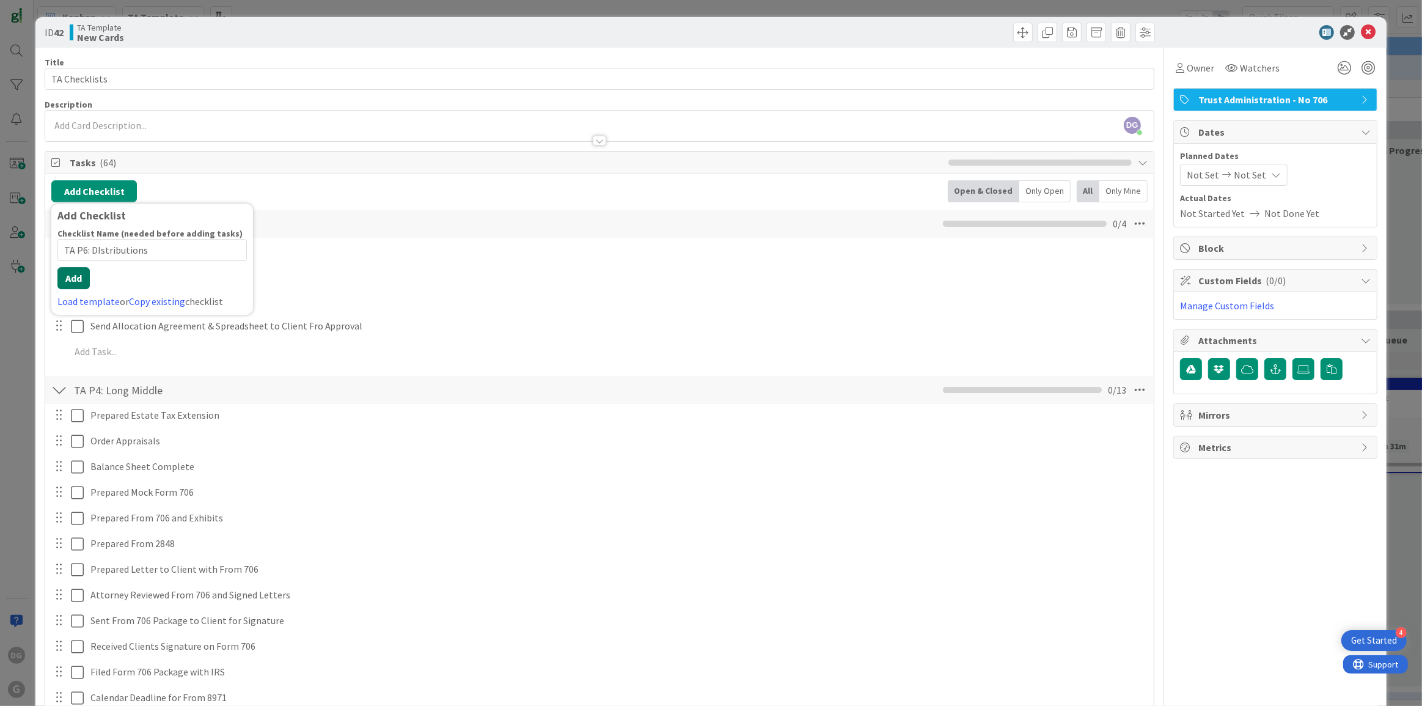
click at [87, 288] on div "Checklist Name (needed before adding tasks) 20 / 64 TA P6: DIstributions Add Lo…" at bounding box center [151, 268] width 189 height 81
click at [71, 283] on button "Add" at bounding box center [73, 278] width 32 height 22
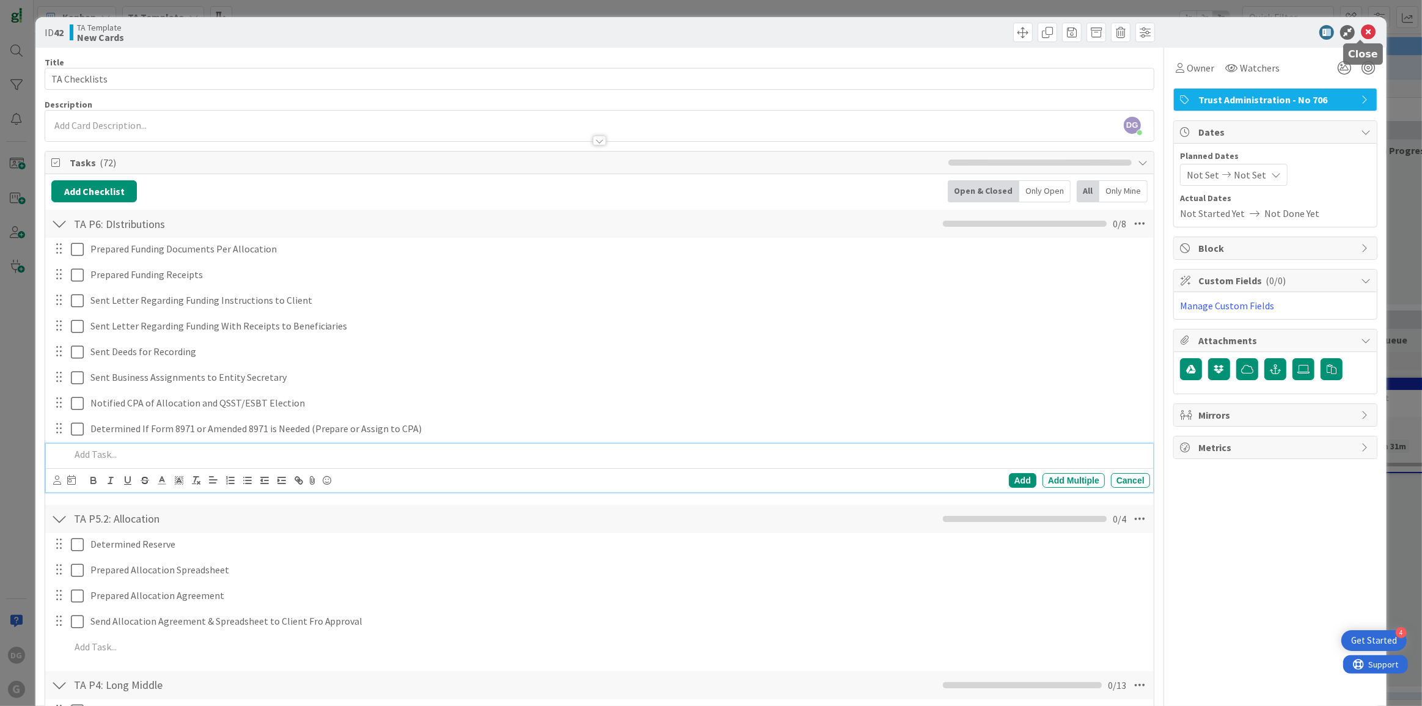
click at [1361, 35] on icon at bounding box center [1368, 32] width 15 height 15
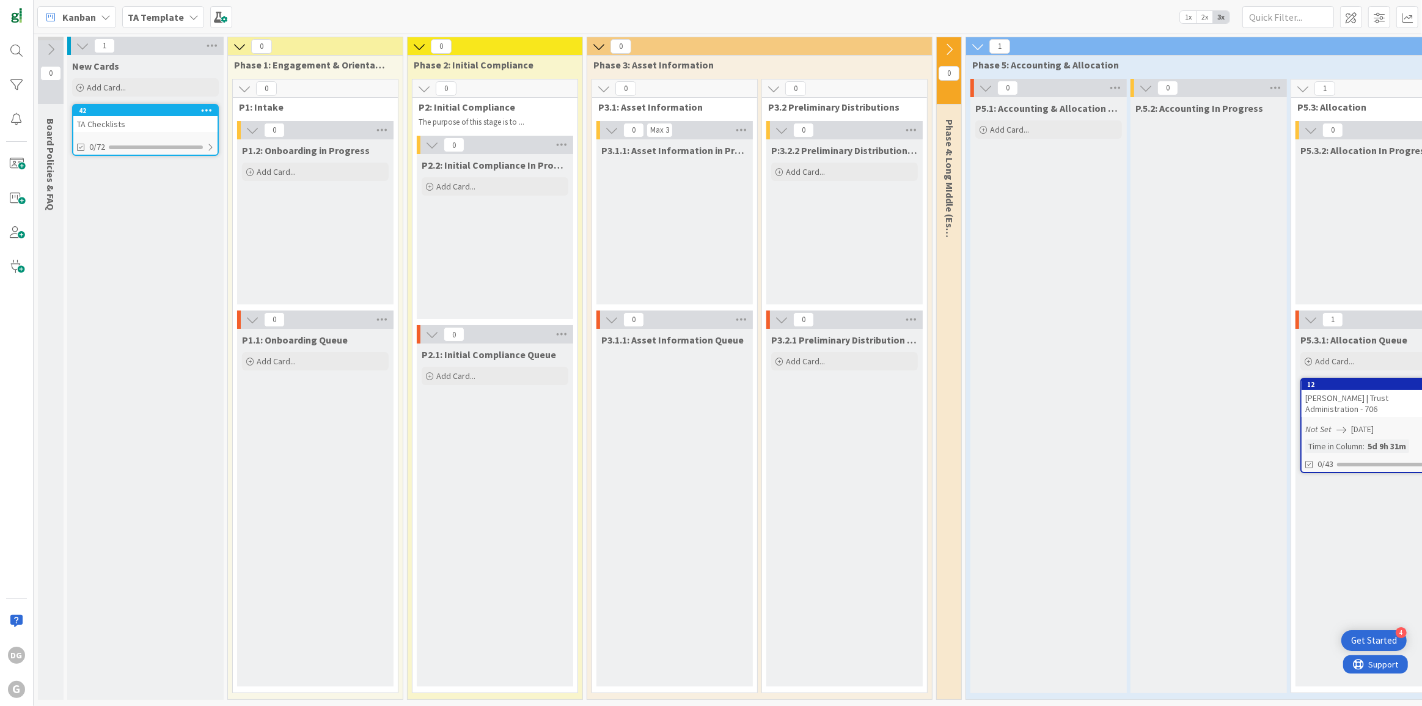
click at [208, 107] on icon at bounding box center [207, 110] width 12 height 9
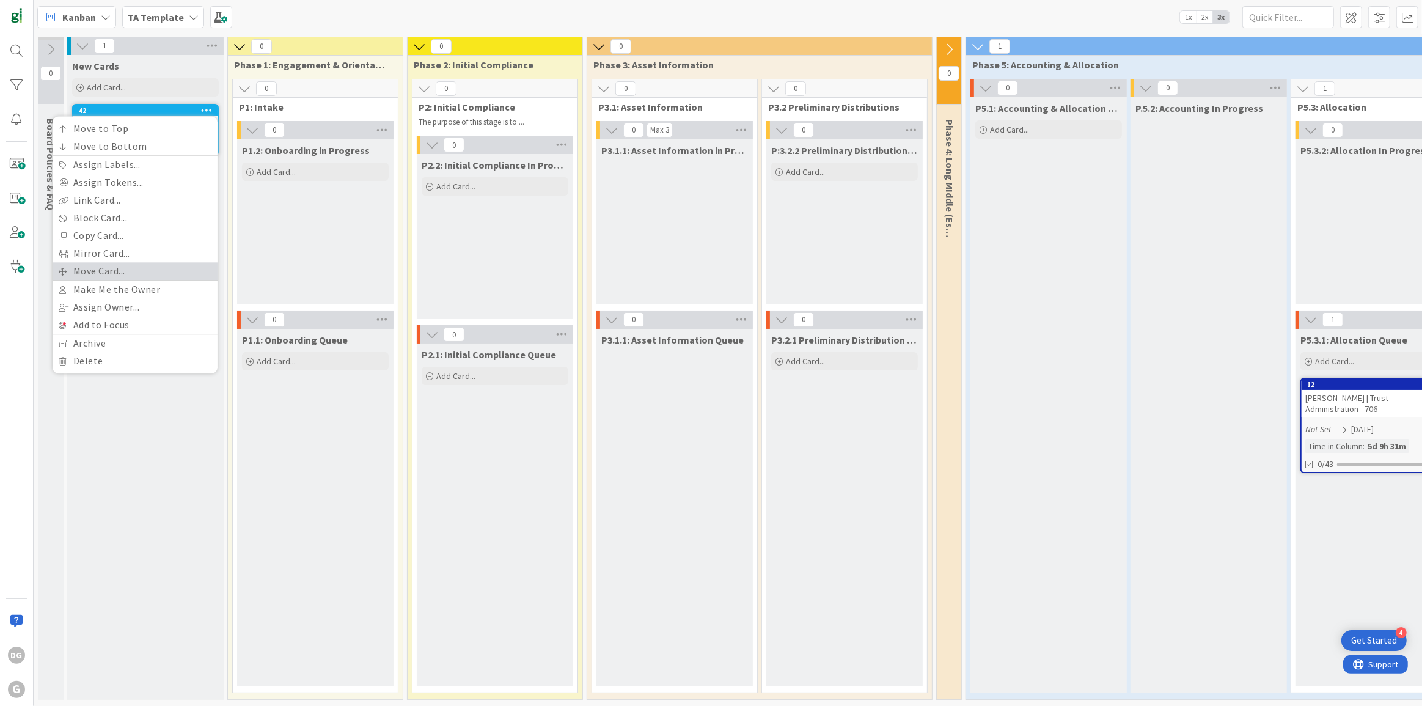
click at [147, 263] on link "Move Card..." at bounding box center [135, 271] width 165 height 18
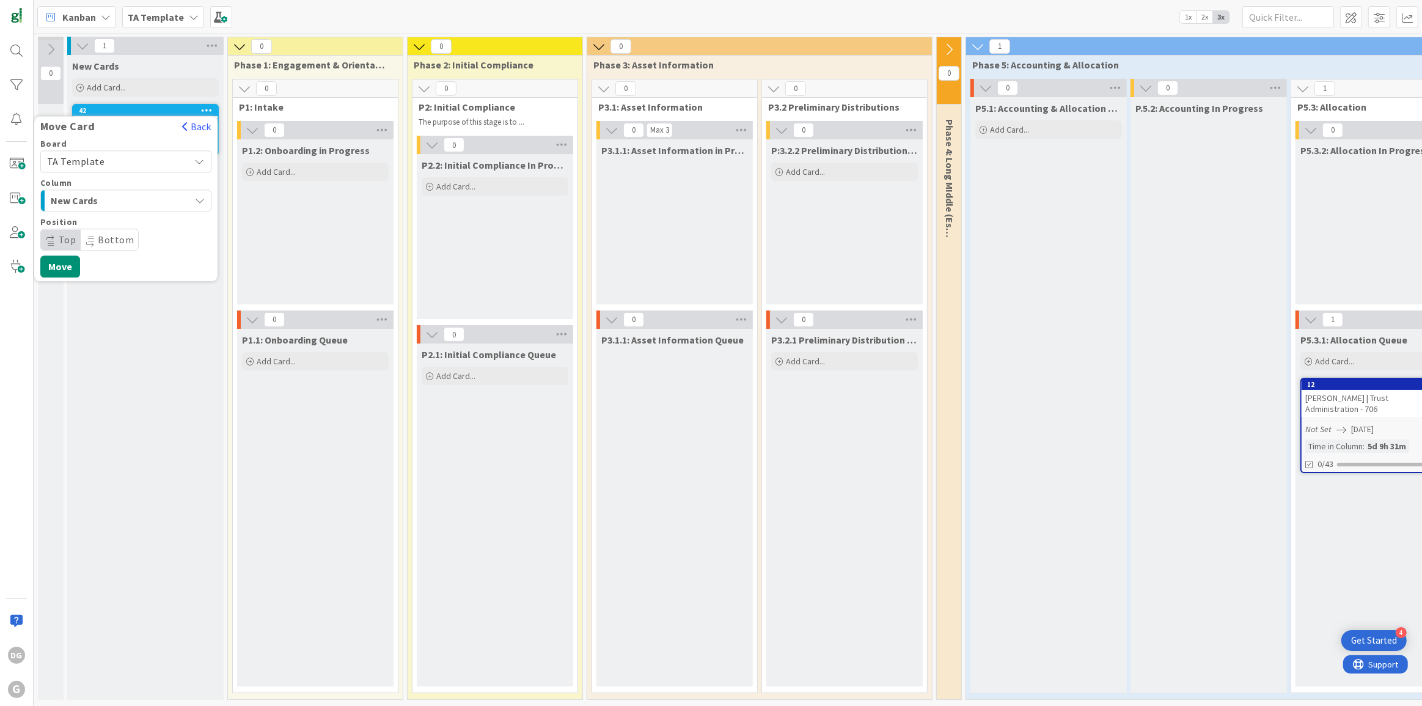
click at [130, 153] on span "TA Template" at bounding box center [115, 161] width 137 height 17
click at [119, 274] on span "GL Onboarding" at bounding box center [134, 275] width 142 height 18
click at [60, 304] on button "Move" at bounding box center [60, 305] width 40 height 22
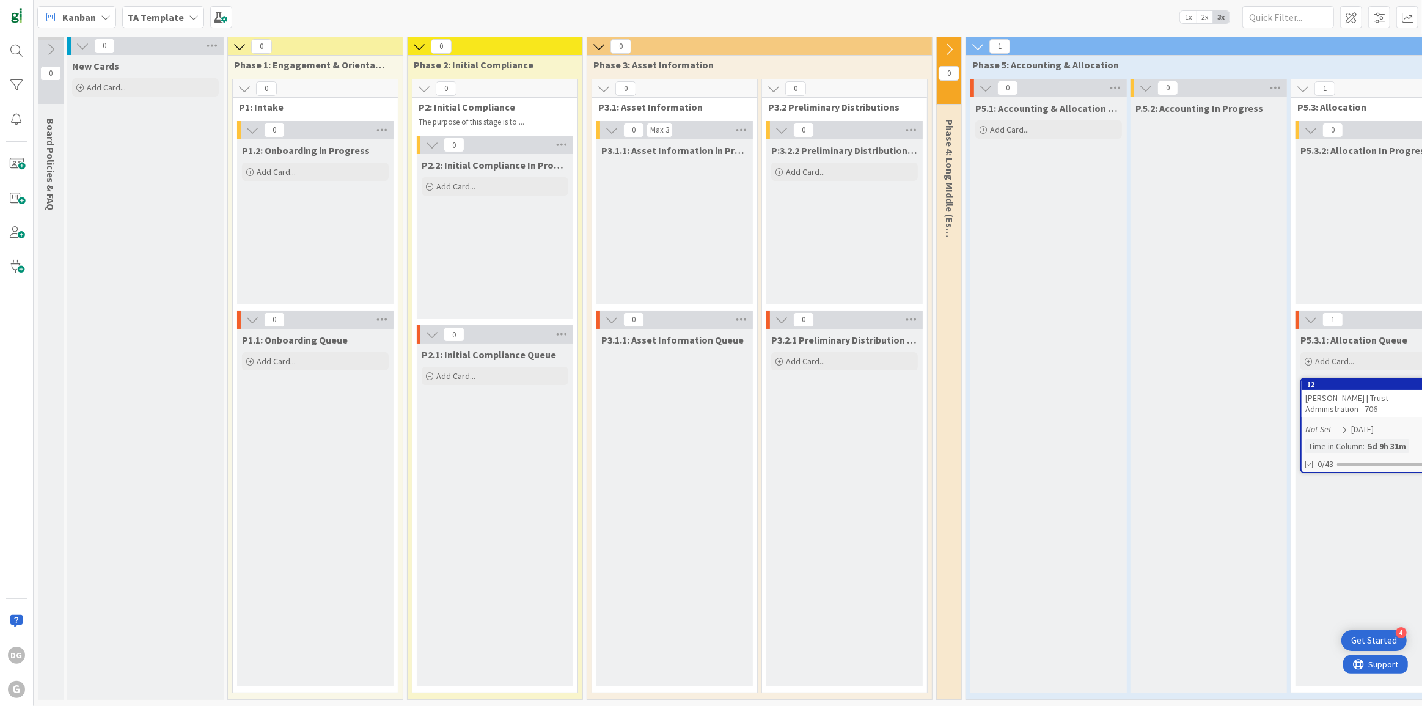
click at [167, 16] on b "TA Template" at bounding box center [156, 17] width 56 height 12
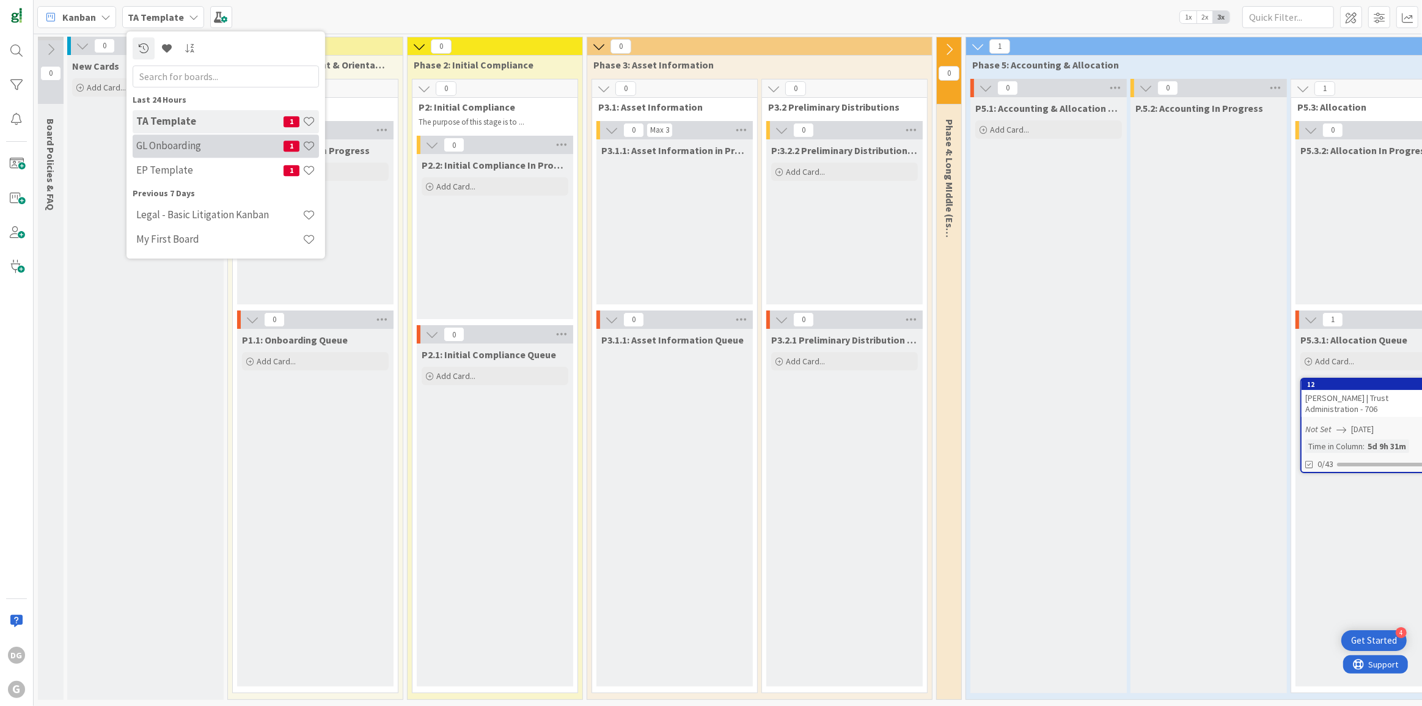
click at [159, 137] on div "GL Onboarding 1" at bounding box center [226, 145] width 186 height 23
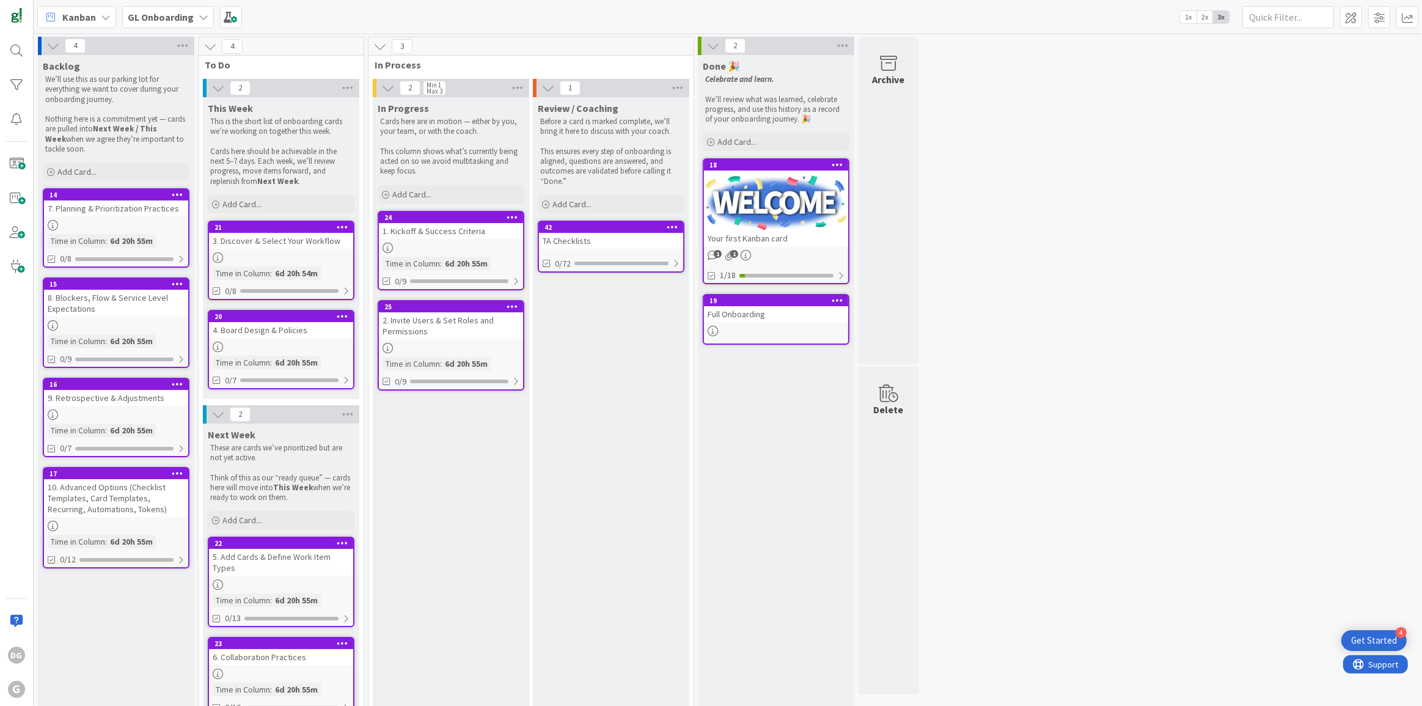
click at [180, 21] on b "GL Onboarding" at bounding box center [161, 17] width 66 height 12
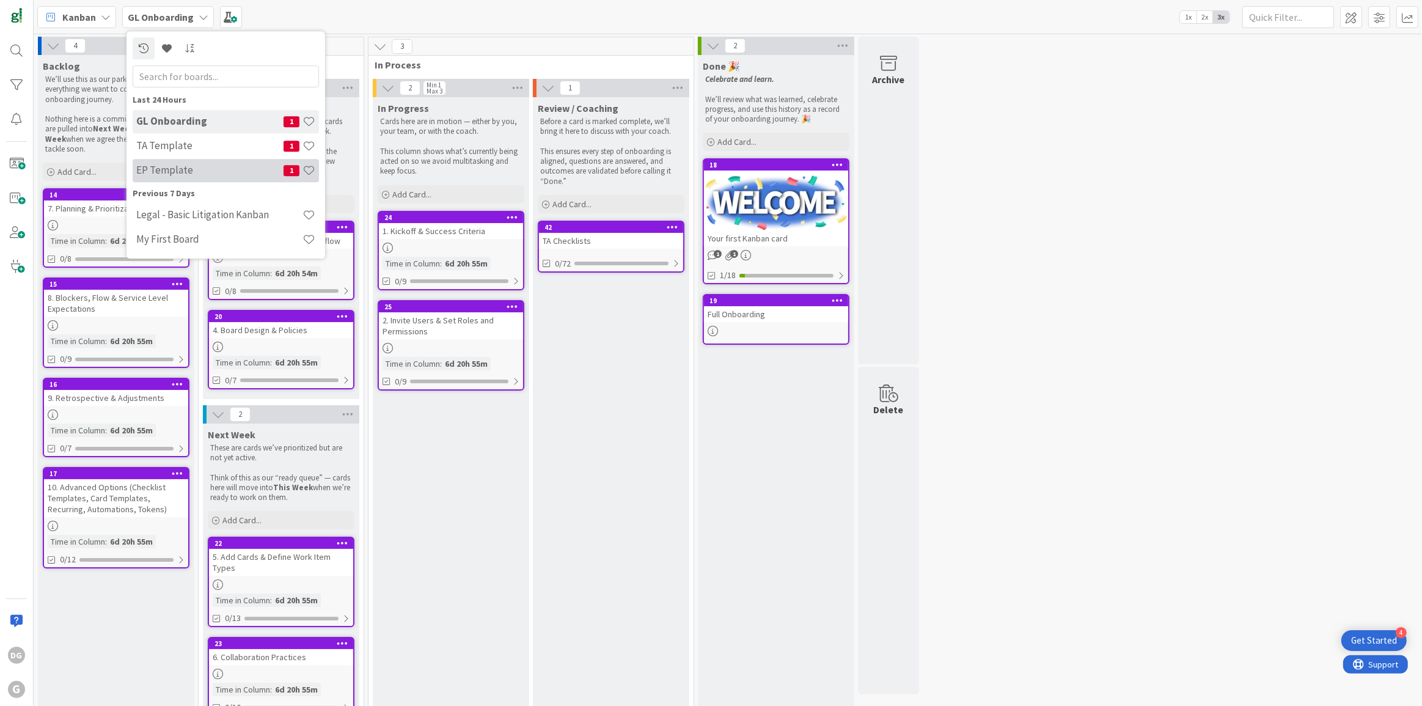
click at [165, 176] on h4 "EP Template" at bounding box center [209, 170] width 147 height 12
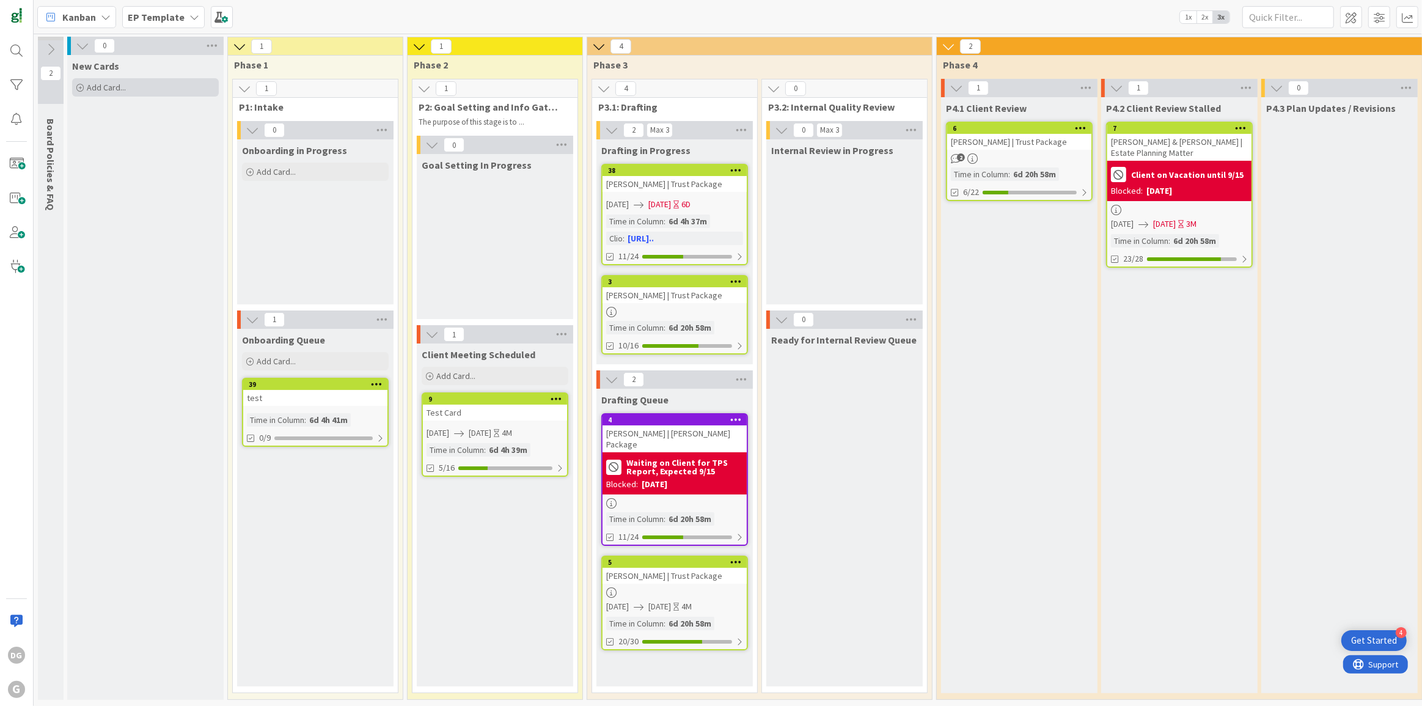
click at [103, 86] on span "Add Card..." at bounding box center [106, 87] width 39 height 11
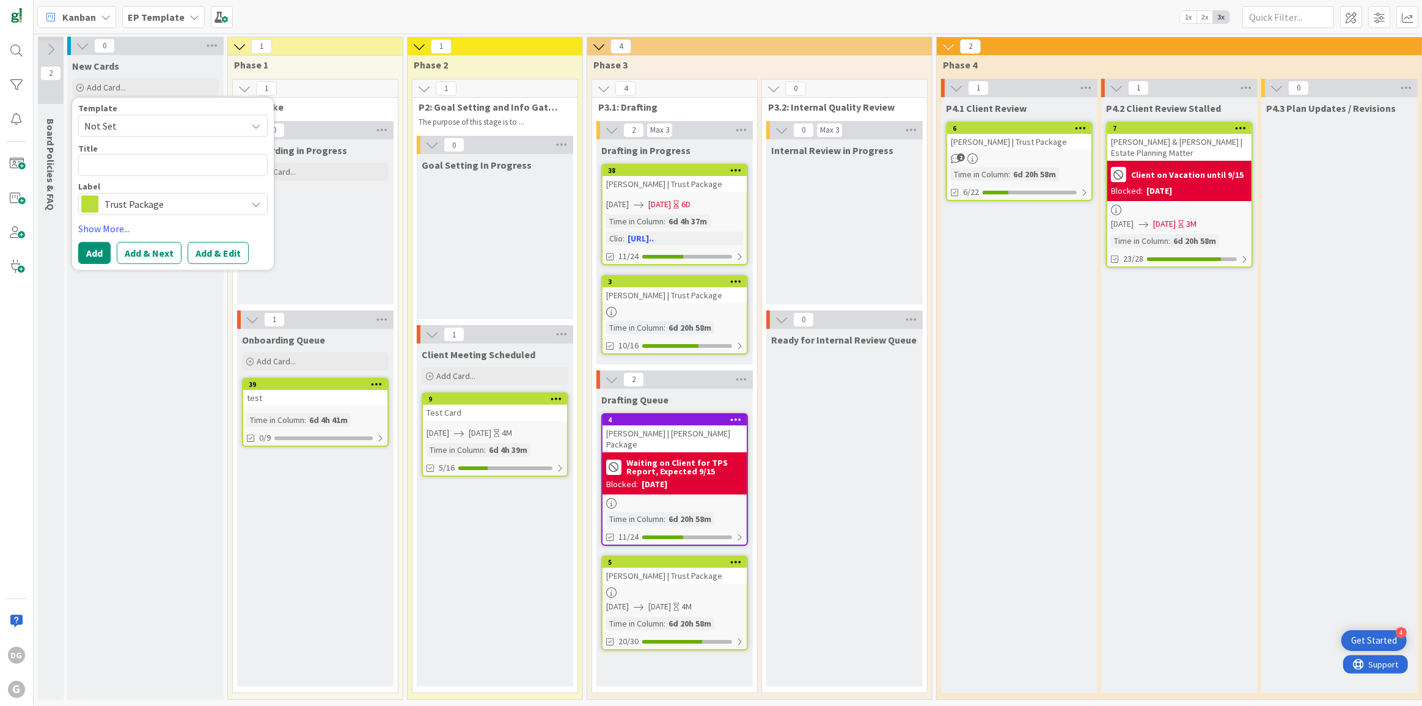
type textarea "x"
type textarea "E"
type textarea "x"
type textarea "EP"
click at [102, 251] on button "Add" at bounding box center [94, 253] width 32 height 22
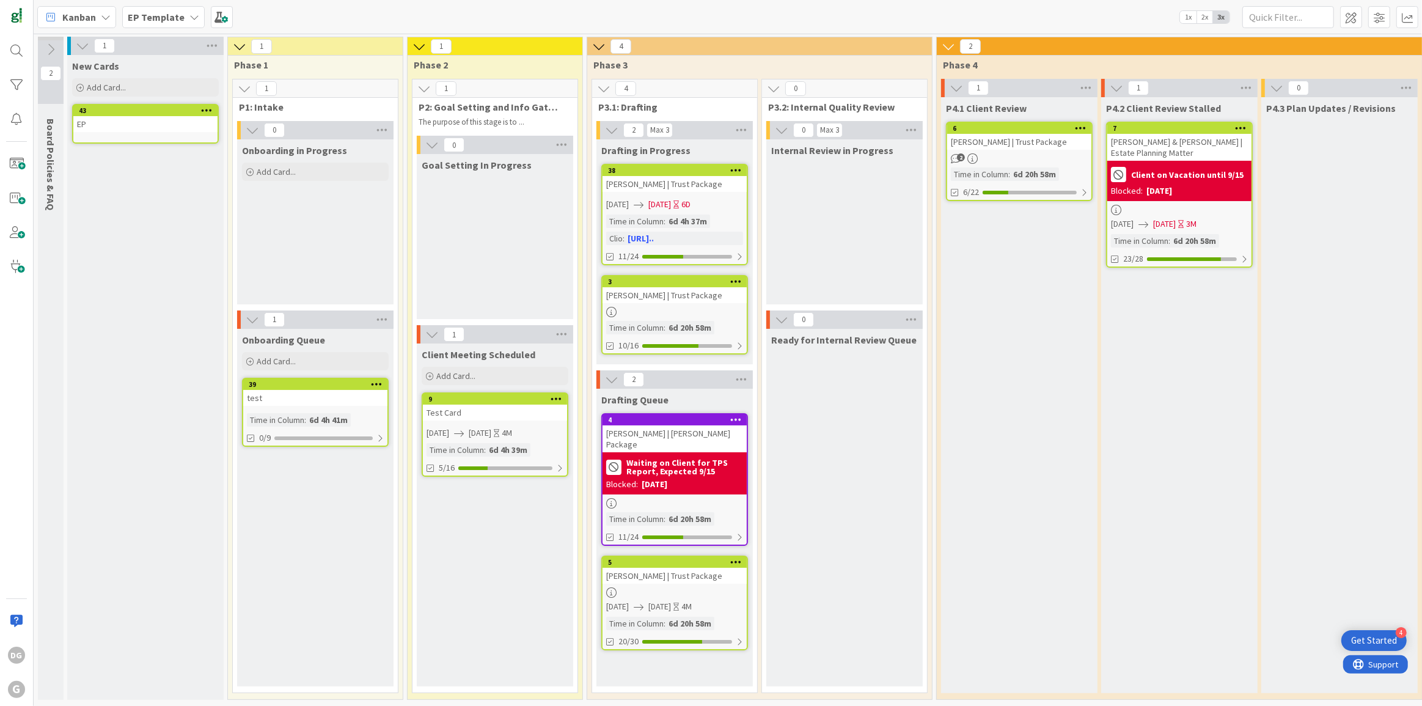
click at [159, 123] on div "EP" at bounding box center [145, 124] width 144 height 16
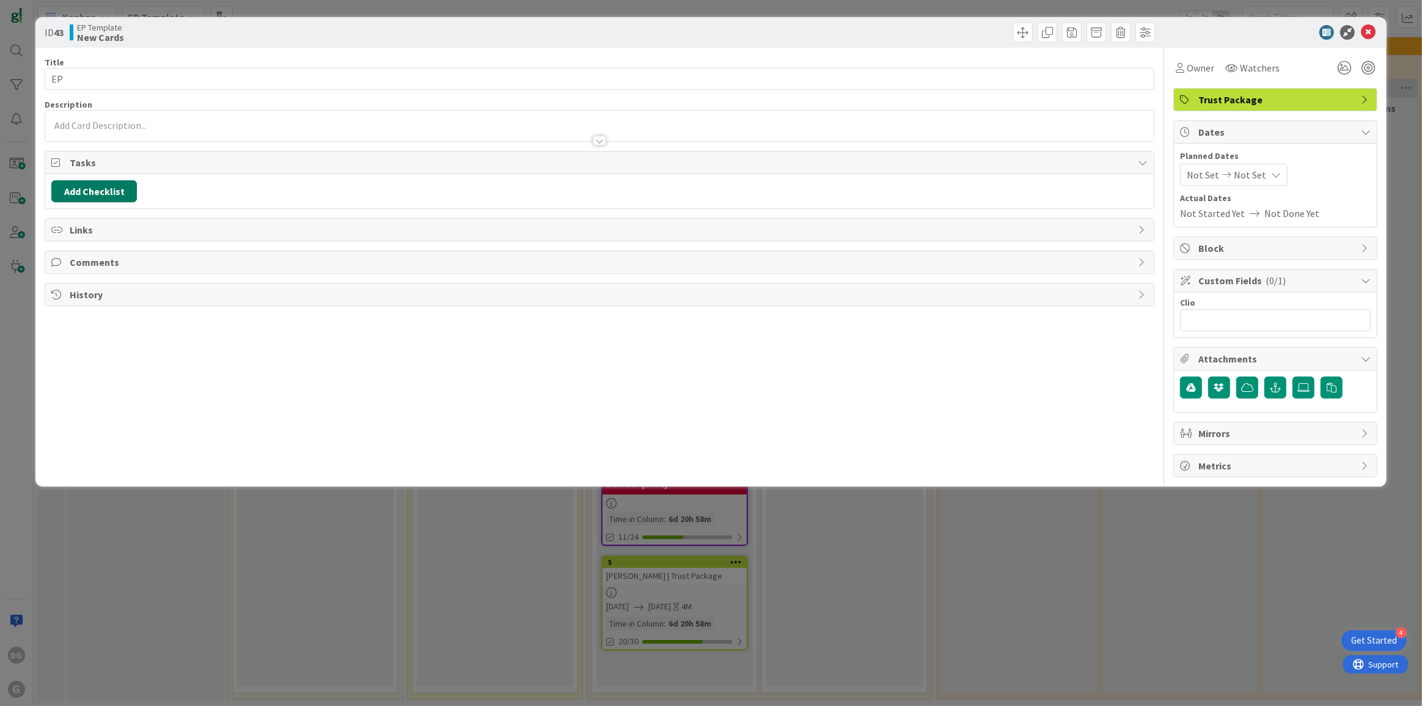
click at [93, 190] on button "Add Checklist" at bounding box center [94, 191] width 86 height 22
click at [97, 295] on link "Load template" at bounding box center [88, 301] width 62 height 12
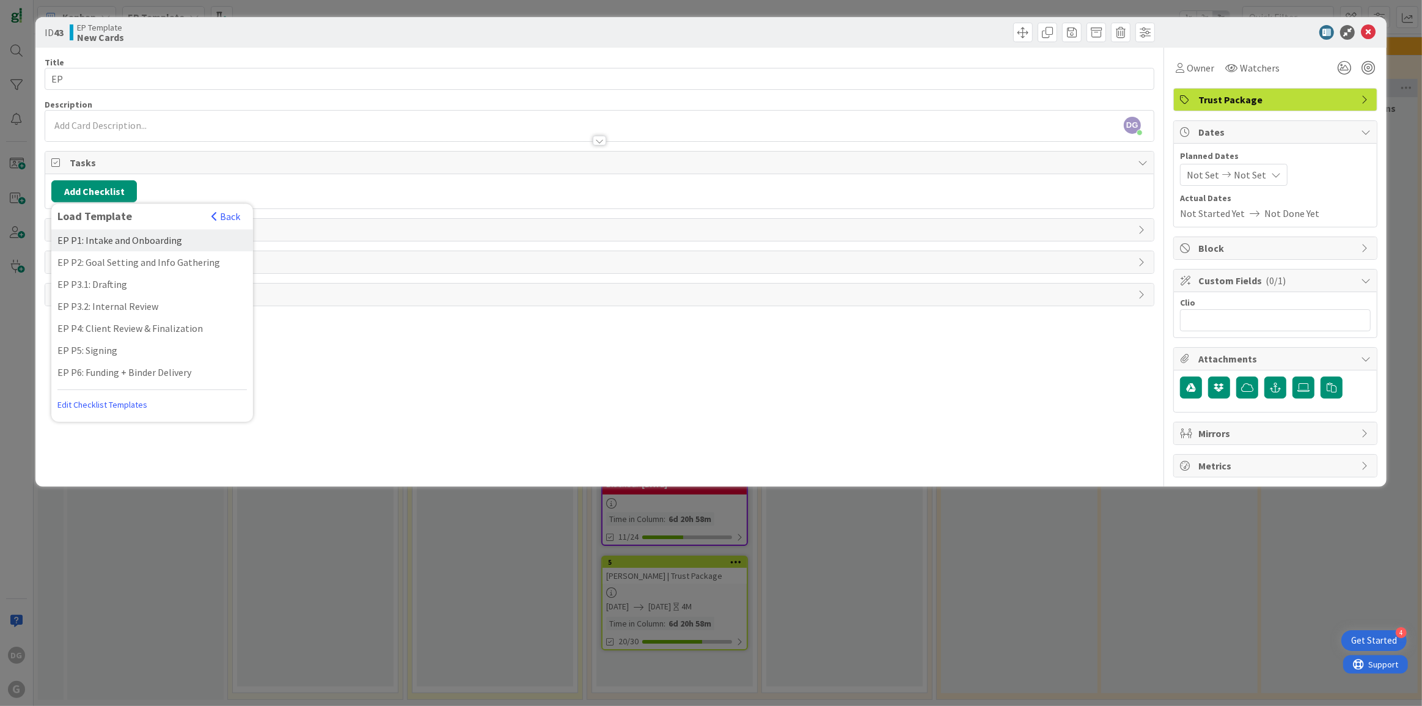
click at [100, 239] on div "EP P1: Intake and Onboarding" at bounding box center [152, 240] width 202 height 22
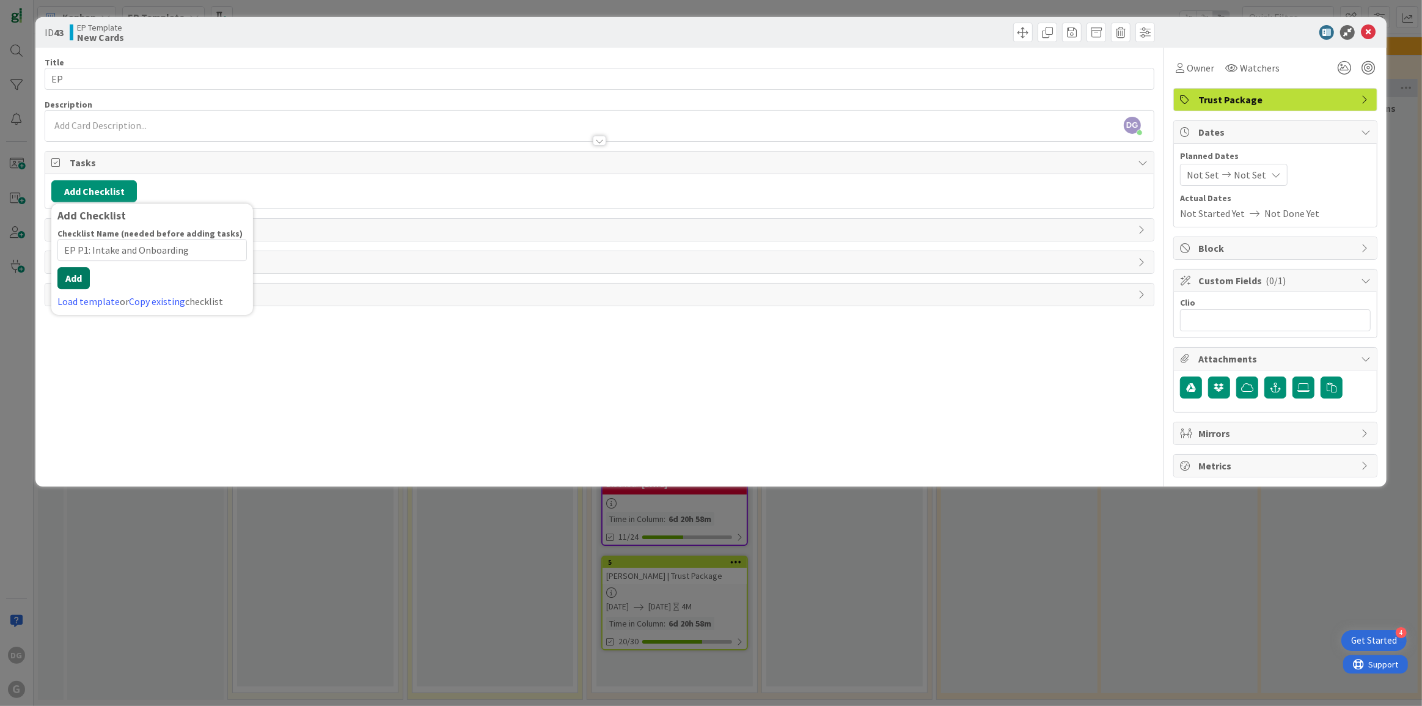
click at [89, 282] on button "Add" at bounding box center [73, 278] width 32 height 22
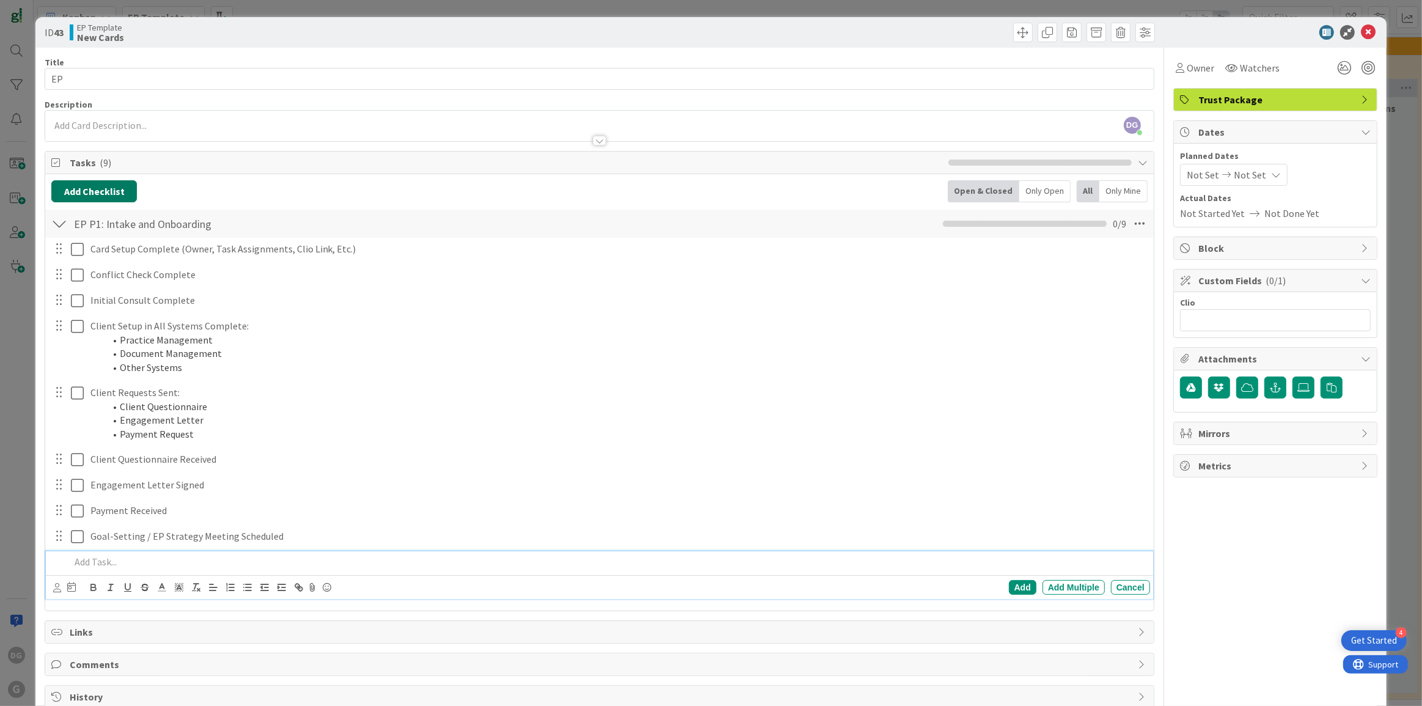
click at [97, 190] on button "Add Checklist" at bounding box center [94, 191] width 86 height 22
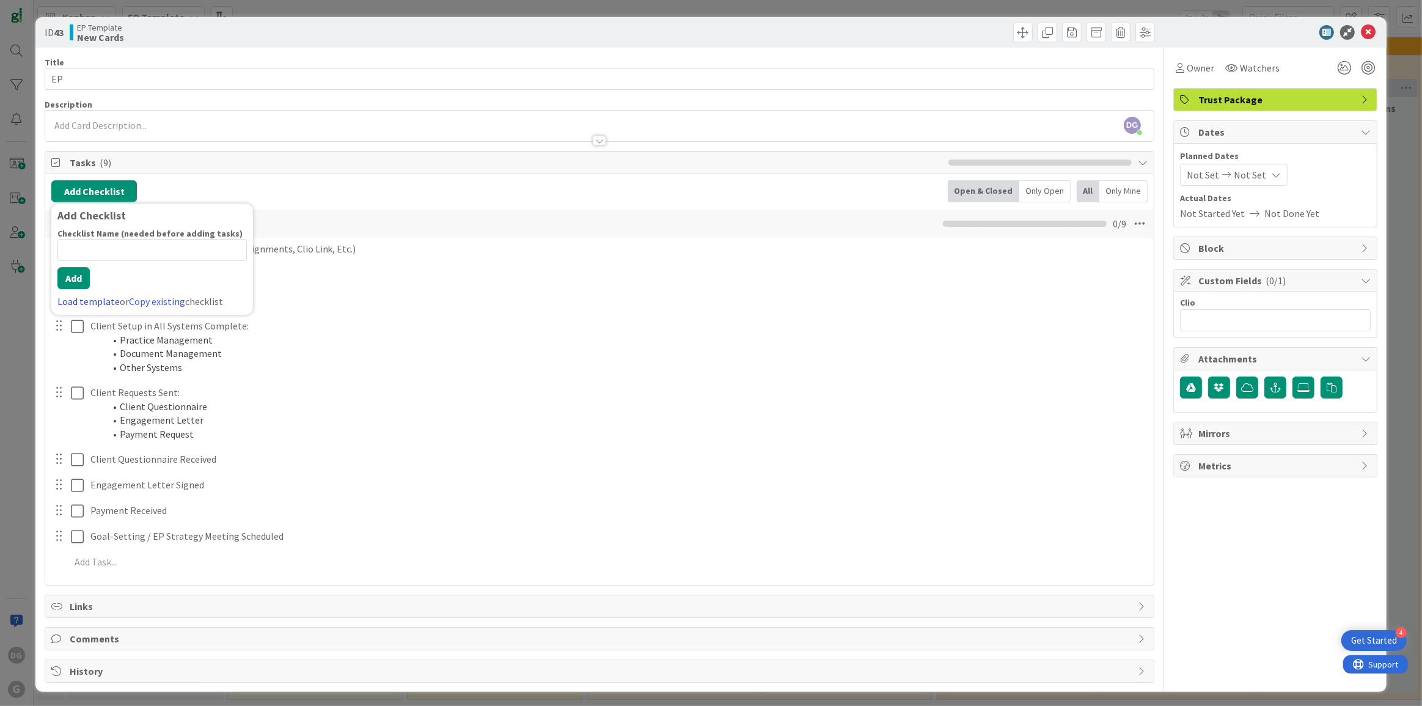
click at [83, 295] on link "Load template" at bounding box center [88, 301] width 62 height 12
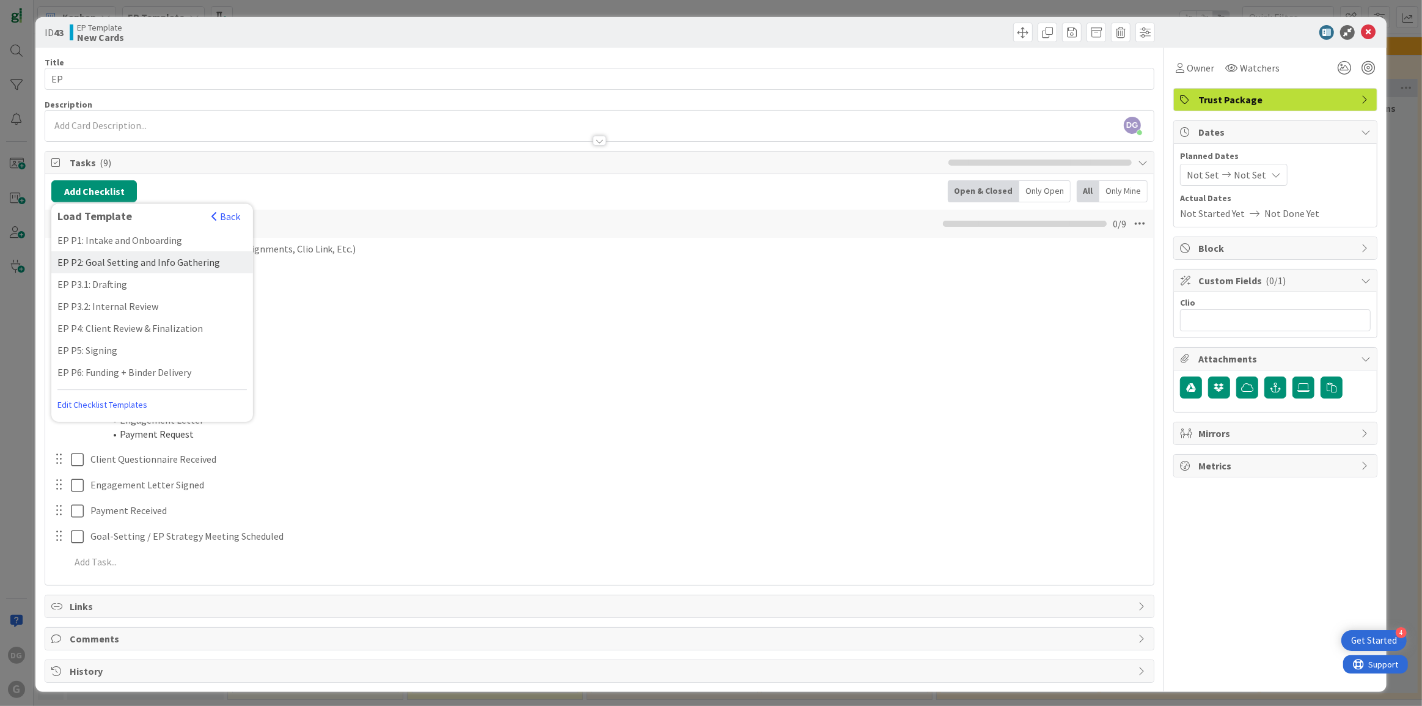
click at [88, 263] on div "EP P2: Goal Setting and Info Gathering" at bounding box center [152, 262] width 202 height 22
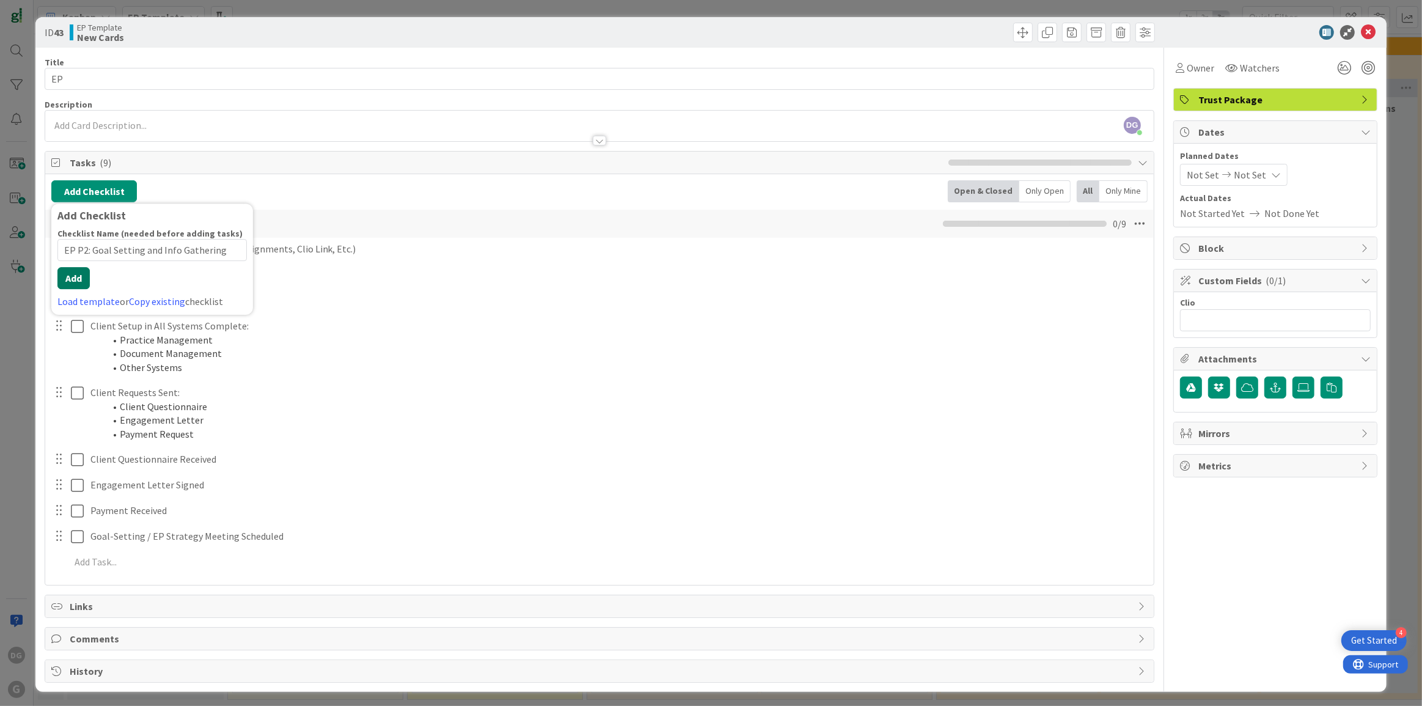
click at [75, 288] on div "Checklist Name (needed before adding tasks) 38 / 64 EP P2: Goal Setting and Inf…" at bounding box center [151, 268] width 189 height 81
click at [76, 274] on button "Add" at bounding box center [73, 278] width 32 height 22
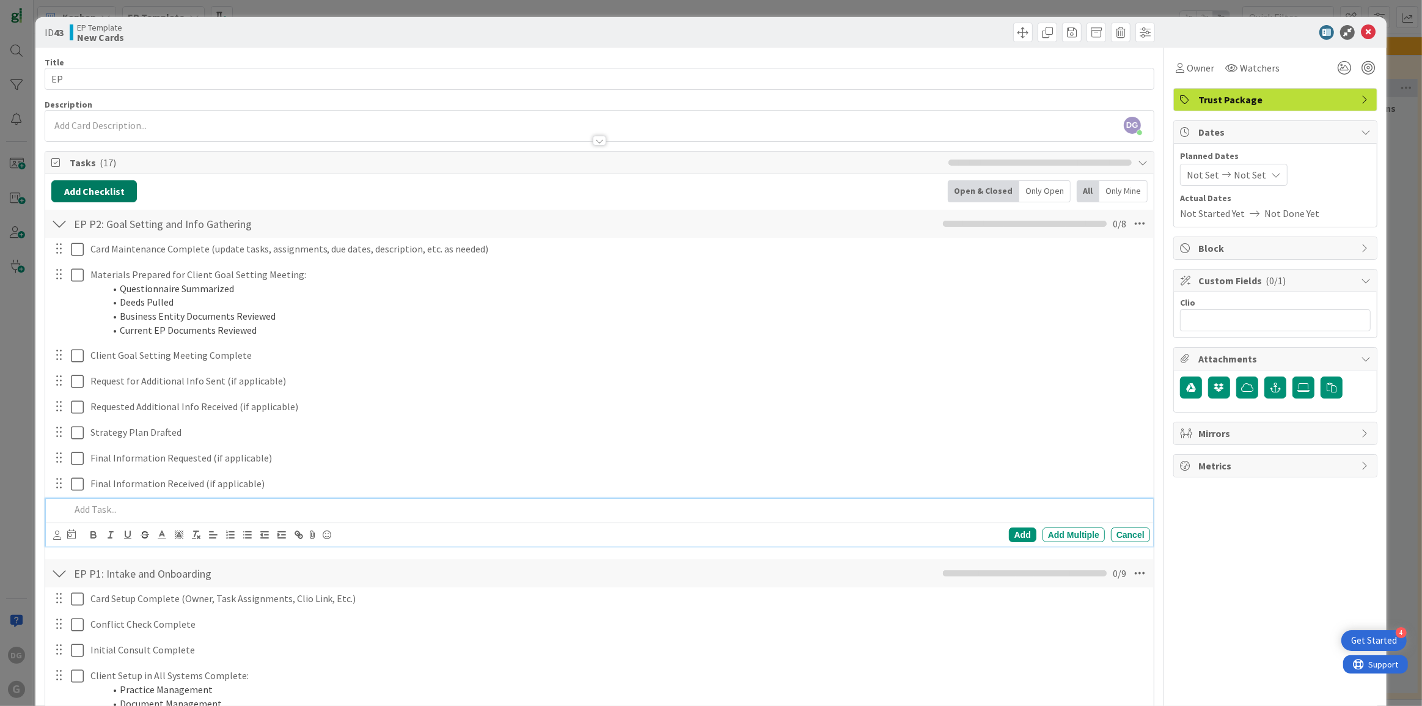
click at [95, 189] on button "Add Checklist" at bounding box center [94, 191] width 86 height 22
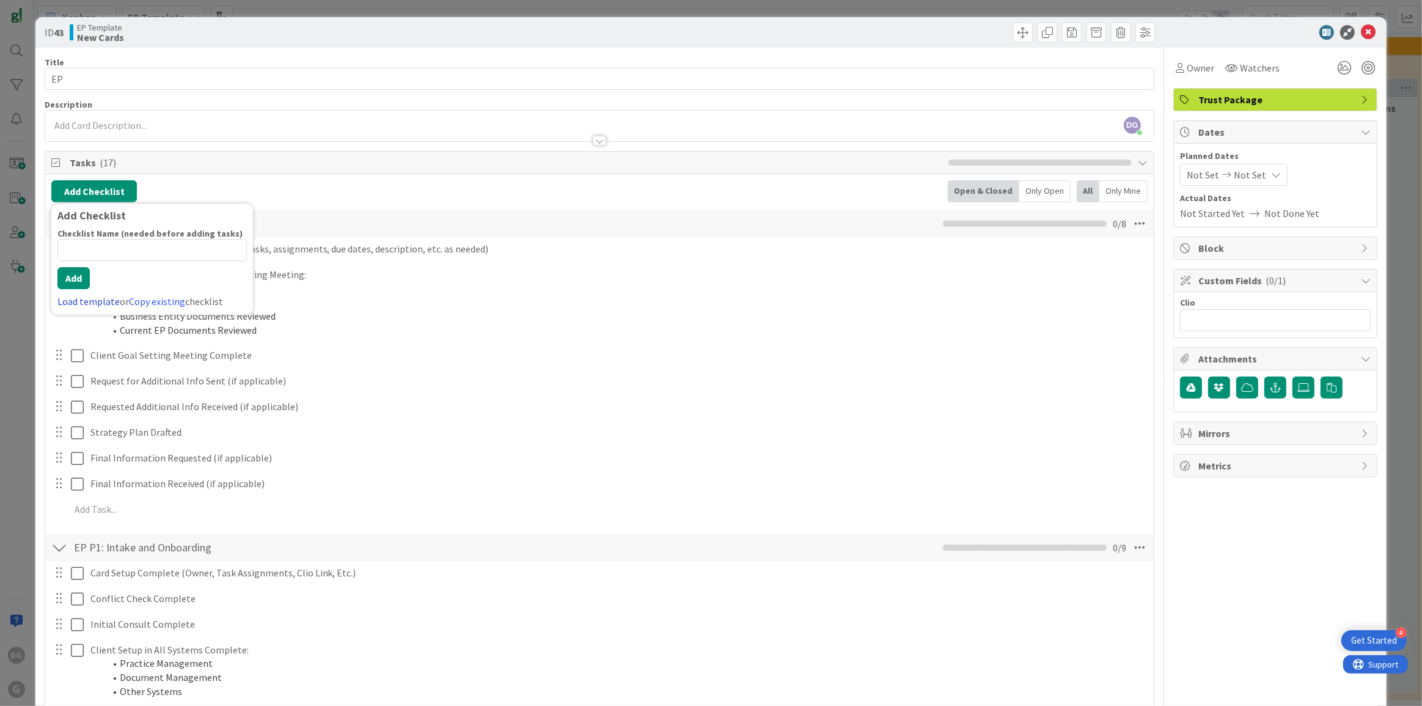
click at [86, 296] on link "Load template" at bounding box center [88, 301] width 62 height 12
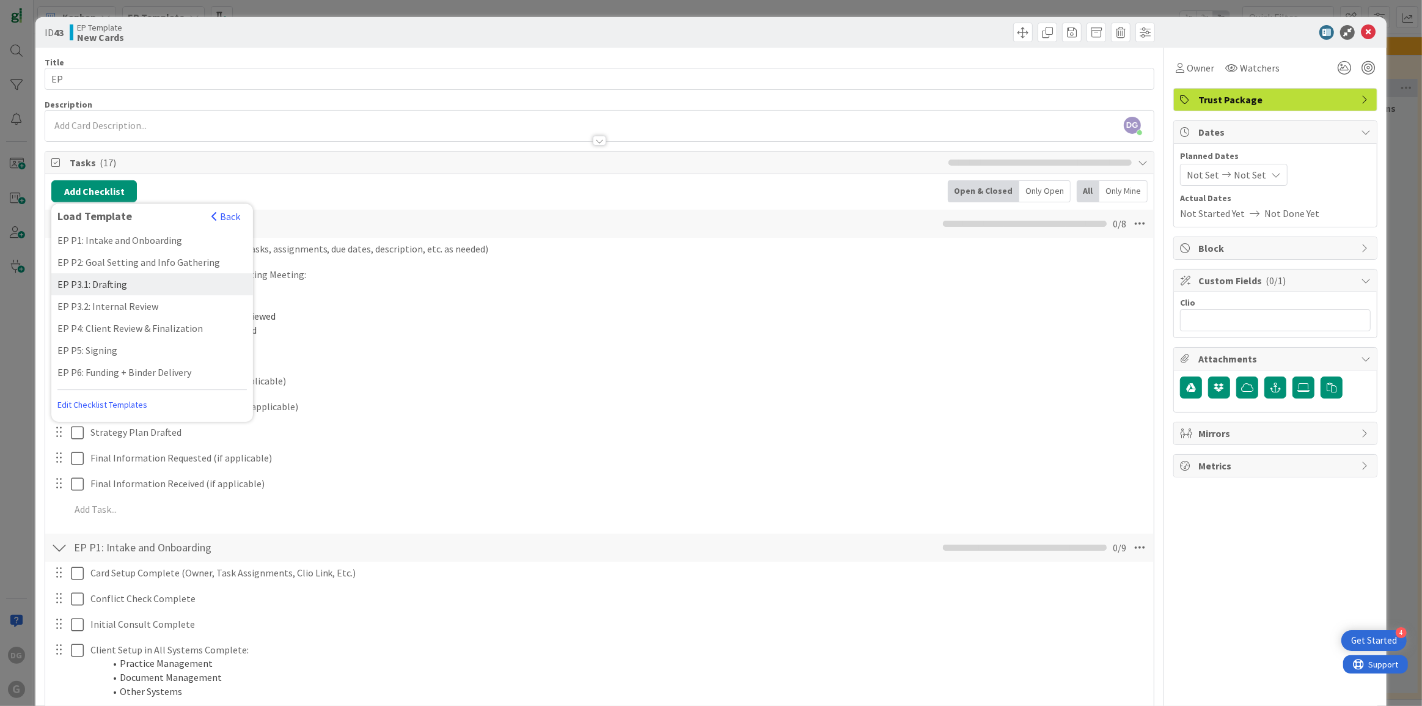
click at [92, 284] on div "EP P3.1: Drafting" at bounding box center [152, 284] width 202 height 22
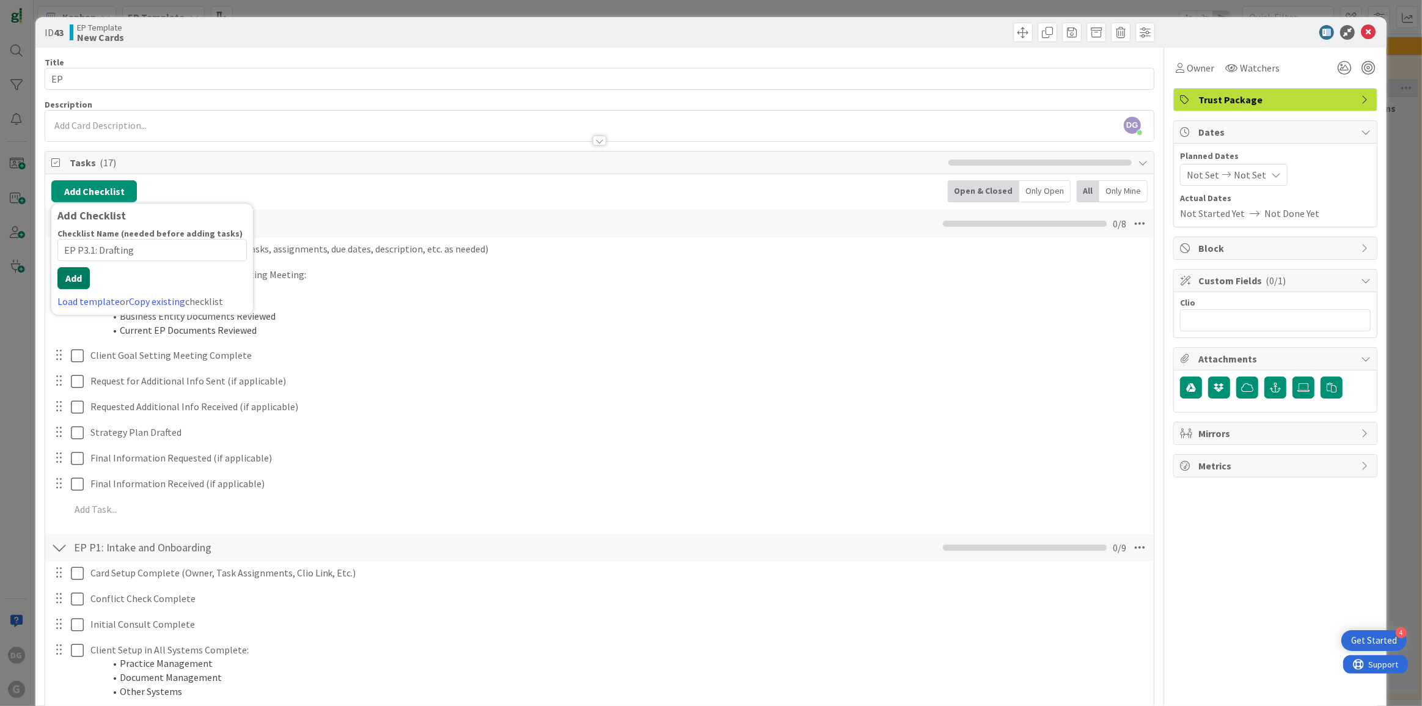
click at [79, 287] on button "Add" at bounding box center [73, 278] width 32 height 22
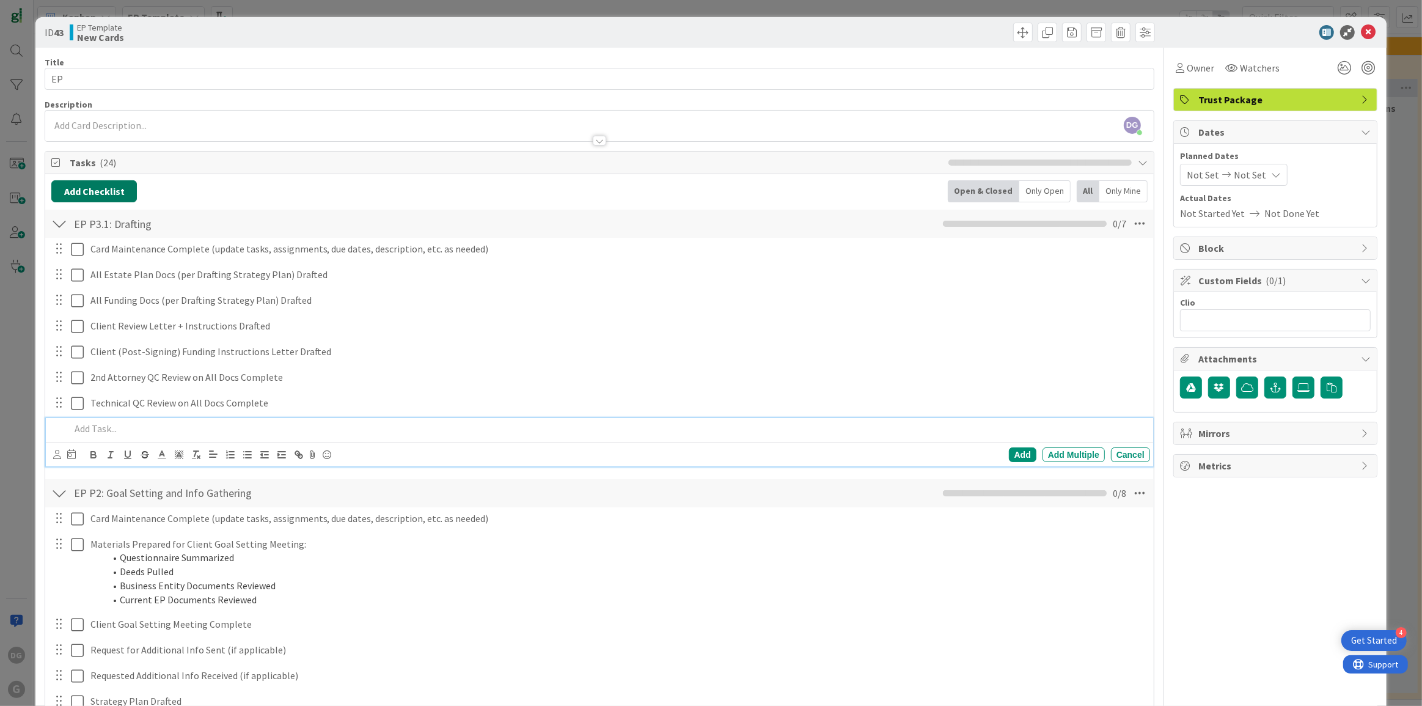
click at [109, 192] on button "Add Checklist" at bounding box center [94, 191] width 86 height 22
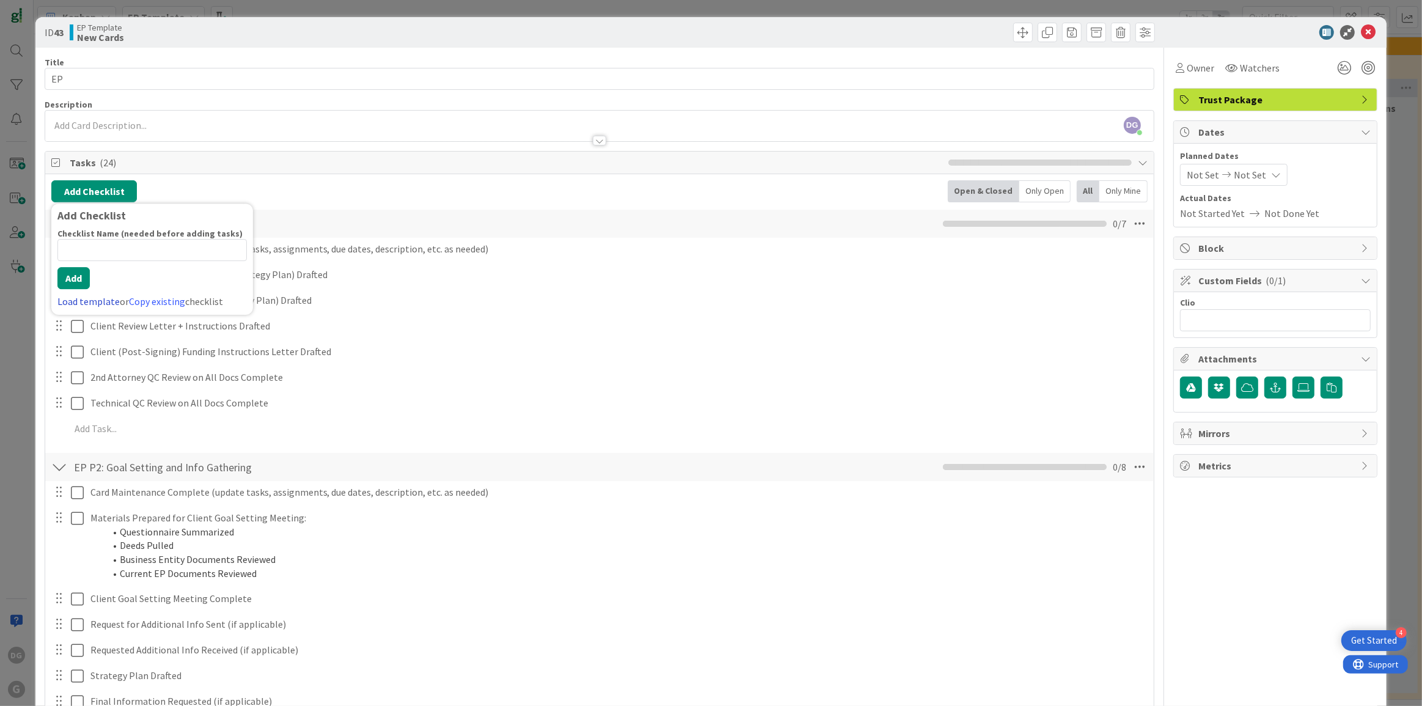
click at [87, 302] on link "Load template" at bounding box center [88, 301] width 62 height 12
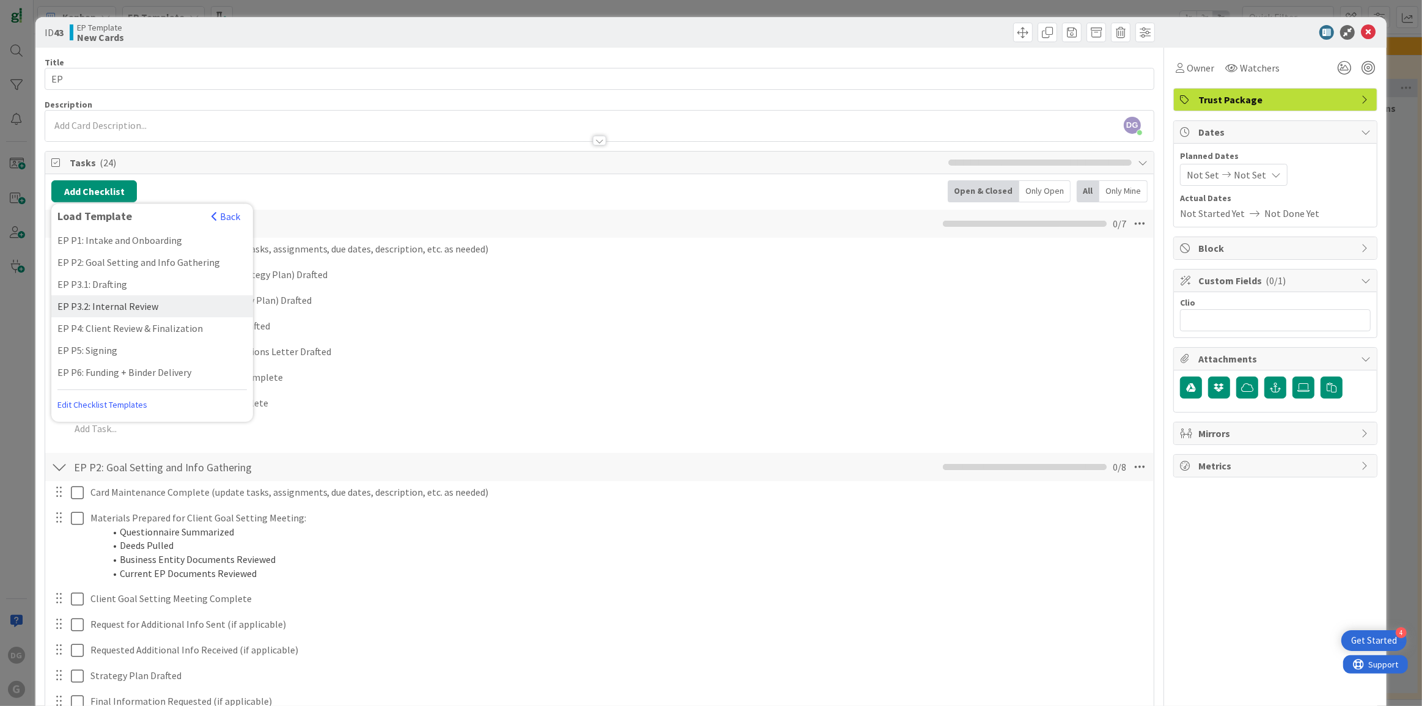
click at [115, 305] on div "EP P3.2: Internal Review" at bounding box center [152, 306] width 202 height 22
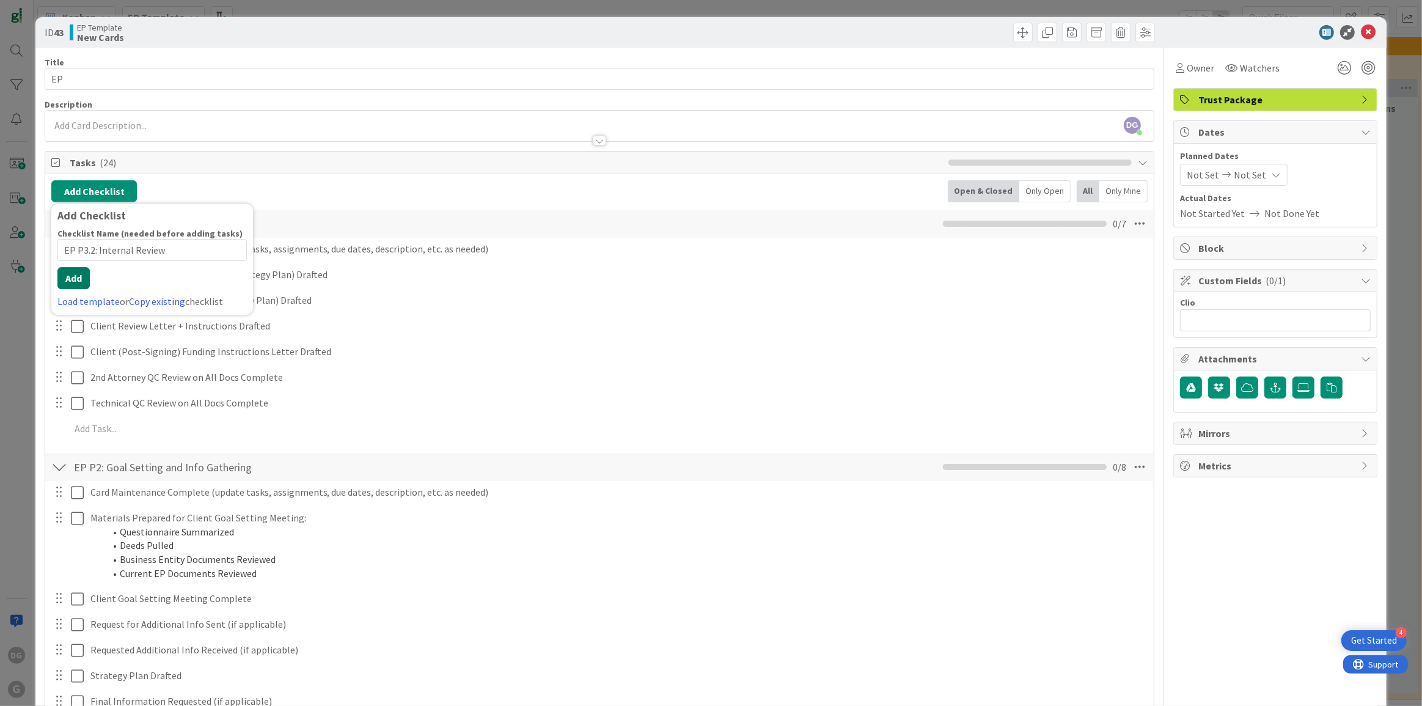
click at [74, 288] on div "Checklist Name (needed before adding tasks) 24 / 64 EP P3.2: Internal Review Ad…" at bounding box center [151, 268] width 189 height 81
click at [82, 277] on button "Add" at bounding box center [73, 278] width 32 height 22
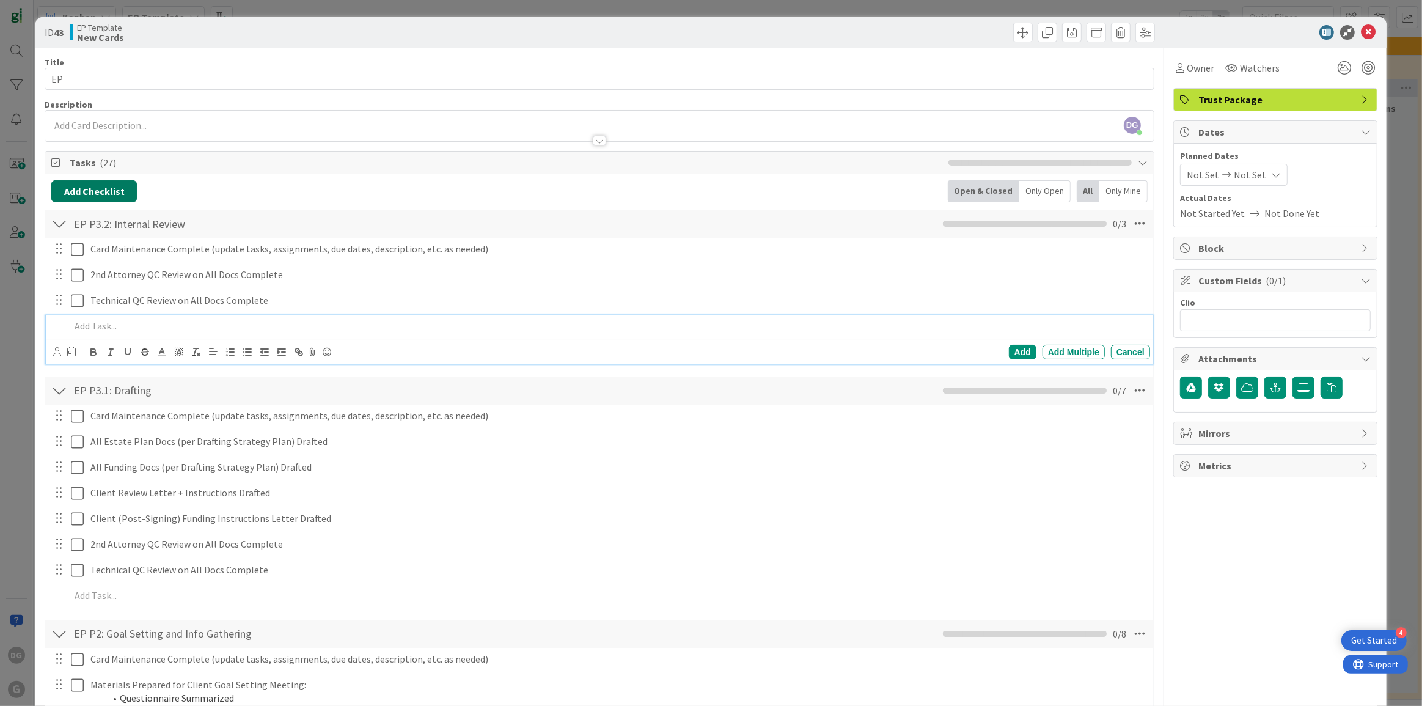
click at [106, 188] on button "Add Checklist" at bounding box center [94, 191] width 86 height 22
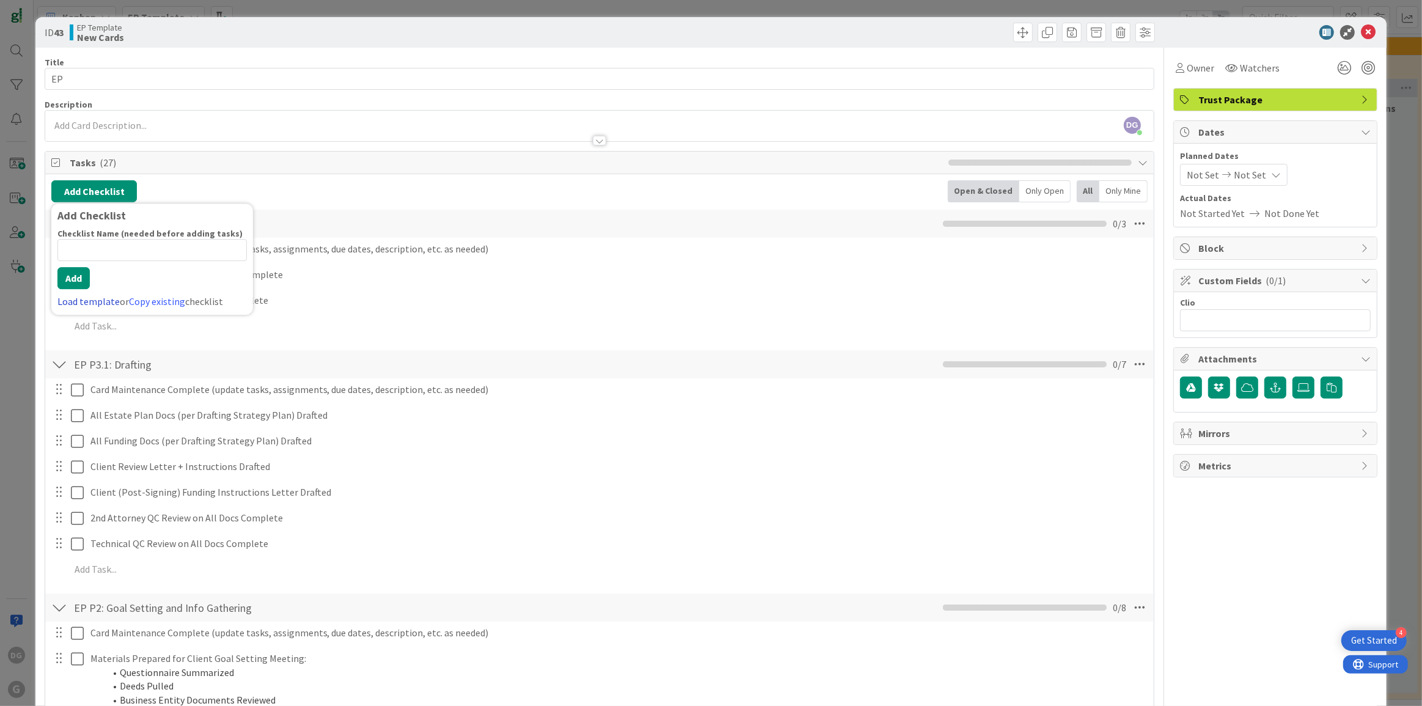
click at [82, 299] on link "Load template" at bounding box center [88, 301] width 62 height 12
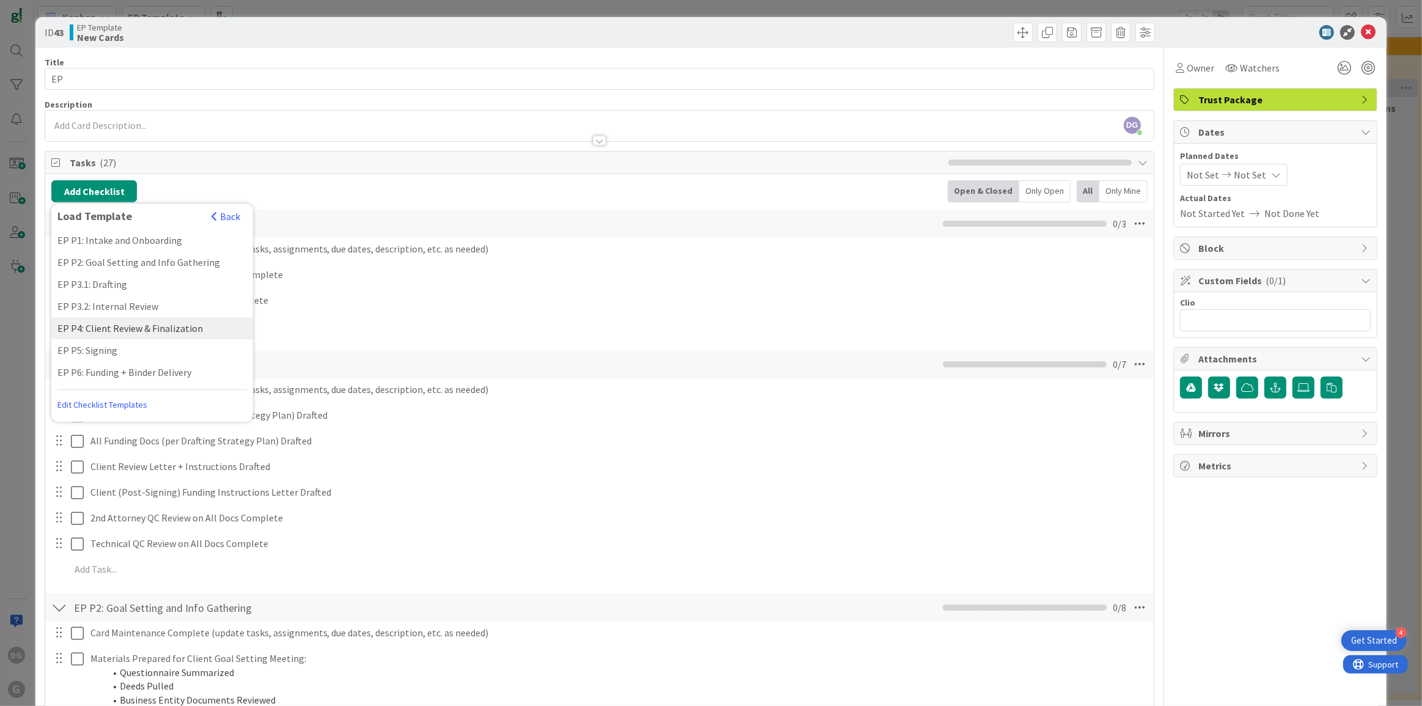
click at [106, 329] on div "EP P4: Client Review & Finalization" at bounding box center [152, 328] width 202 height 22
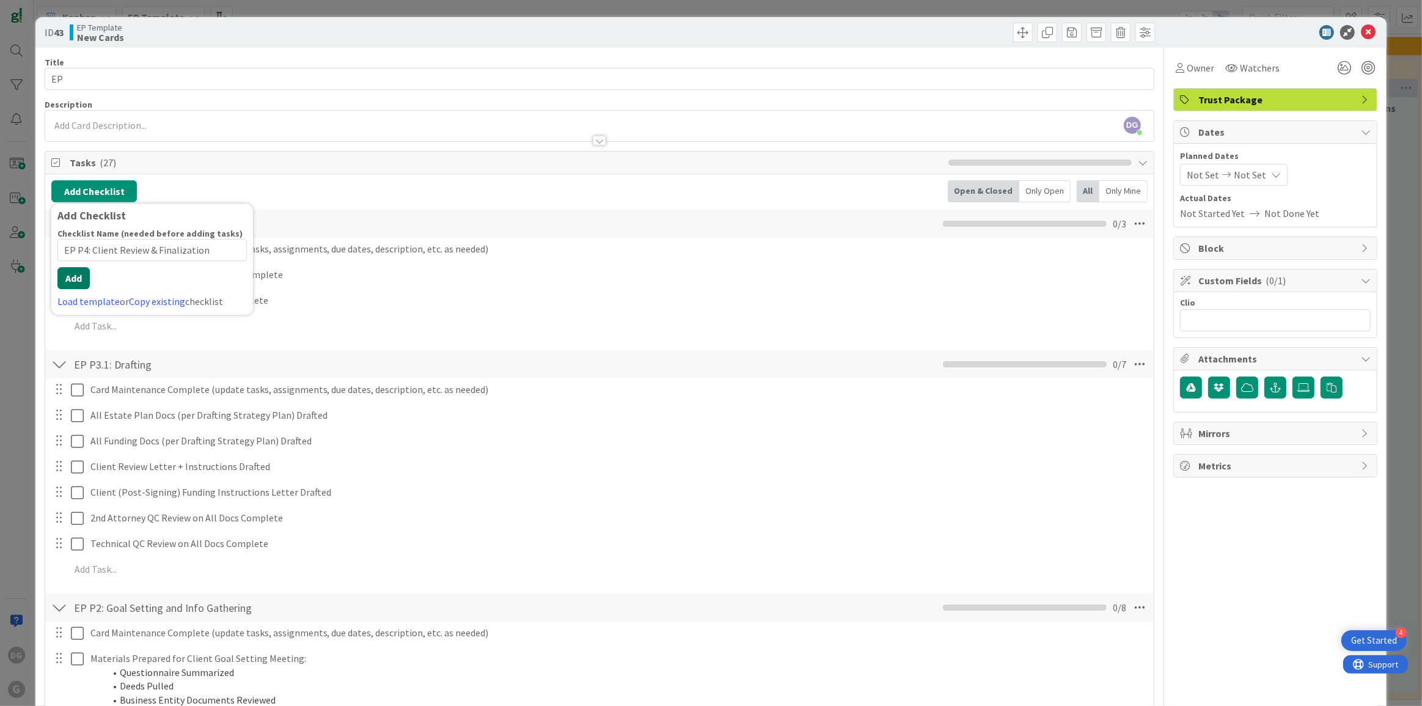
click at [78, 286] on button "Add" at bounding box center [73, 278] width 32 height 22
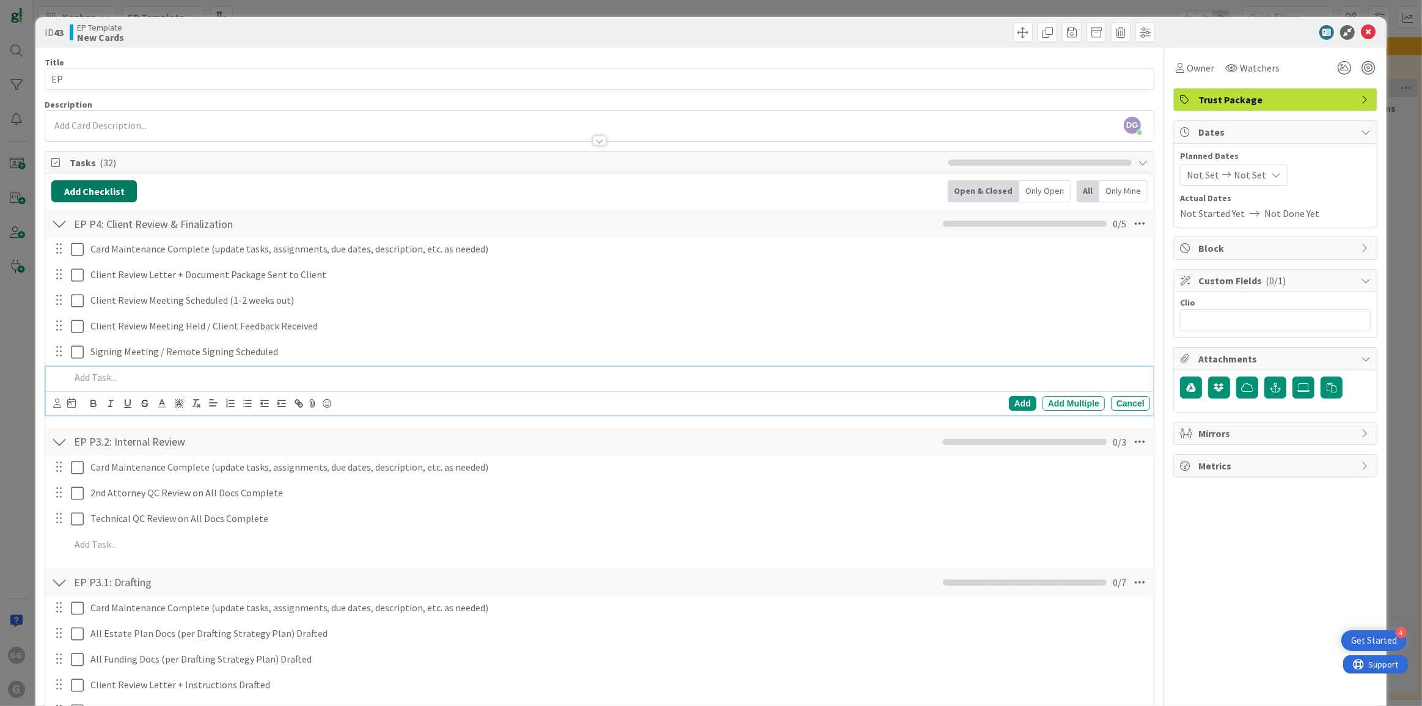
click at [98, 195] on button "Add Checklist" at bounding box center [94, 191] width 86 height 22
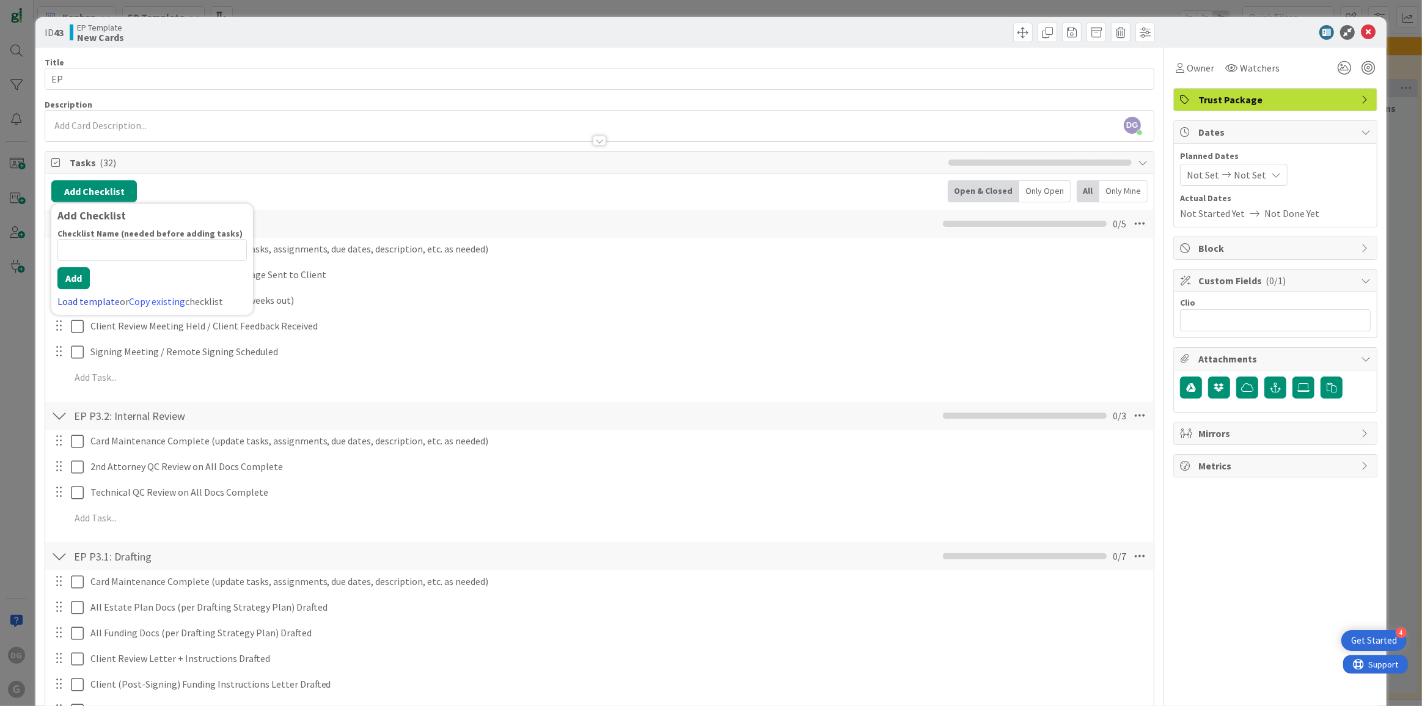
click at [87, 298] on link "Load template" at bounding box center [88, 301] width 62 height 12
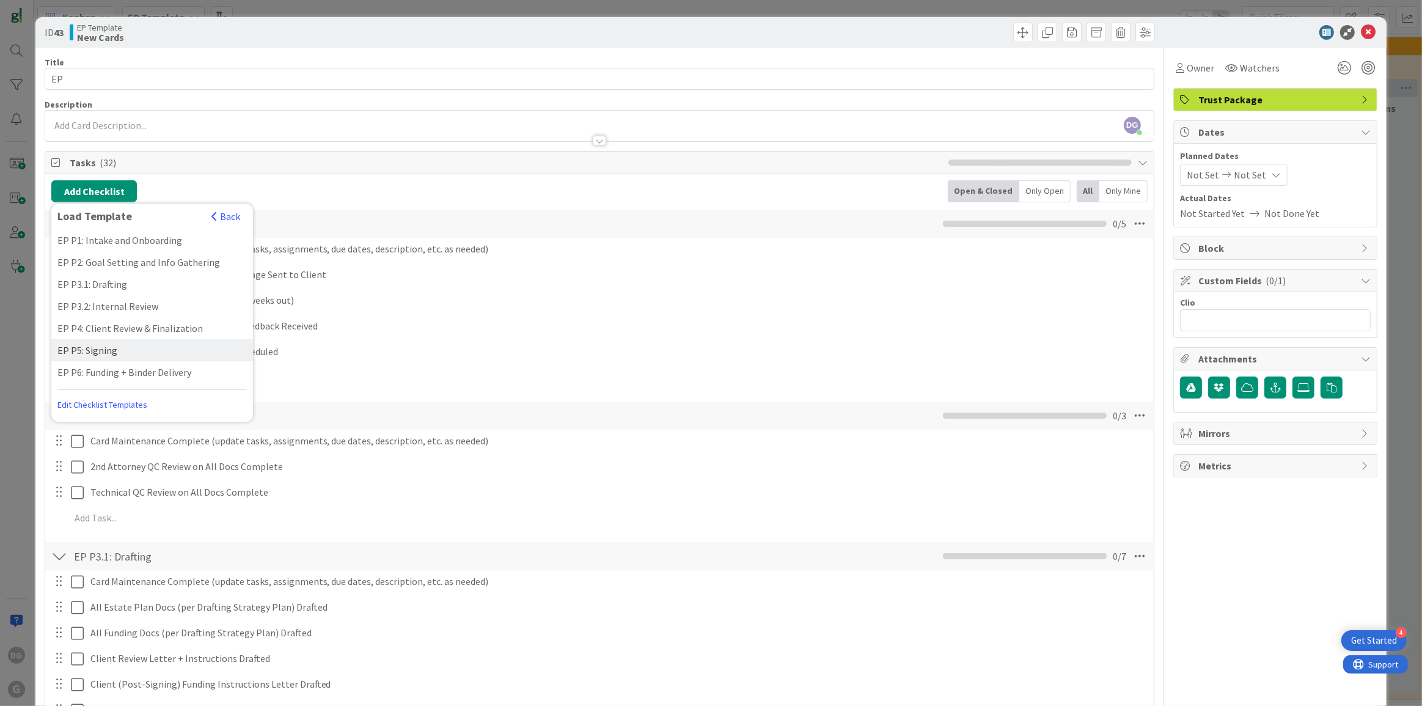
click at [98, 344] on div "EP P5: Signing" at bounding box center [152, 350] width 202 height 22
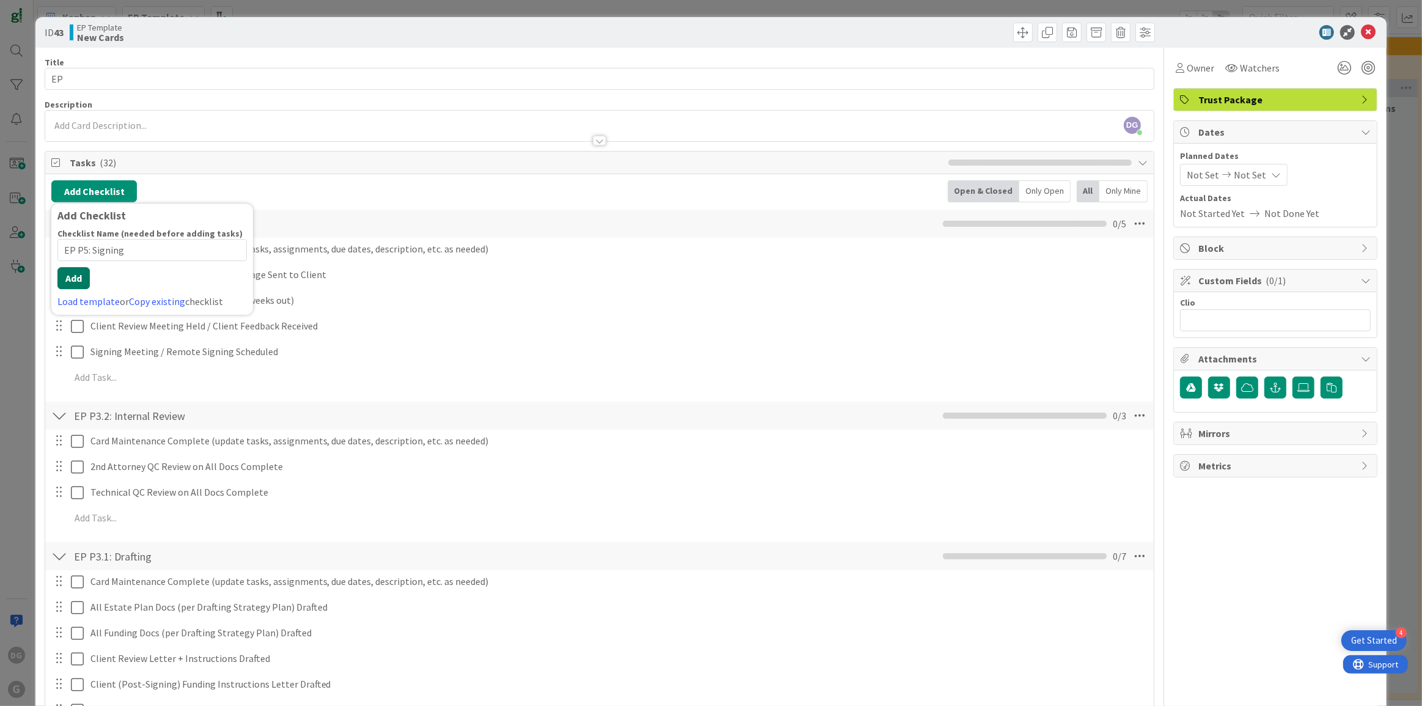
click at [71, 285] on button "Add" at bounding box center [73, 278] width 32 height 22
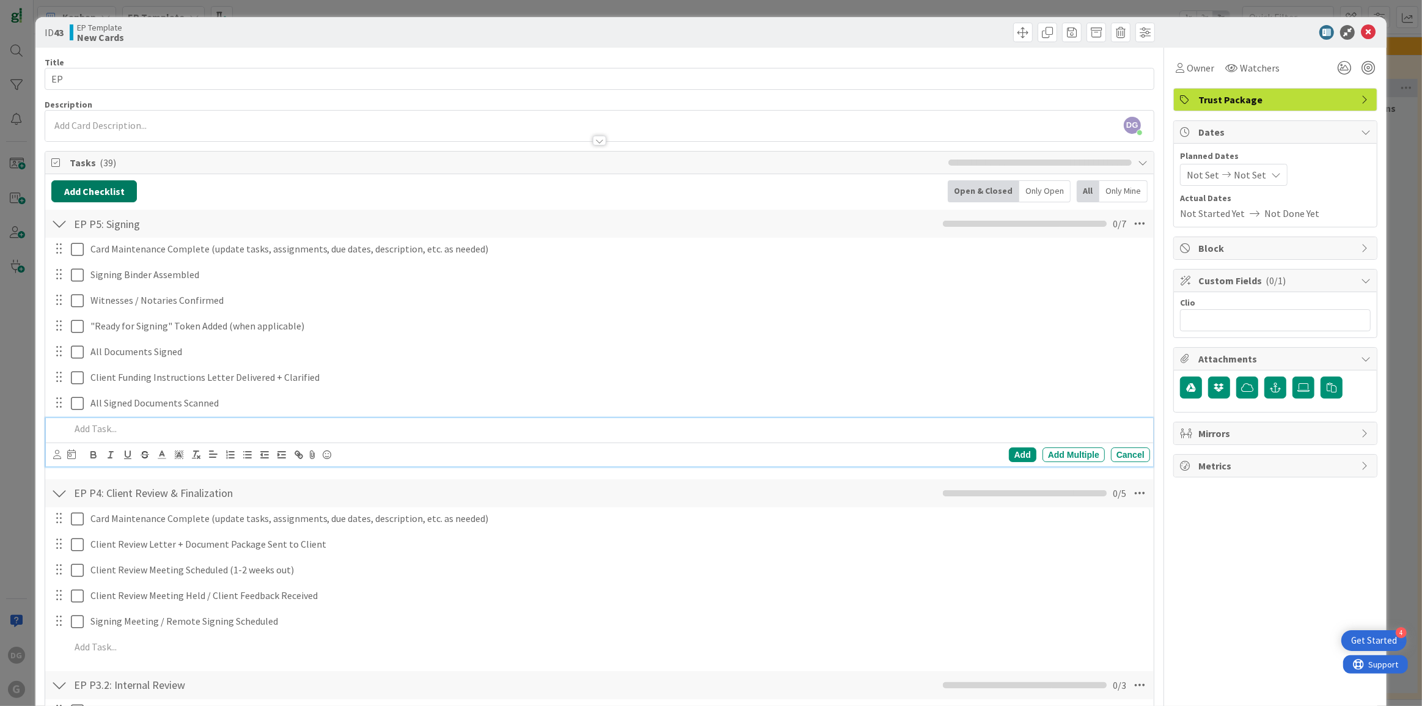
click at [112, 189] on button "Add Checklist" at bounding box center [94, 191] width 86 height 22
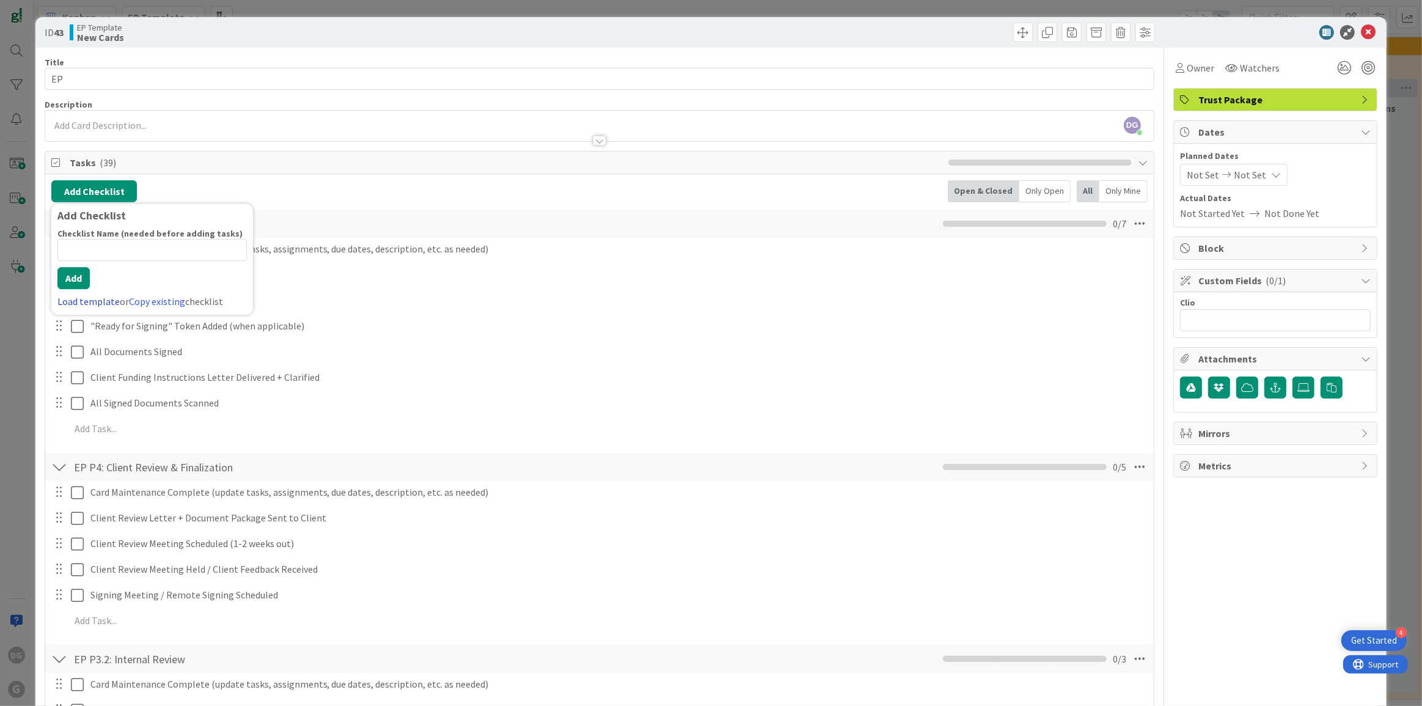
click at [81, 298] on link "Load template" at bounding box center [88, 301] width 62 height 12
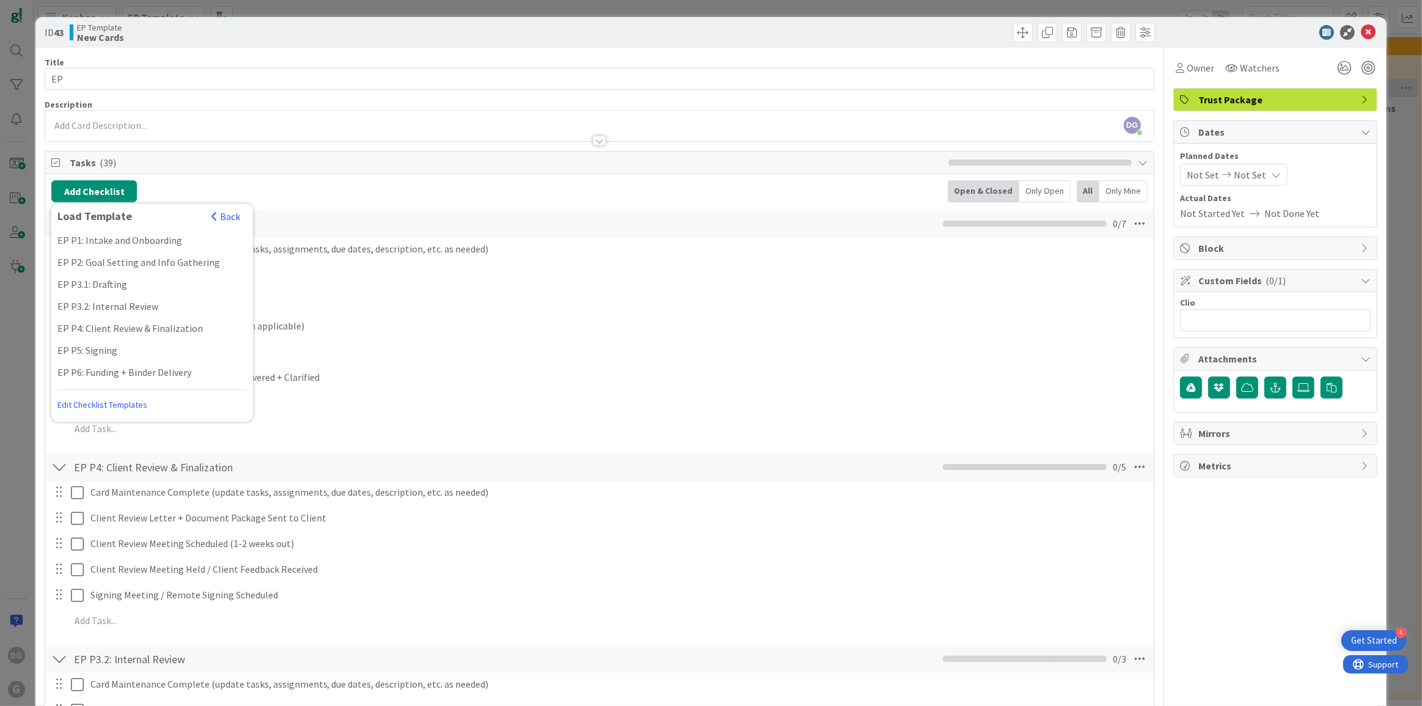
drag, startPoint x: 93, startPoint y: 370, endPoint x: 98, endPoint y: 364, distance: 8.3
click at [94, 370] on div "EP P6: Funding + Binder Delivery" at bounding box center [152, 372] width 202 height 22
click at [78, 290] on div "Checklist Name (needed before adding tasks) 32 / 64 EP P6: Funding + Binder Del…" at bounding box center [151, 268] width 189 height 81
click at [82, 280] on button "Add" at bounding box center [73, 278] width 32 height 22
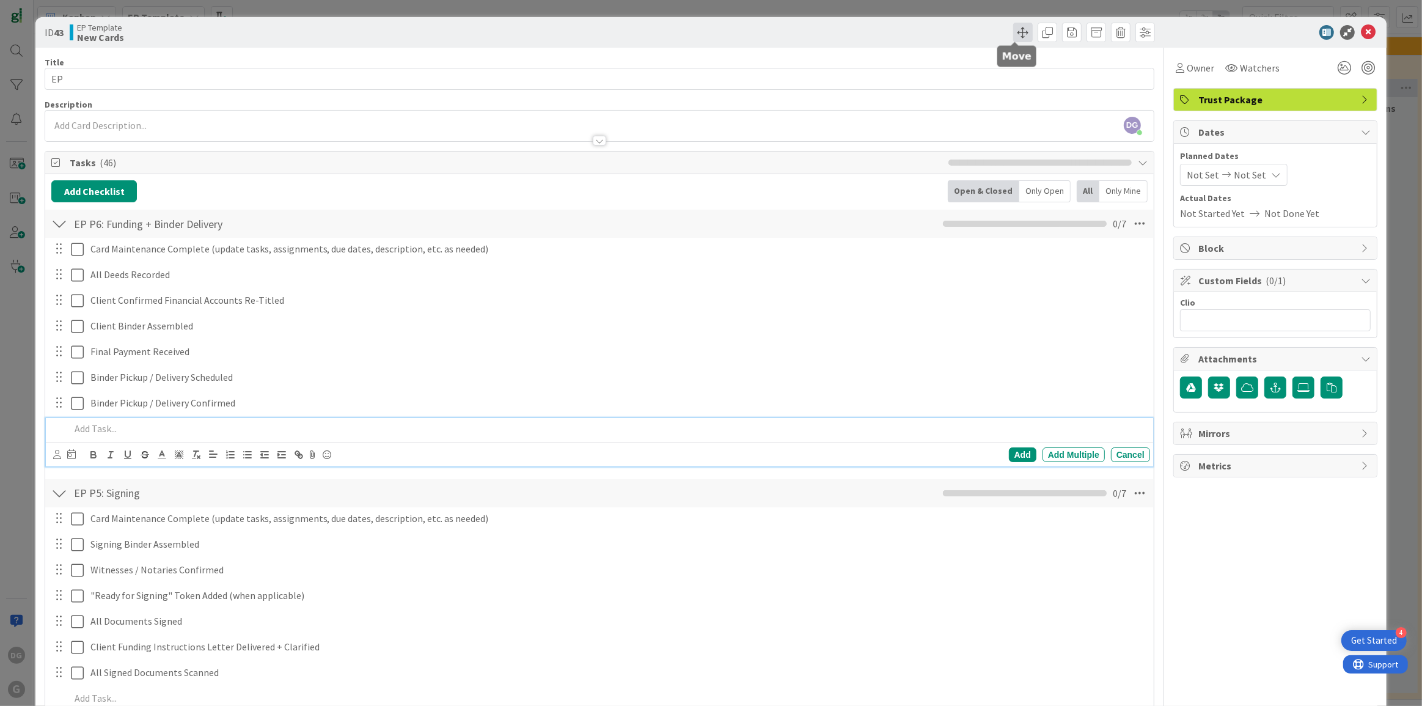
click at [1013, 35] on span at bounding box center [1023, 33] width 20 height 20
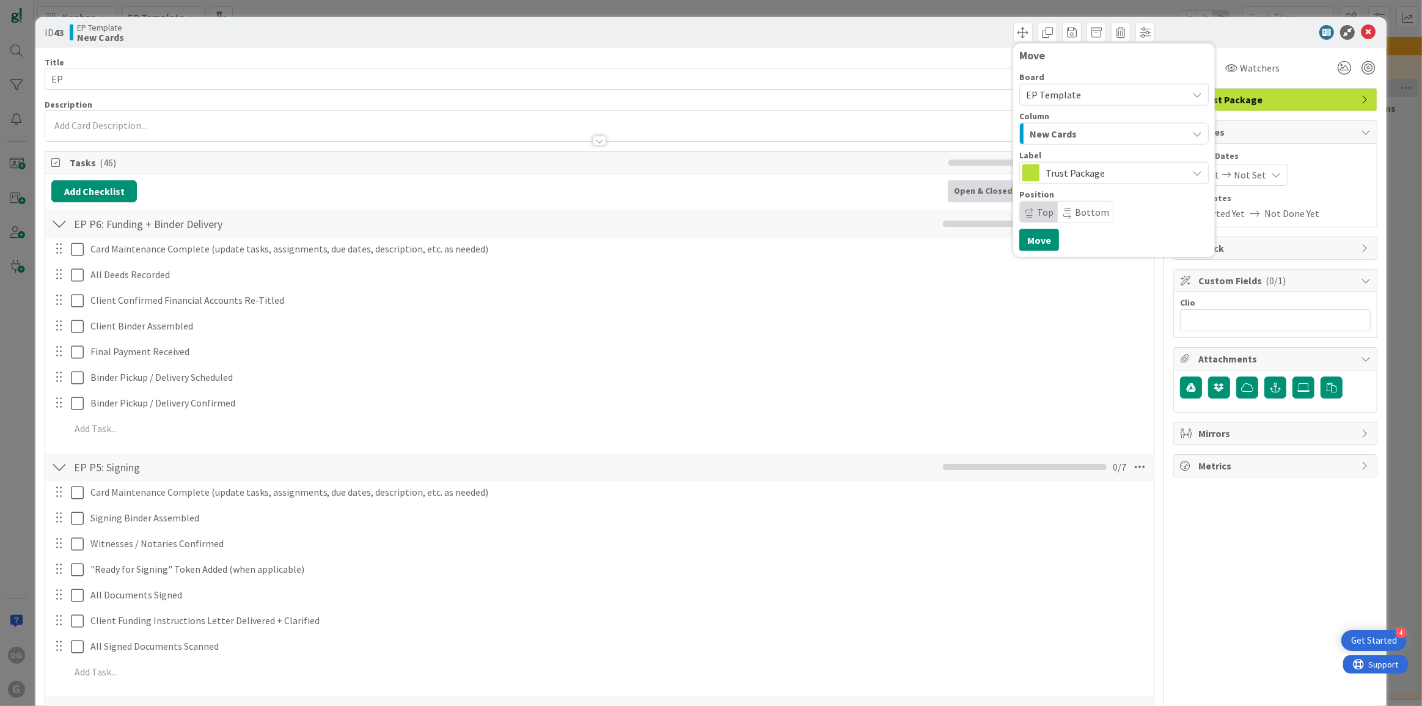
click at [1055, 92] on span "EP Template" at bounding box center [1053, 95] width 55 height 12
click at [1078, 183] on span "GL Onboarding" at bounding box center [1128, 186] width 172 height 18
click at [1054, 126] on span "Backlog" at bounding box center [1047, 134] width 37 height 16
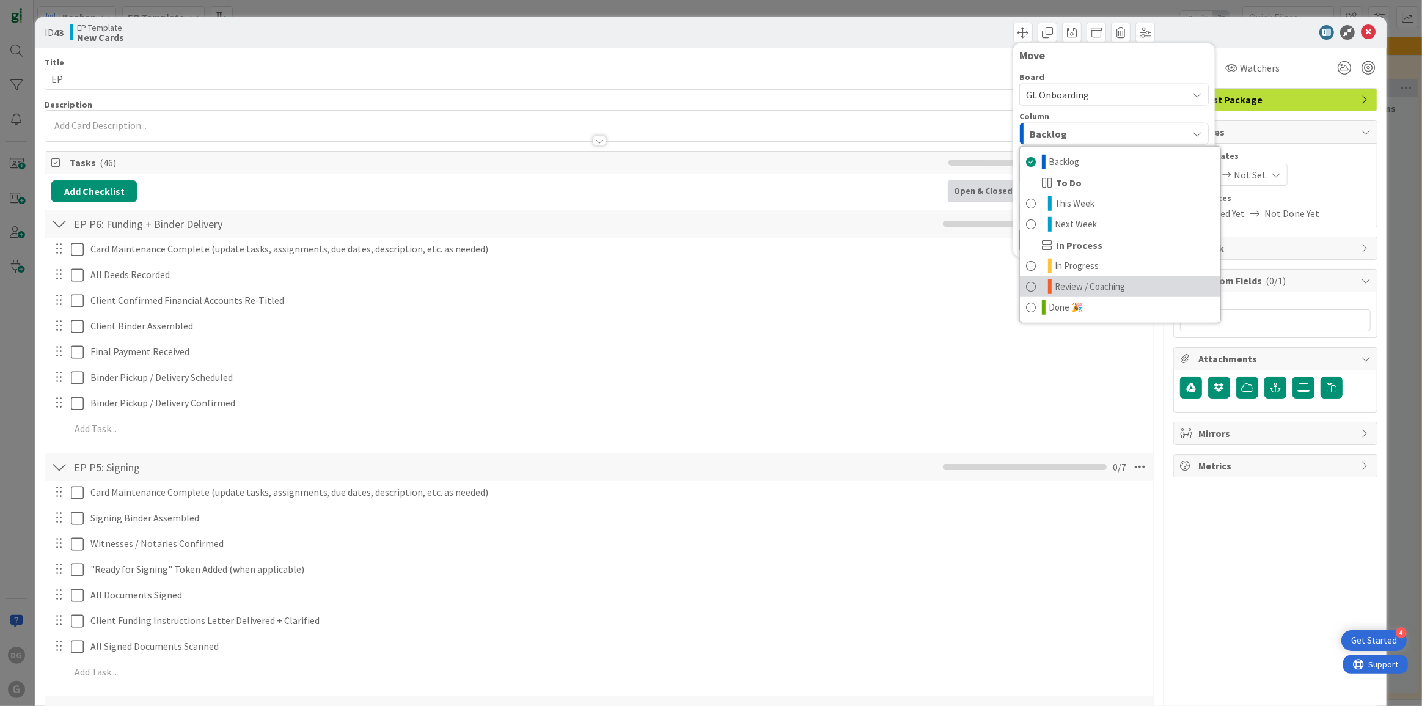
click at [1104, 283] on span "Review / Coaching" at bounding box center [1090, 286] width 70 height 15
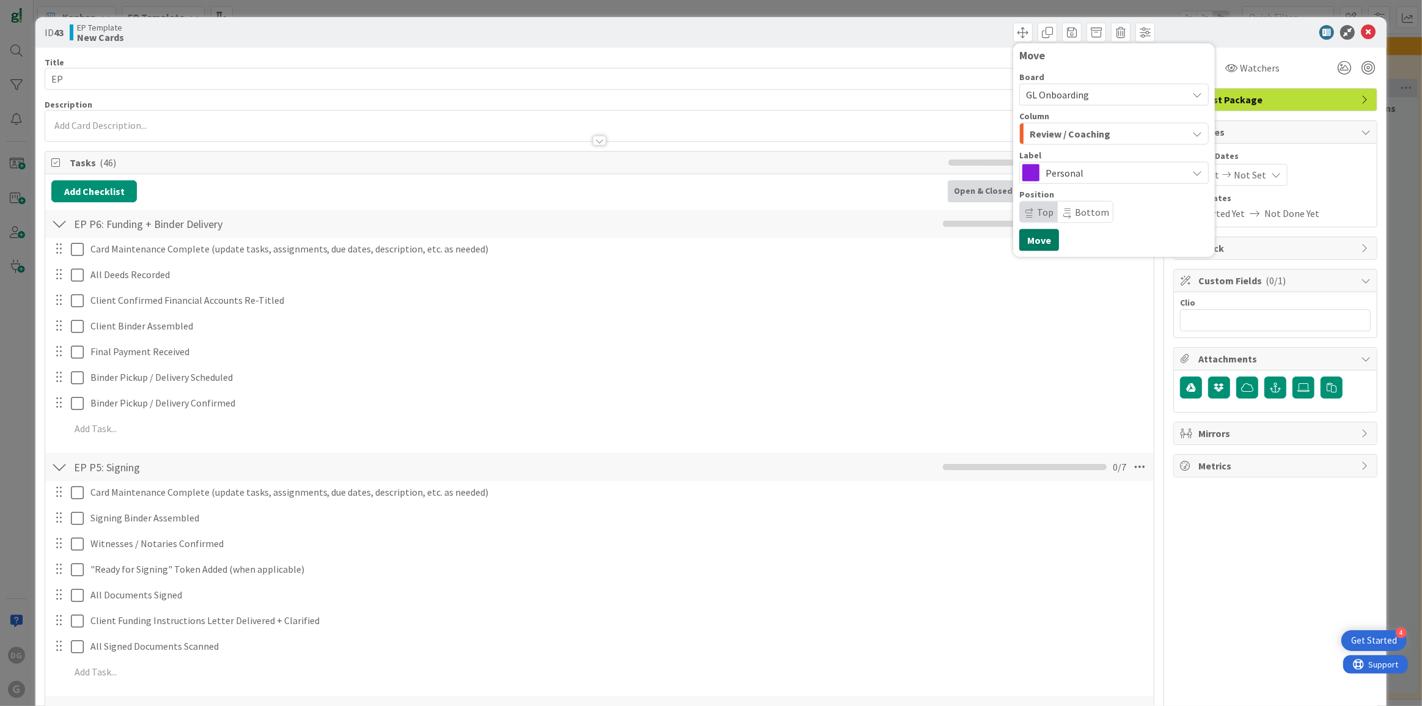
click at [1031, 238] on button "Move" at bounding box center [1039, 240] width 40 height 22
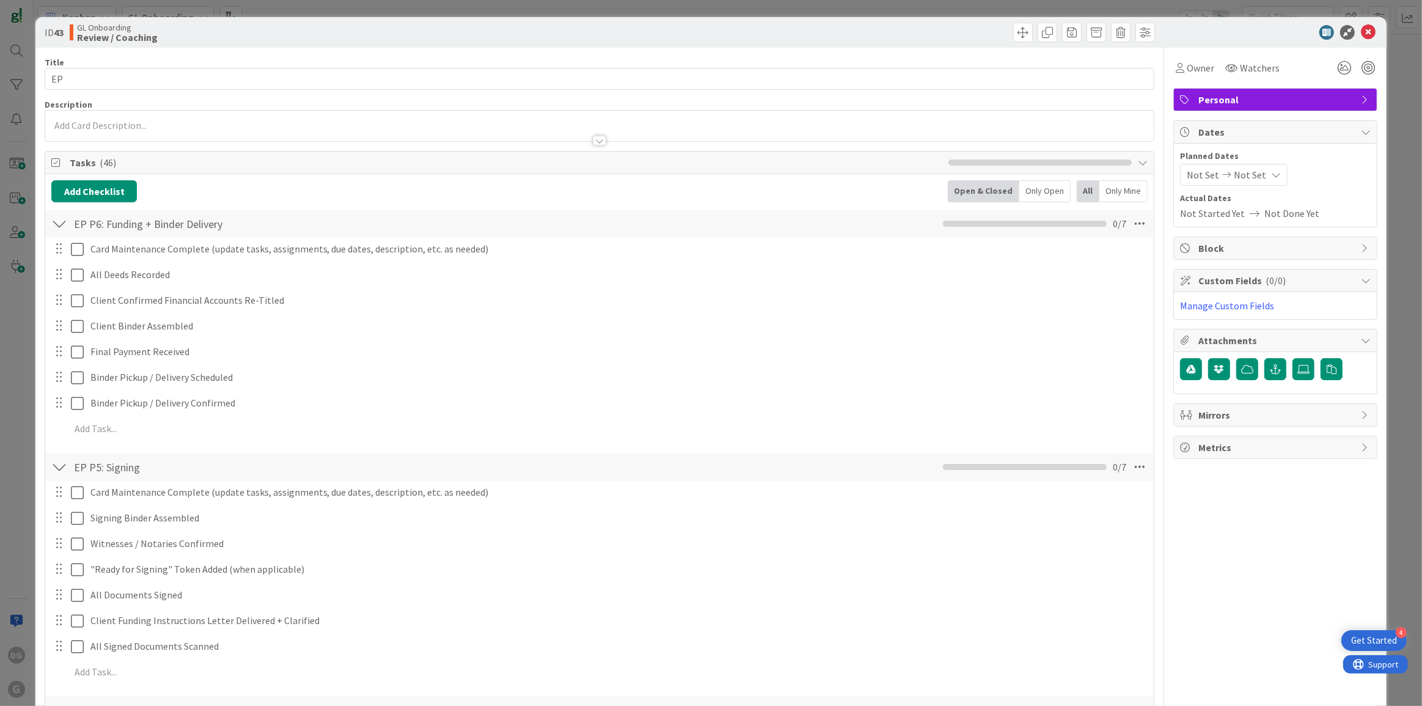
click at [1368, 34] on div at bounding box center [1269, 32] width 216 height 15
click at [1361, 35] on icon at bounding box center [1368, 32] width 15 height 15
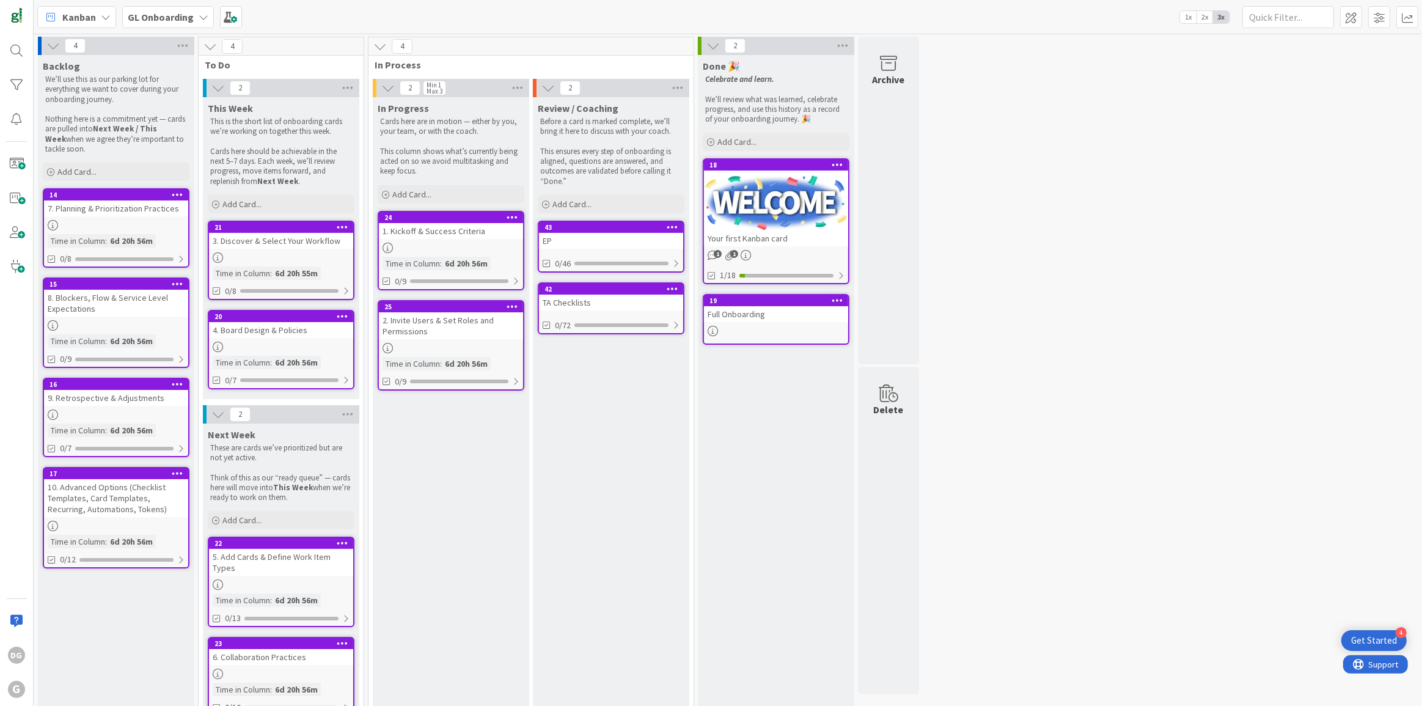
click at [181, 17] on b "GL Onboarding" at bounding box center [161, 17] width 66 height 12
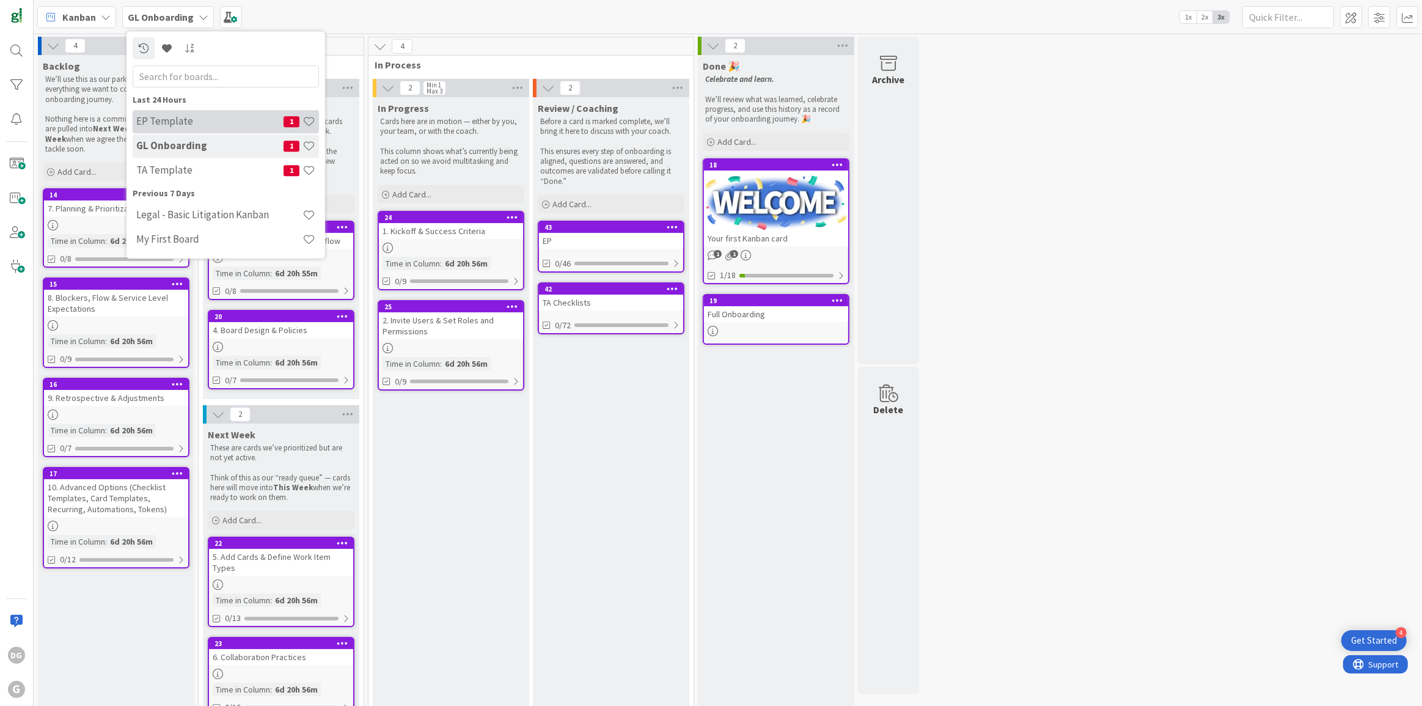
click at [181, 125] on h4 "EP Template" at bounding box center [209, 121] width 147 height 12
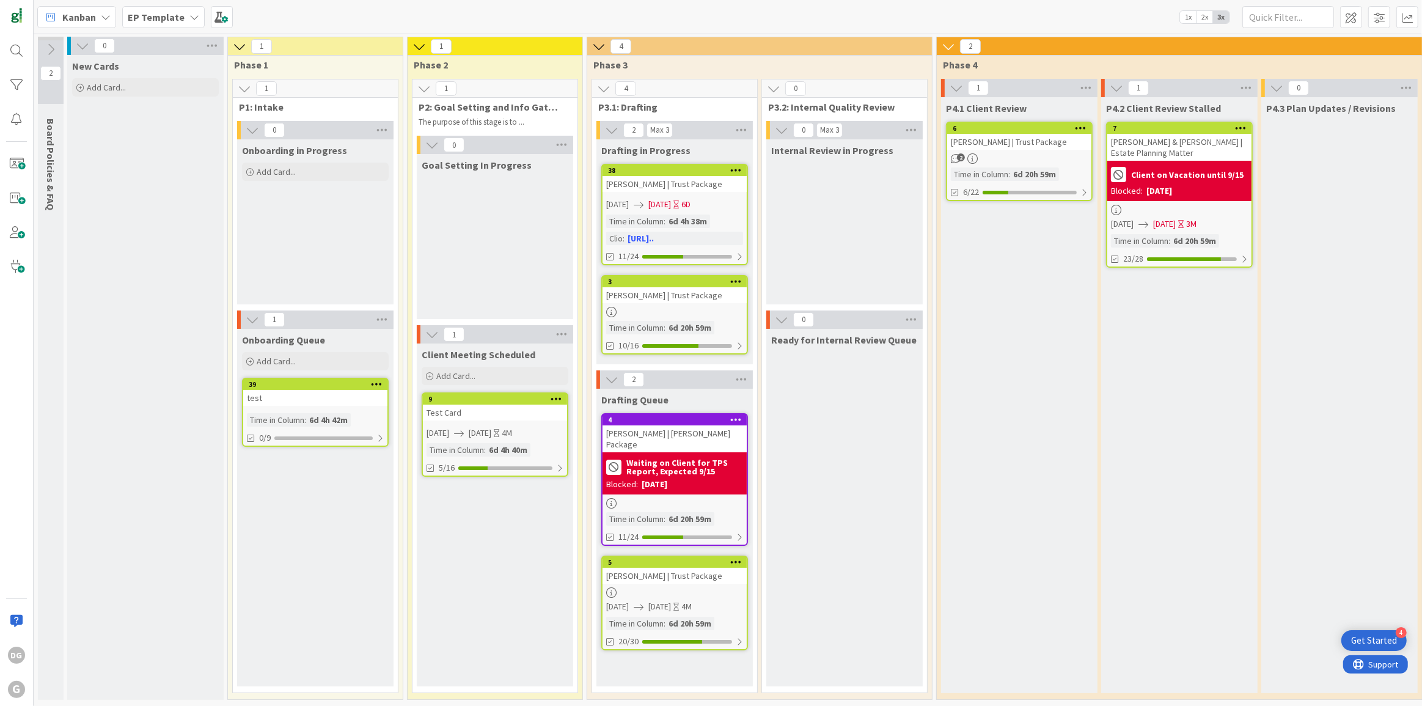
click at [167, 20] on b "EP Template" at bounding box center [156, 17] width 57 height 12
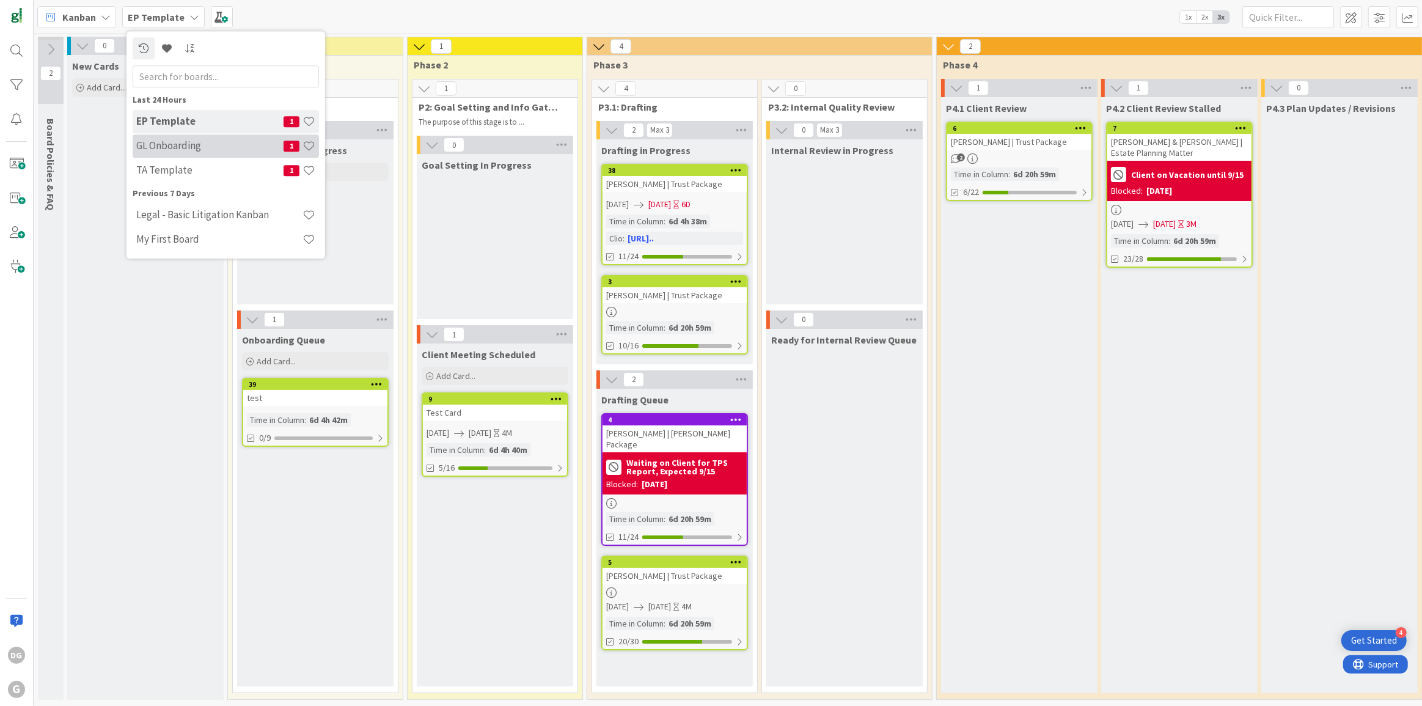
click at [174, 153] on div "GL Onboarding 1" at bounding box center [226, 145] width 186 height 23
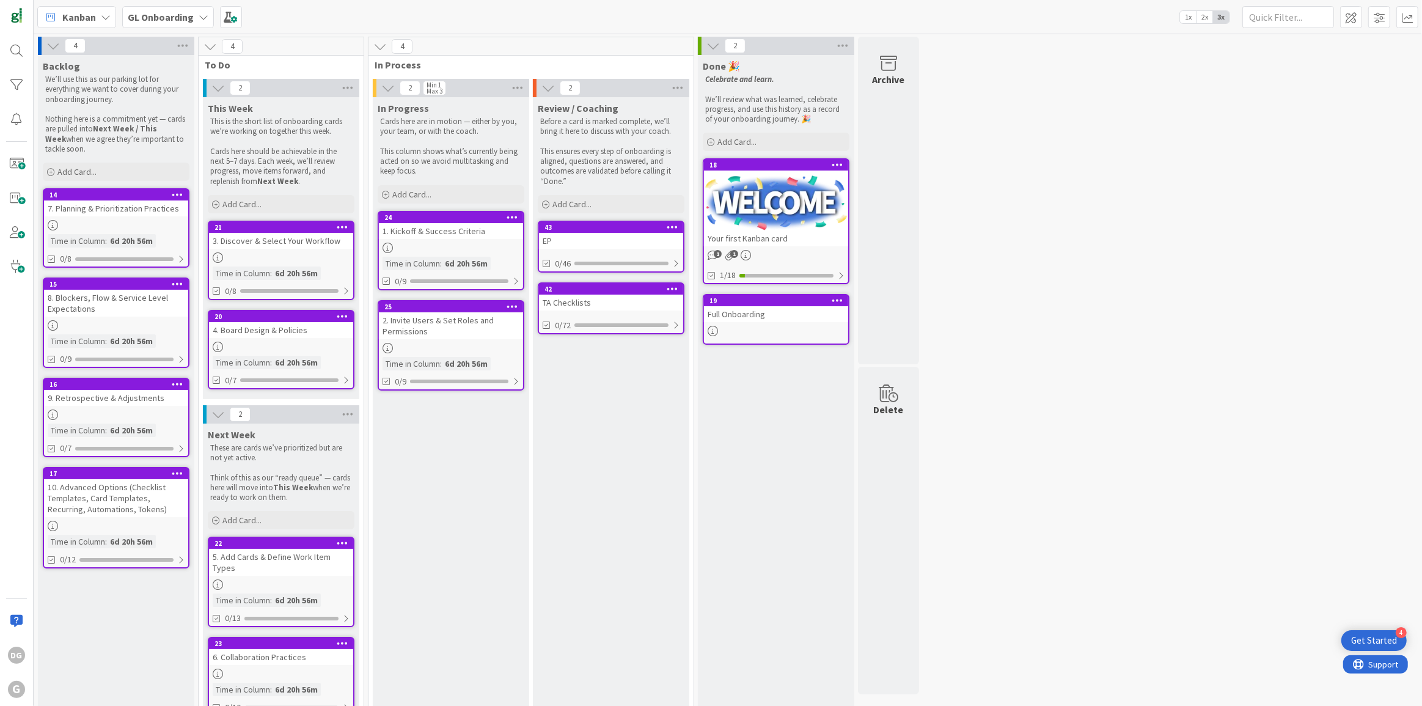
click at [673, 224] on icon at bounding box center [673, 226] width 12 height 9
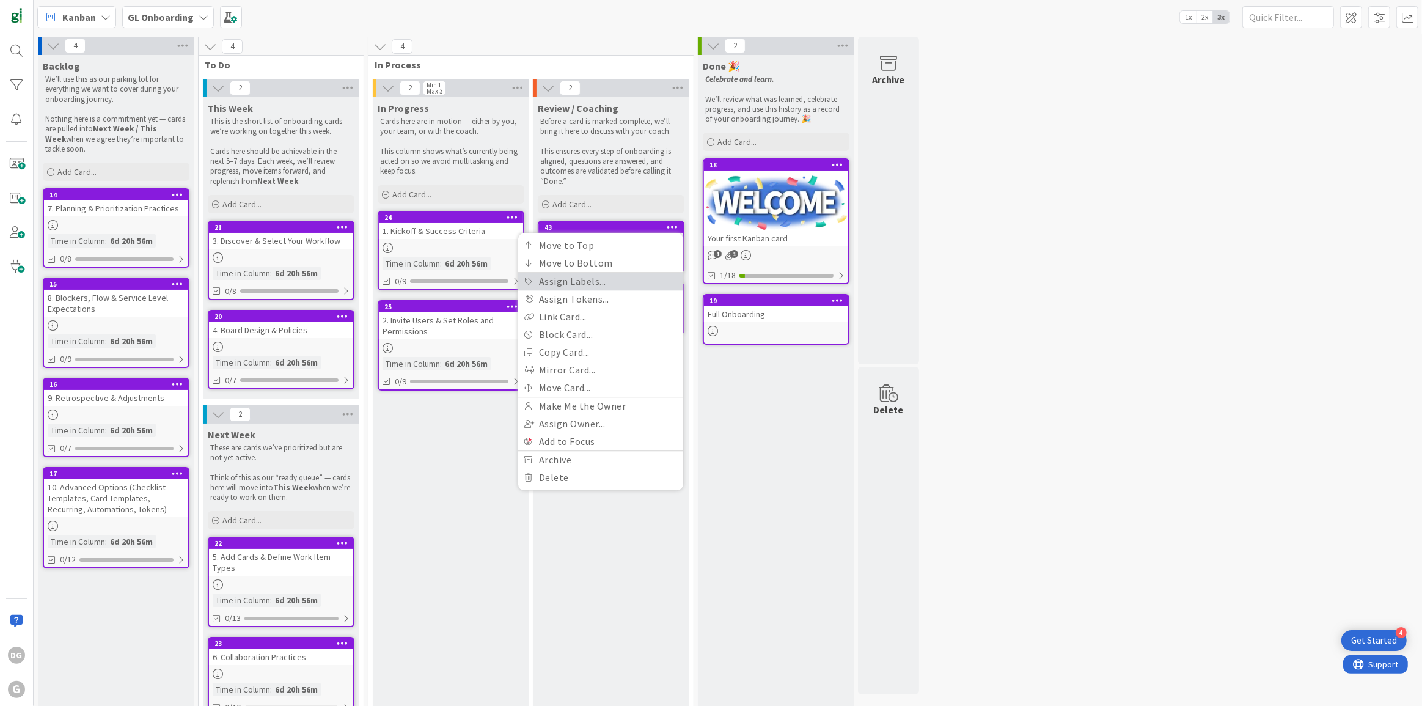
click at [600, 285] on link "Assign Labels..." at bounding box center [600, 281] width 165 height 18
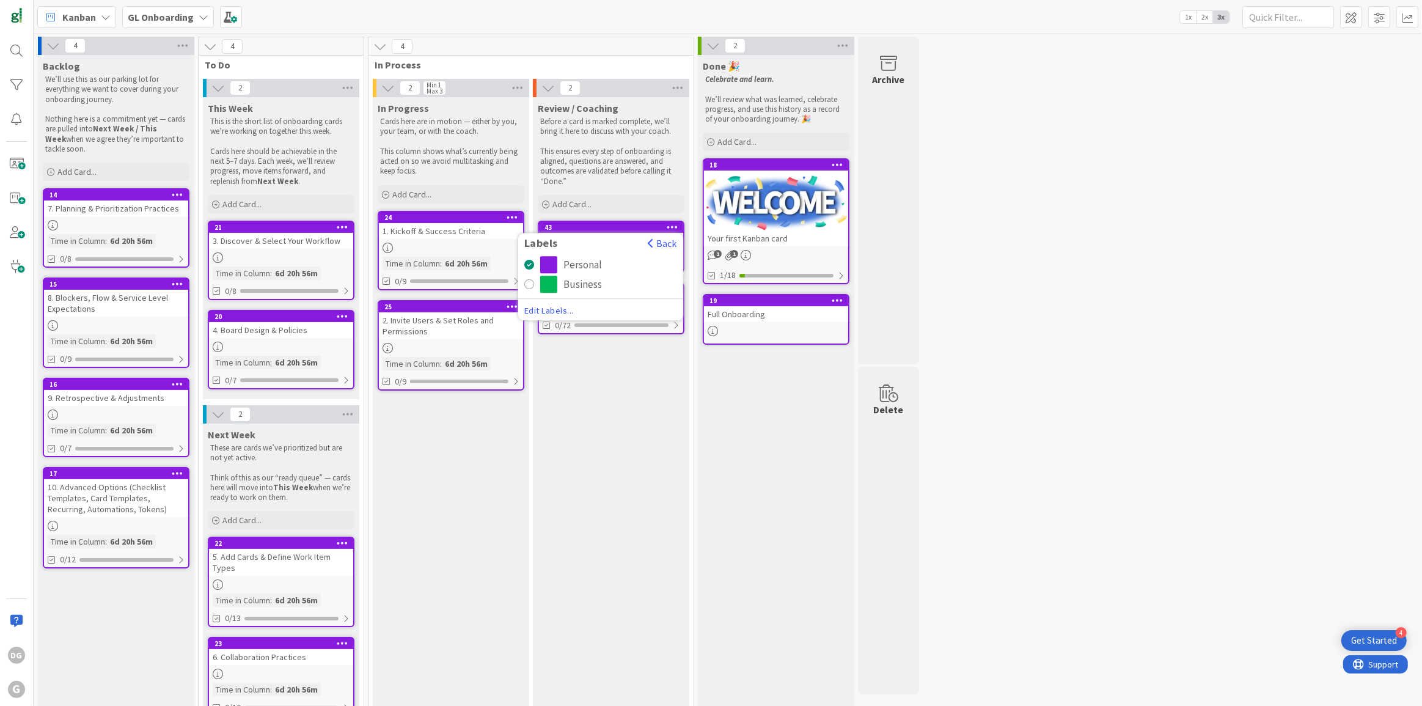
click at [583, 288] on div "Business" at bounding box center [582, 284] width 38 height 17
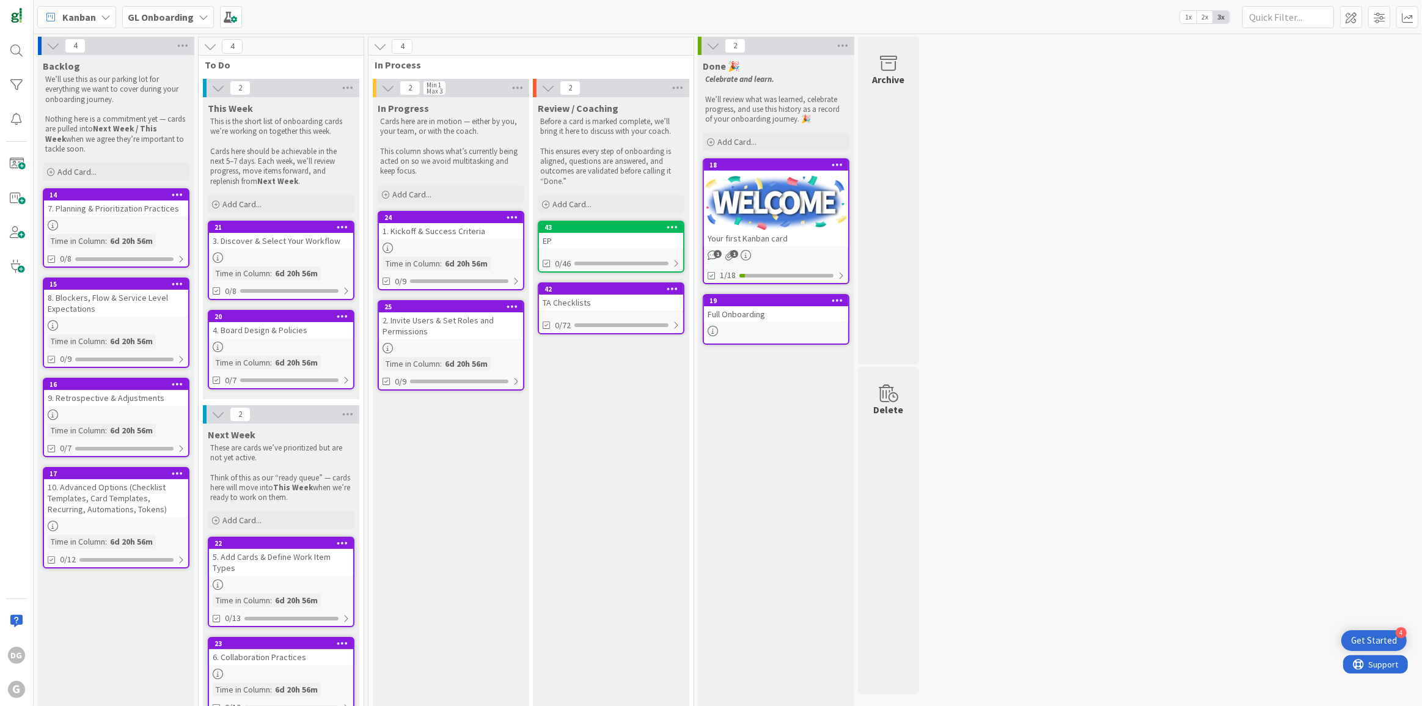
click at [673, 290] on icon at bounding box center [673, 288] width 12 height 9
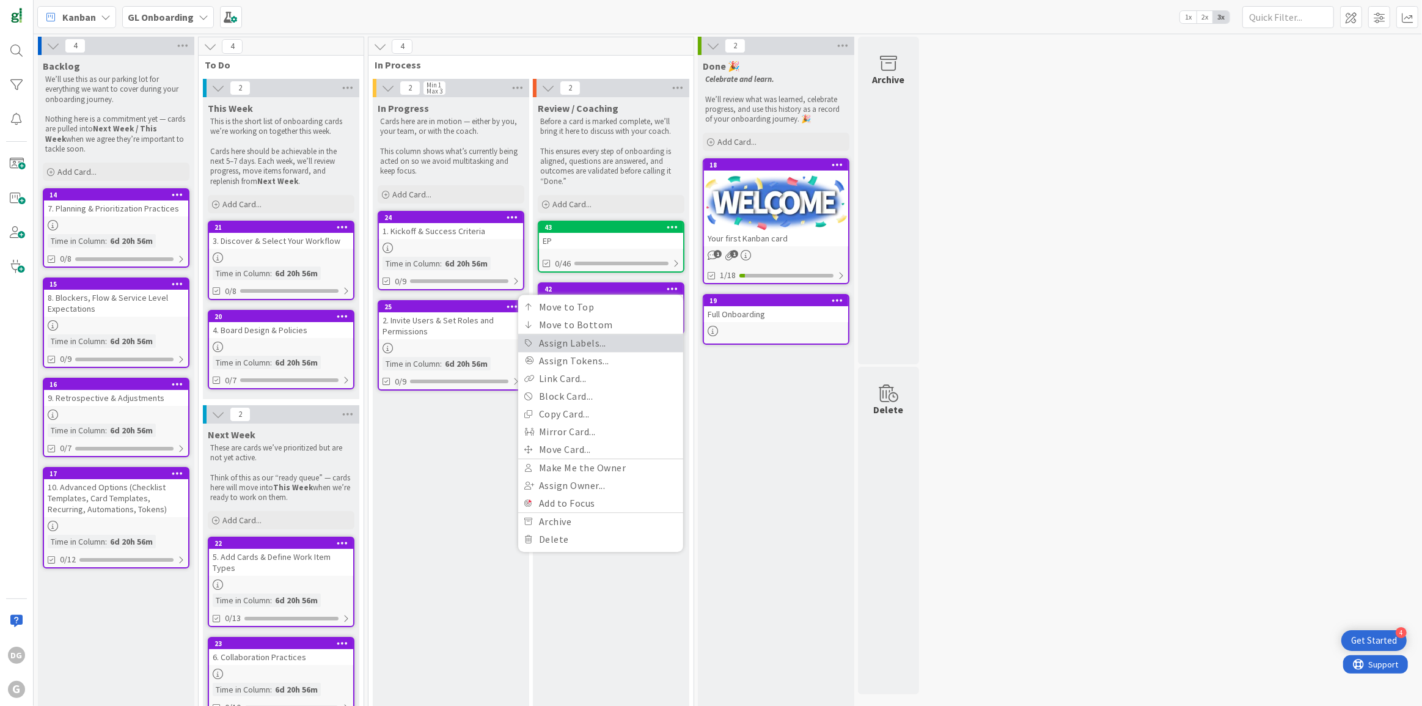
click at [626, 345] on link "Assign Labels..." at bounding box center [600, 343] width 165 height 18
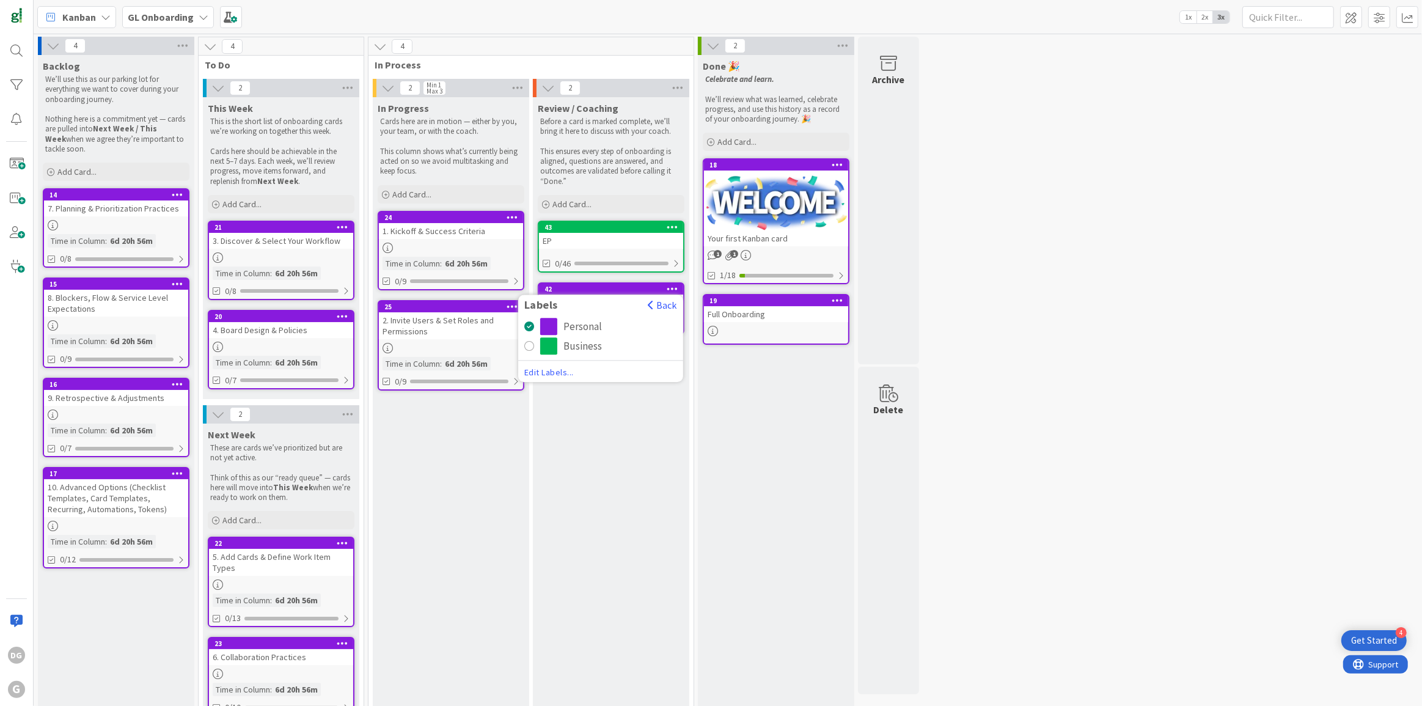
click at [574, 345] on div "Business" at bounding box center [582, 345] width 38 height 17
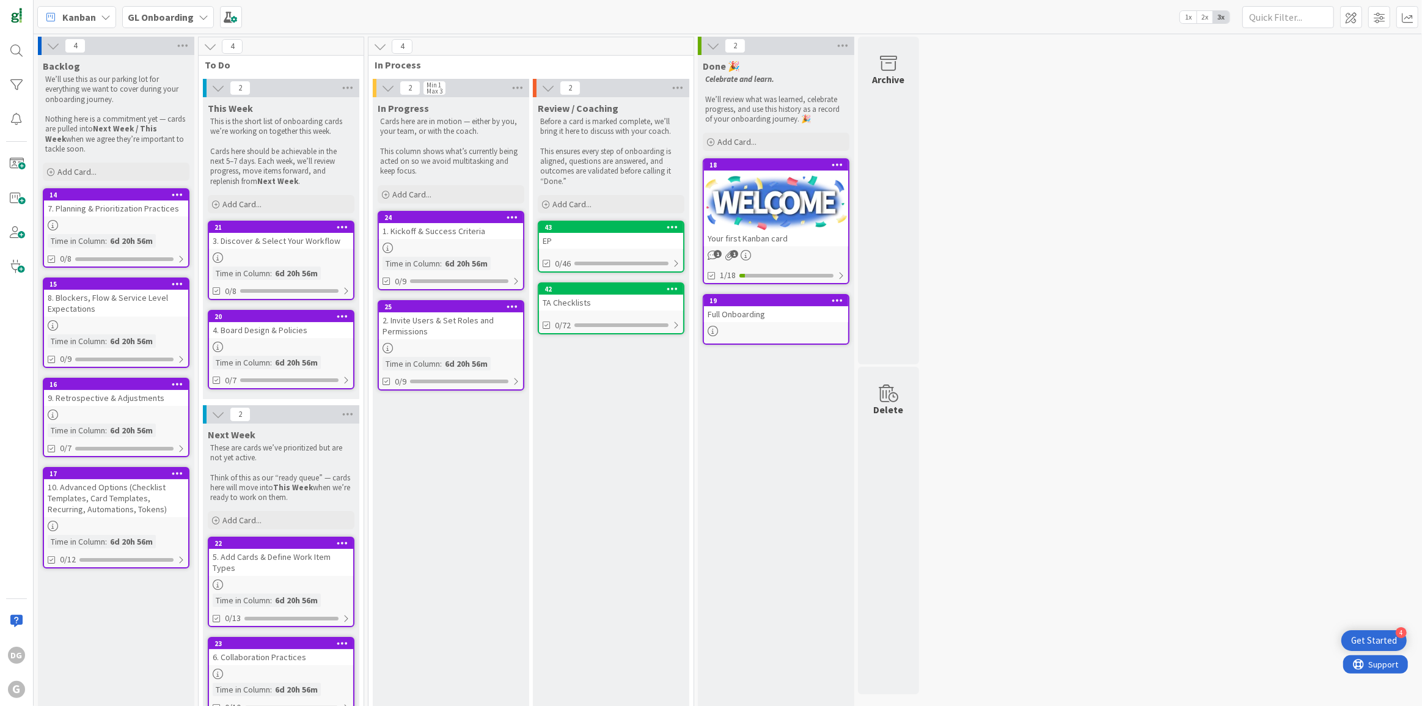
click at [577, 456] on div "Review / Coaching Before a card is marked complete, we’ll bring it here to disc…" at bounding box center [611, 411] width 156 height 629
